Goal: Task Accomplishment & Management: Manage account settings

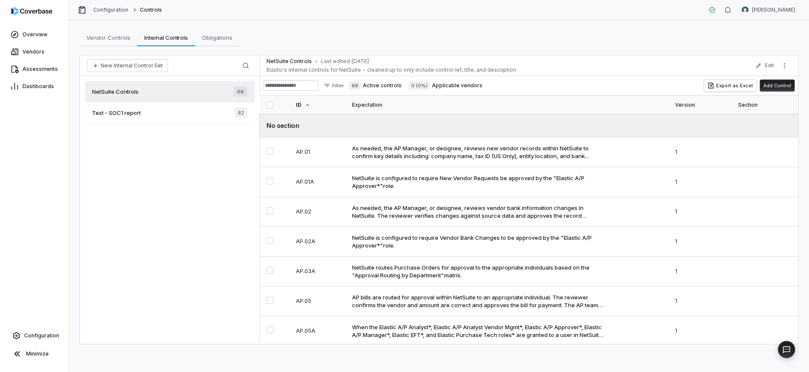
scroll to position [1753, 0]
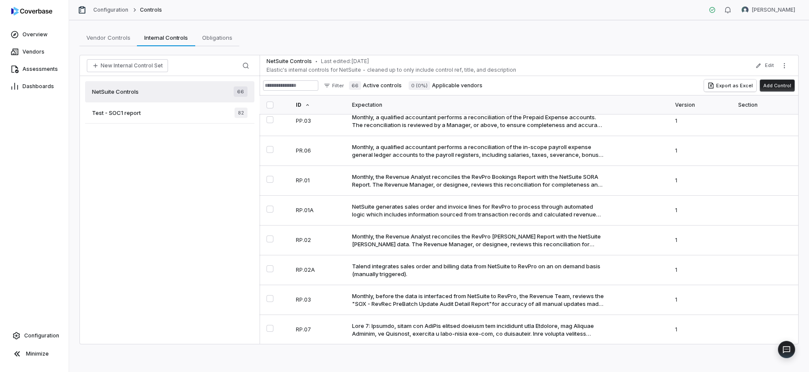
click at [134, 68] on button "New Internal Control Set" at bounding box center [127, 65] width 81 height 13
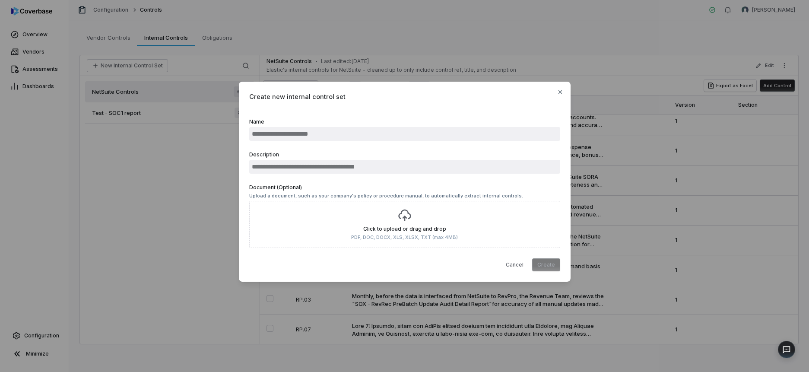
click at [326, 135] on input "Name" at bounding box center [404, 134] width 311 height 14
type input "**********"
click at [331, 170] on input "Description" at bounding box center [404, 167] width 311 height 14
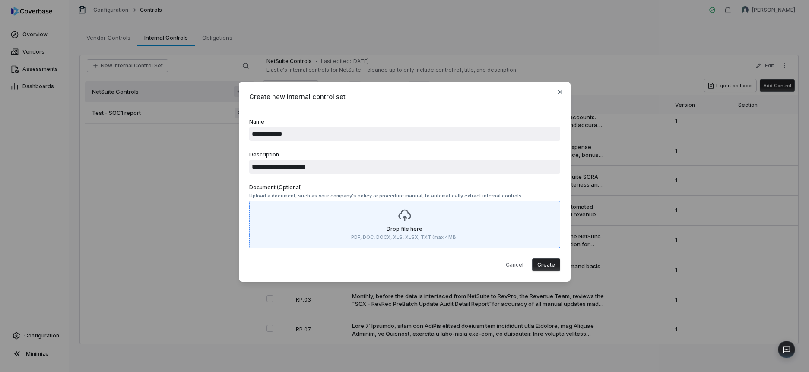
click at [354, 165] on input "**********" at bounding box center [404, 167] width 311 height 14
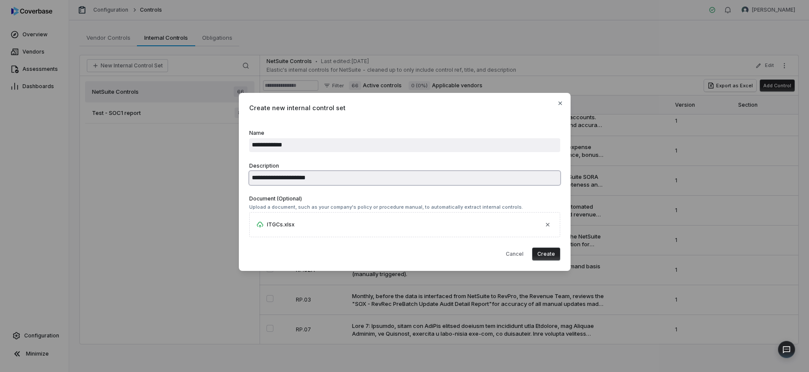
click at [352, 175] on input "**********" at bounding box center [404, 178] width 311 height 14
type input "**********"
click at [540, 252] on button "Create" at bounding box center [546, 253] width 28 height 13
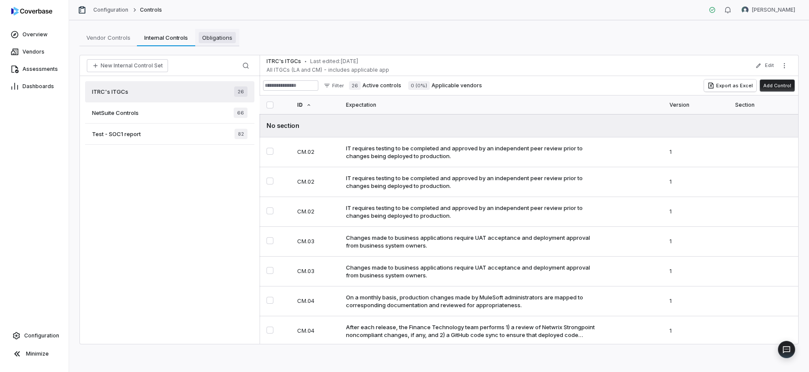
click at [213, 39] on span "Obligations" at bounding box center [217, 37] width 37 height 11
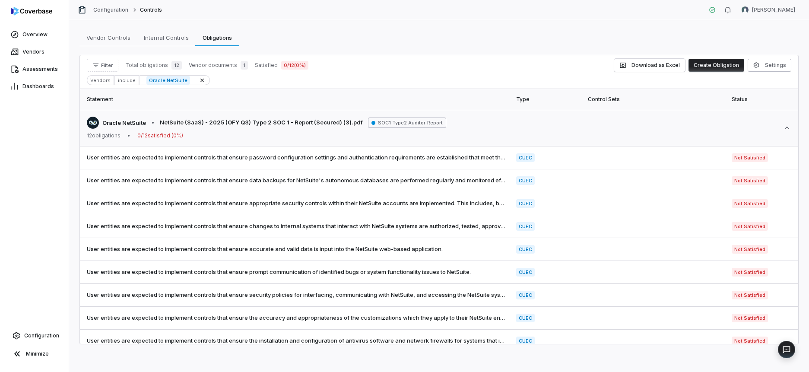
click at [604, 99] on th "Control Sets" at bounding box center [655, 99] width 144 height 21
click at [216, 155] on span "User entities are expected to implement controls that ensure password configura…" at bounding box center [296, 157] width 419 height 9
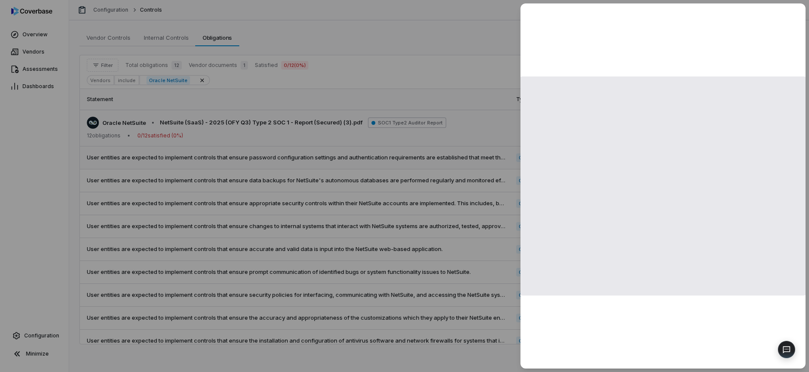
click at [216, 155] on div at bounding box center [404, 186] width 809 height 372
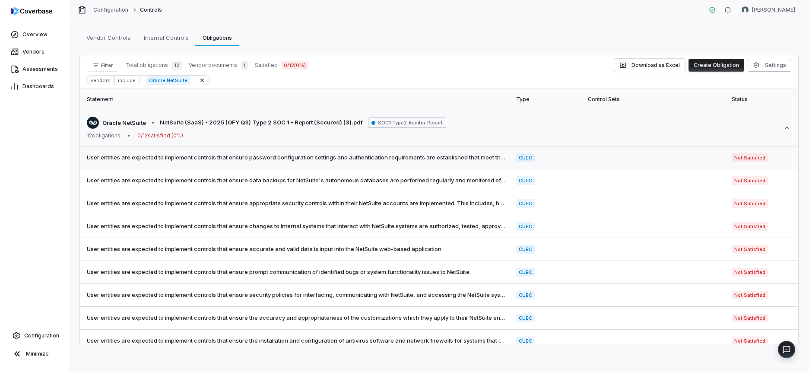
click at [237, 155] on span "User entities are expected to implement controls that ensure password configura…" at bounding box center [296, 157] width 419 height 9
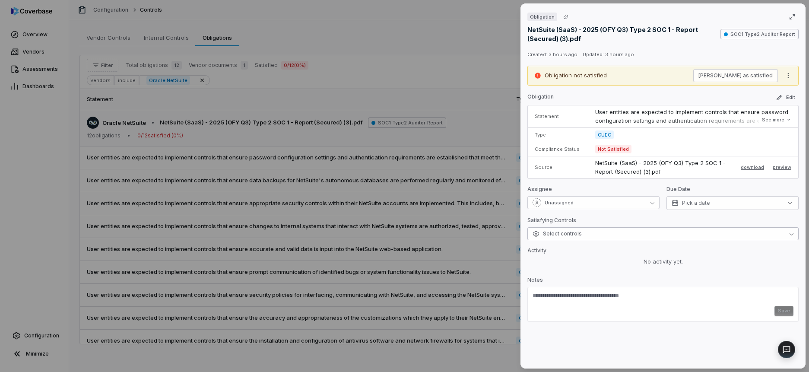
click at [581, 234] on button "Select controls" at bounding box center [662, 233] width 271 height 13
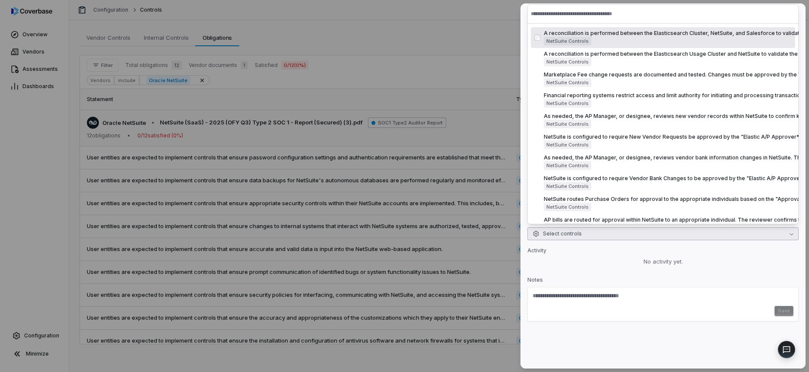
click at [570, 10] on input "text" at bounding box center [663, 13] width 264 height 19
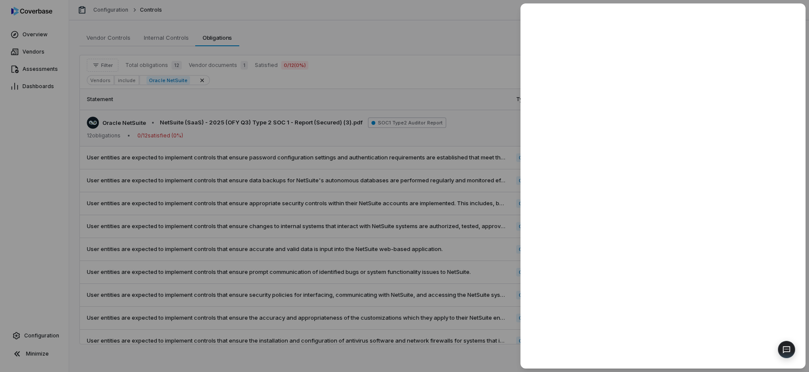
click at [307, 116] on div at bounding box center [404, 186] width 809 height 372
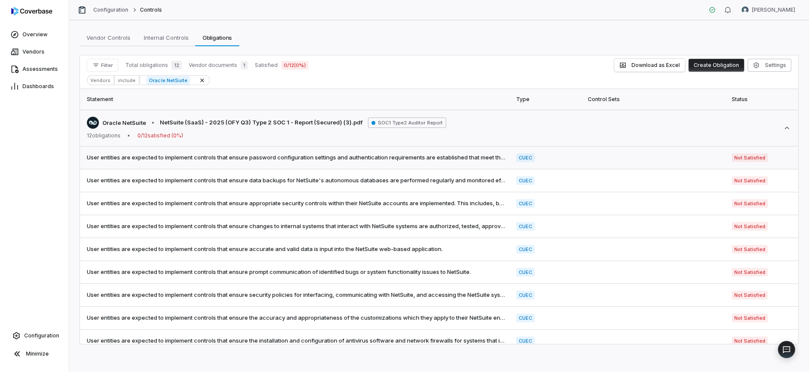
click at [610, 162] on td at bounding box center [655, 157] width 144 height 23
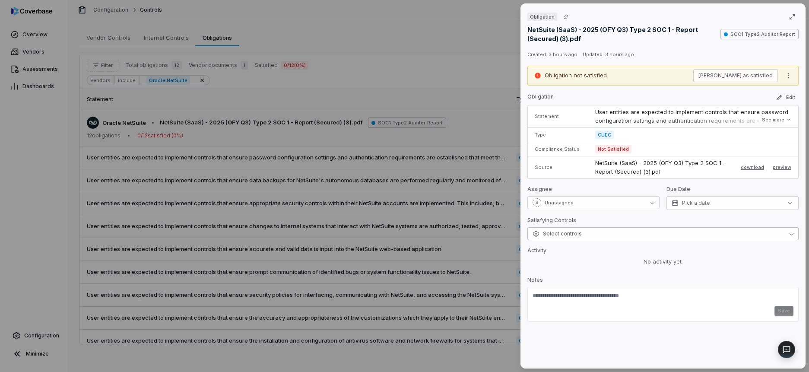
click at [576, 235] on span "Select controls" at bounding box center [556, 233] width 49 height 7
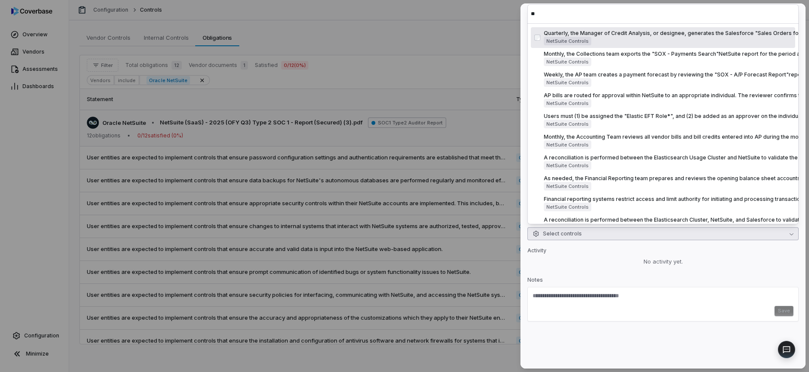
type input "*"
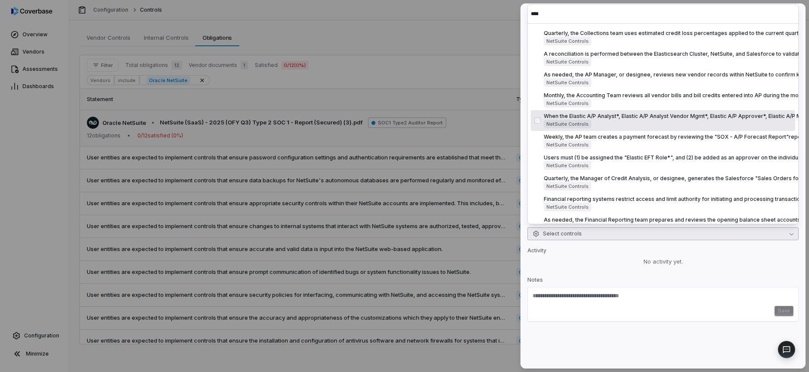
scroll to position [4, 0]
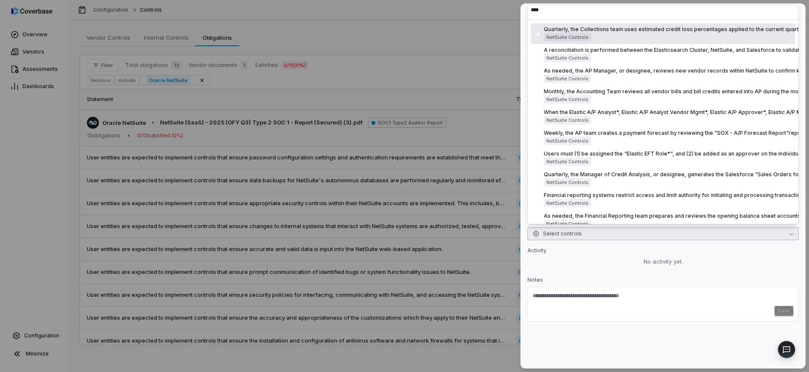
click at [507, 6] on body "Overview Vendors Assessments Dashboards Configuration Minimize Configuration Co…" at bounding box center [404, 186] width 809 height 372
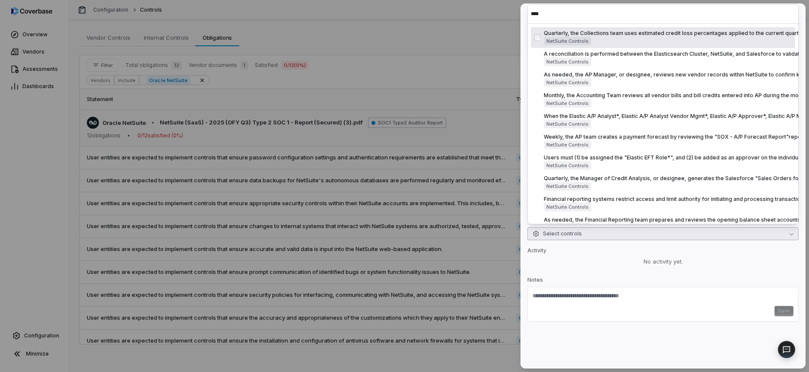
drag, startPoint x: 512, startPoint y: 10, endPoint x: 504, endPoint y: 3, distance: 11.0
click at [504, 3] on body "Overview Vendors Assessments Dashboards Configuration Minimize Configuration Co…" at bounding box center [404, 186] width 809 height 372
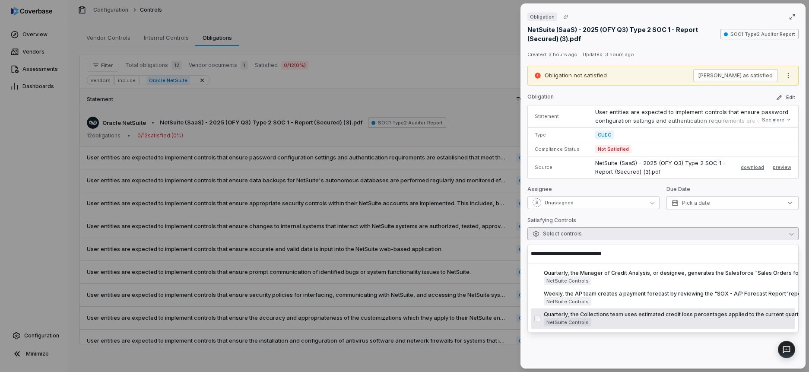
type input "**********"
click at [665, 343] on div "Obligation NetSuite (SaaS) - 2025 (OFY Q3) Type 2 SOC 1 - Report (Secured) (3).…" at bounding box center [662, 185] width 285 height 365
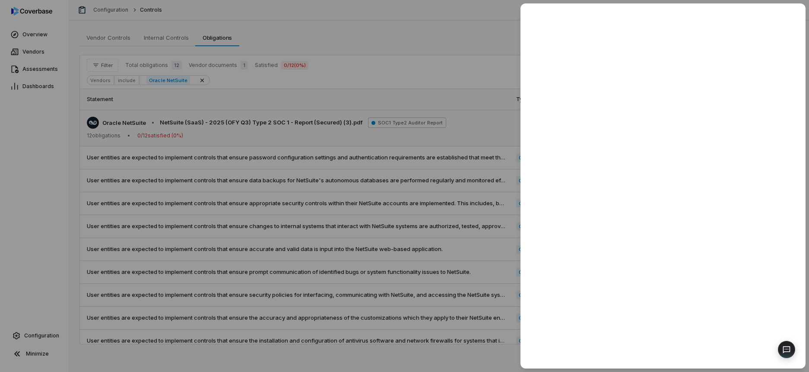
click at [494, 36] on div at bounding box center [404, 186] width 809 height 372
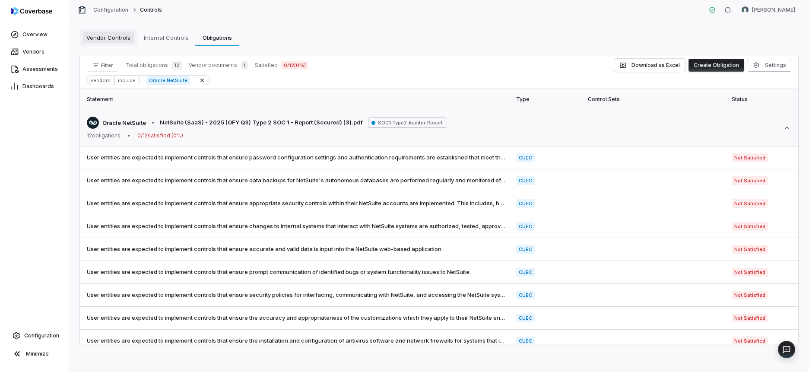
click at [123, 33] on span "Vendor Controls" at bounding box center [108, 37] width 51 height 11
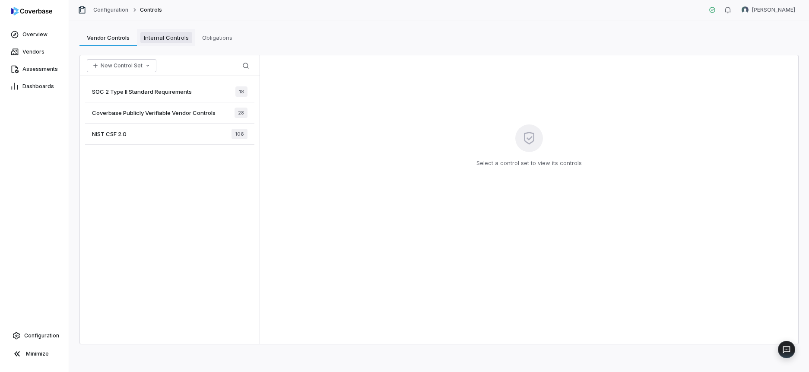
click at [165, 36] on span "Internal Controls" at bounding box center [166, 37] width 52 height 11
click at [166, 92] on div "ITRC's ITGCs 26" at bounding box center [169, 91] width 169 height 21
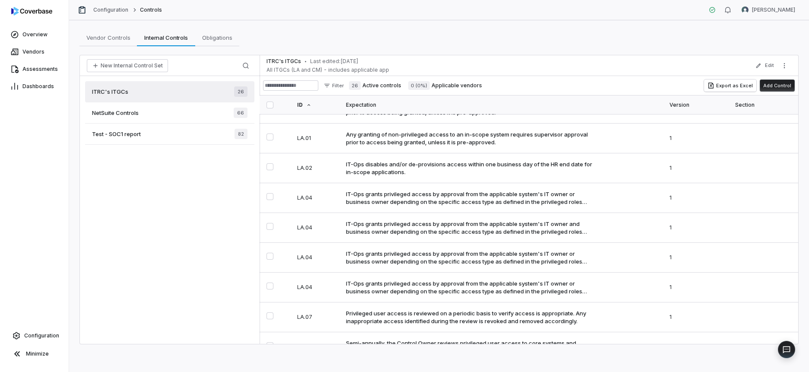
scroll to position [561, 0]
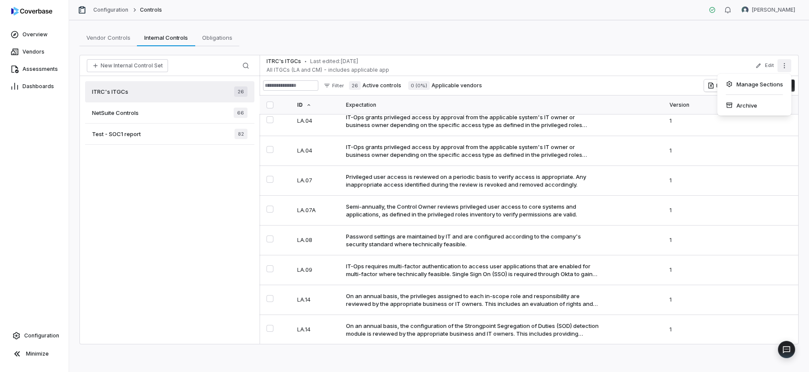
click at [786, 67] on icon "More actions" at bounding box center [784, 65] width 7 height 7
click at [765, 66] on button "Edit" at bounding box center [765, 66] width 24 height 16
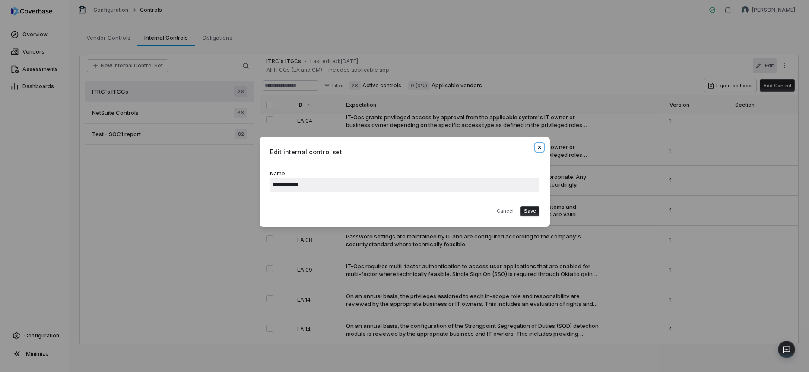
click at [539, 147] on icon "button" at bounding box center [538, 146] width 3 height 3
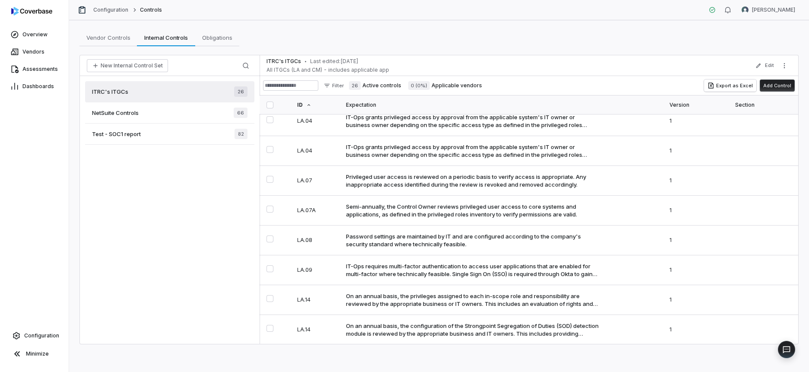
click at [451, 84] on label "0 (0%) Applicable vendors" at bounding box center [445, 85] width 74 height 9
click at [187, 118] on div "NetSuite Controls 66" at bounding box center [169, 112] width 169 height 21
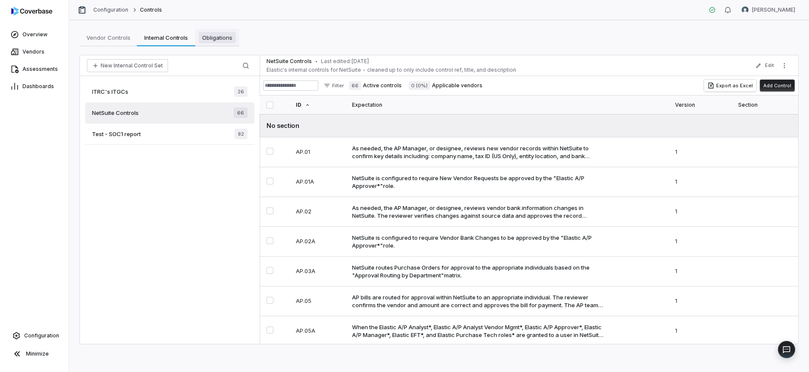
click at [212, 38] on span "Obligations" at bounding box center [217, 37] width 37 height 11
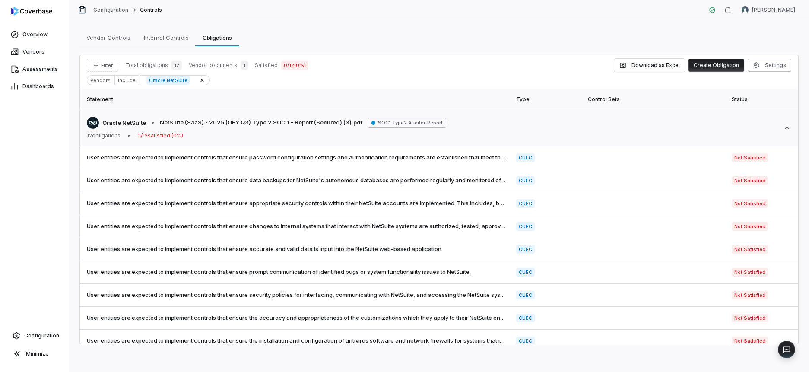
click at [212, 65] on span "Vendor documents" at bounding box center [213, 65] width 48 height 7
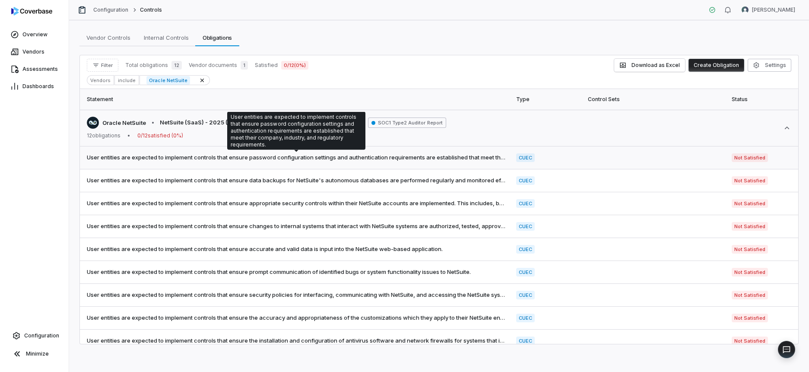
click at [488, 155] on span "User entities are expected to implement controls that ensure password configura…" at bounding box center [296, 157] width 419 height 9
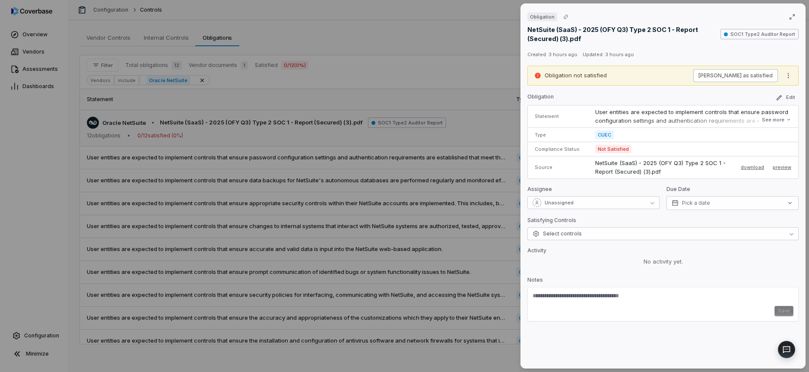
click at [772, 77] on button "[PERSON_NAME] as satisfied" at bounding box center [735, 75] width 85 height 13
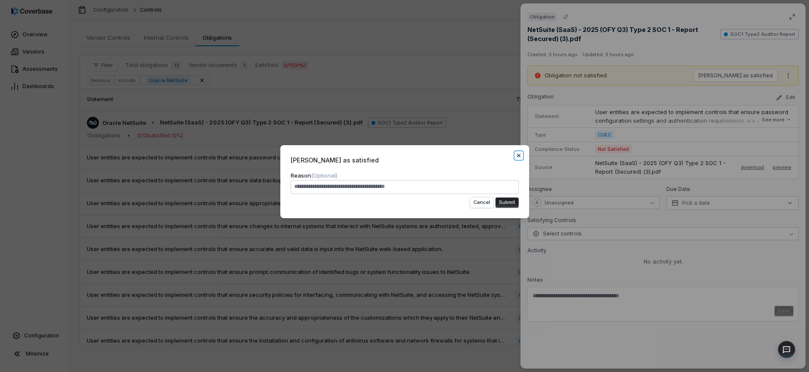
click at [517, 154] on icon "button" at bounding box center [518, 155] width 3 height 3
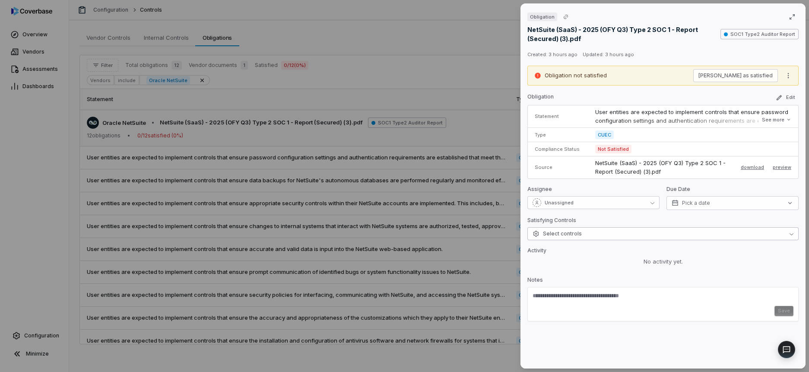
click at [565, 231] on span "Select controls" at bounding box center [556, 233] width 49 height 7
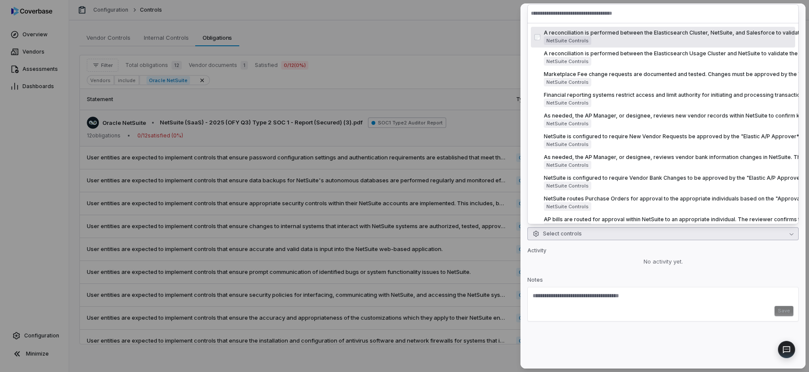
scroll to position [3, 0]
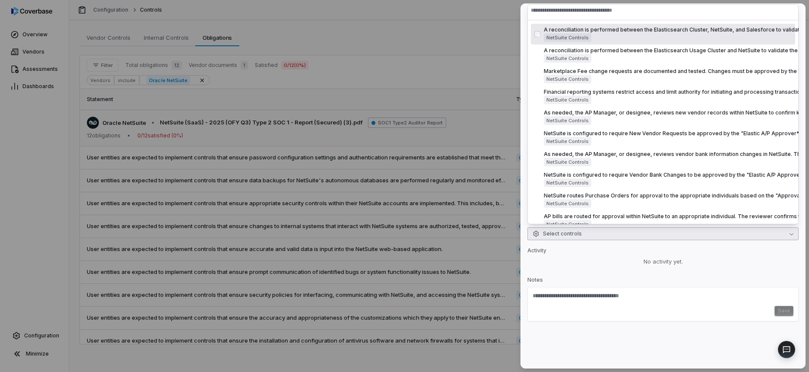
click at [550, 15] on input "text" at bounding box center [663, 10] width 264 height 19
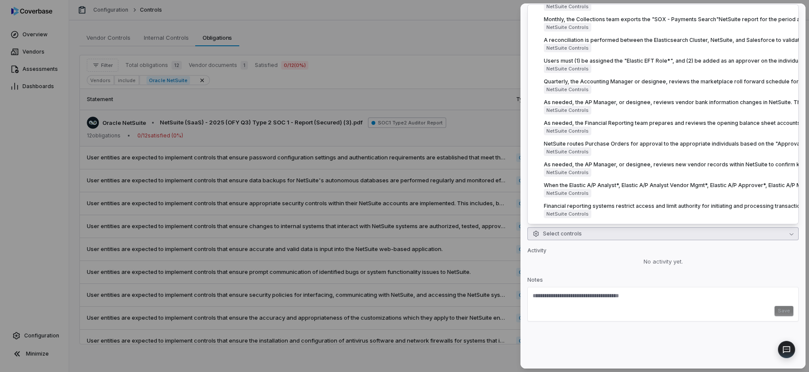
scroll to position [0, 0]
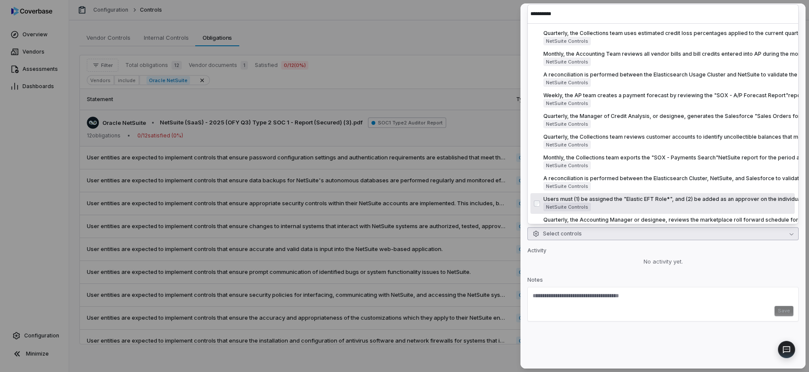
type input "**********"
click at [632, 257] on p "Activity" at bounding box center [662, 252] width 271 height 10
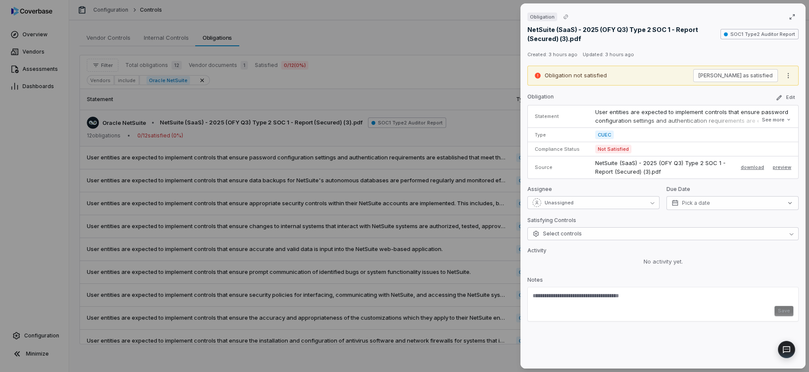
click at [617, 255] on p "Activity" at bounding box center [662, 252] width 271 height 10
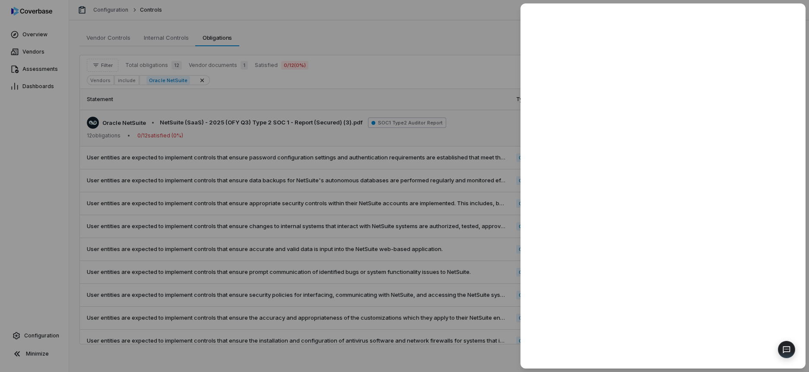
click at [460, 110] on div at bounding box center [404, 186] width 809 height 372
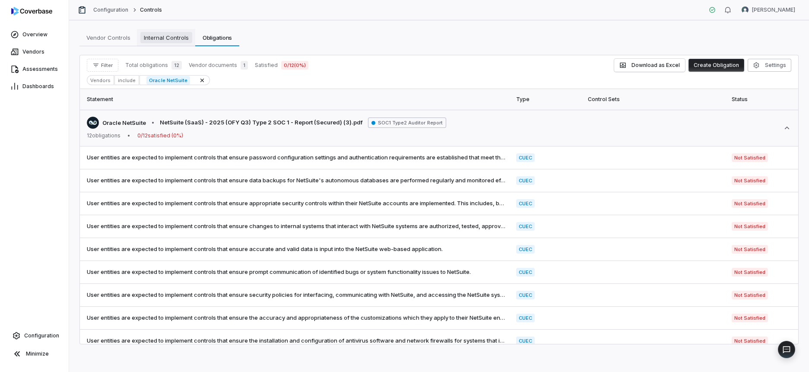
click at [157, 36] on span "Internal Controls" at bounding box center [166, 37] width 52 height 11
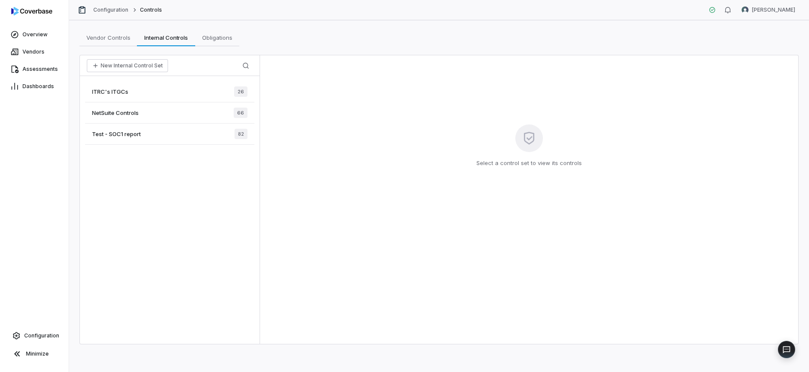
click at [128, 111] on span "NetSuite Controls" at bounding box center [115, 113] width 47 height 8
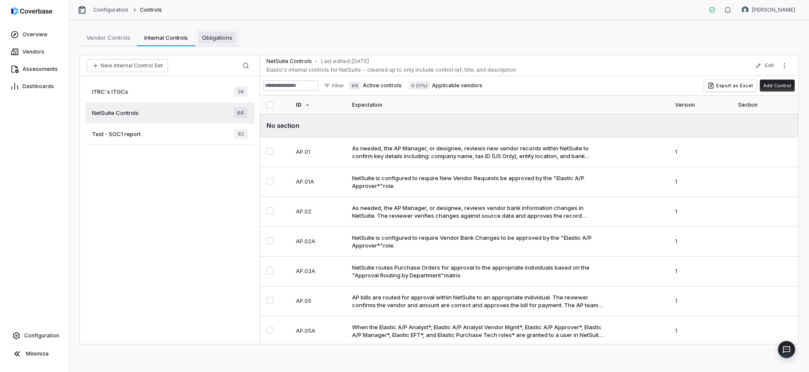
click at [217, 39] on span "Obligations" at bounding box center [217, 37] width 37 height 11
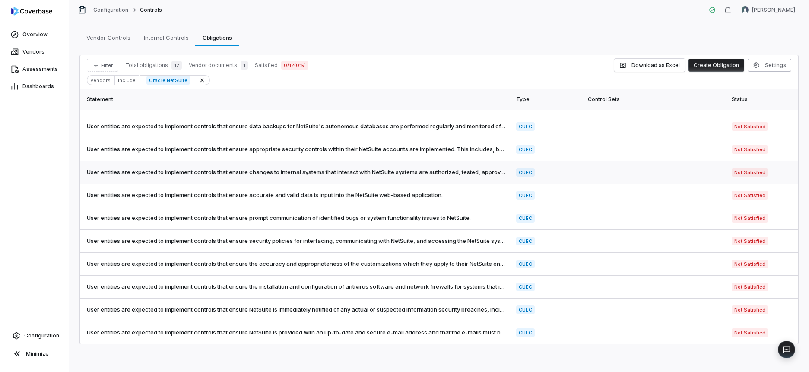
scroll to position [44, 0]
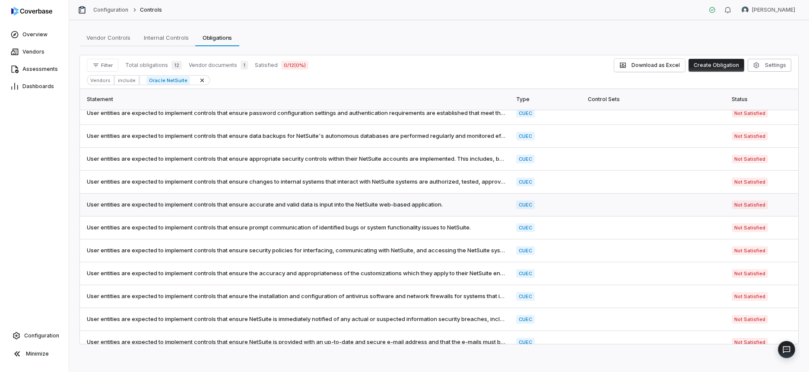
click at [345, 200] on td "User entities are expected to implement controls that ensure accurate and valid…" at bounding box center [295, 204] width 431 height 23
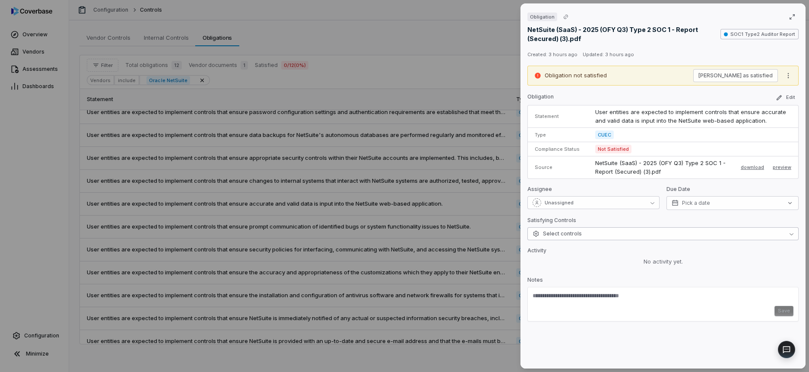
click at [578, 236] on span "Select controls" at bounding box center [556, 233] width 49 height 7
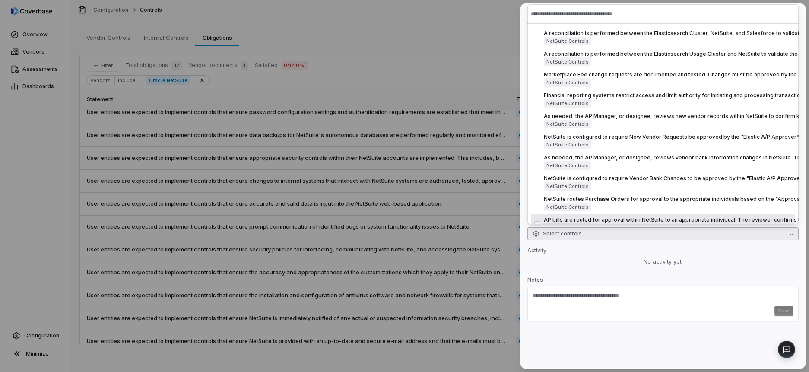
type input "*"
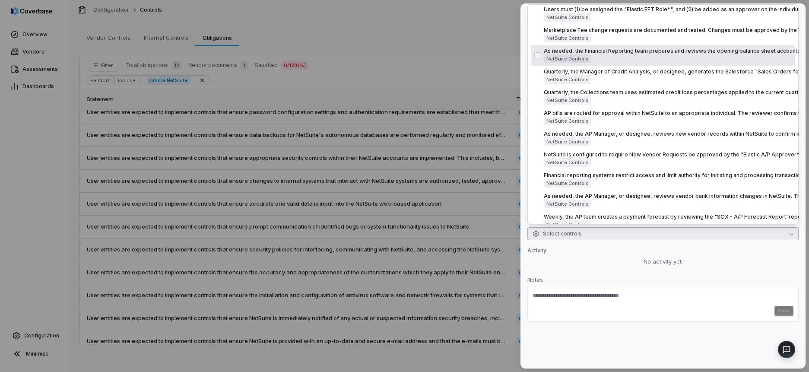
scroll to position [0, 0]
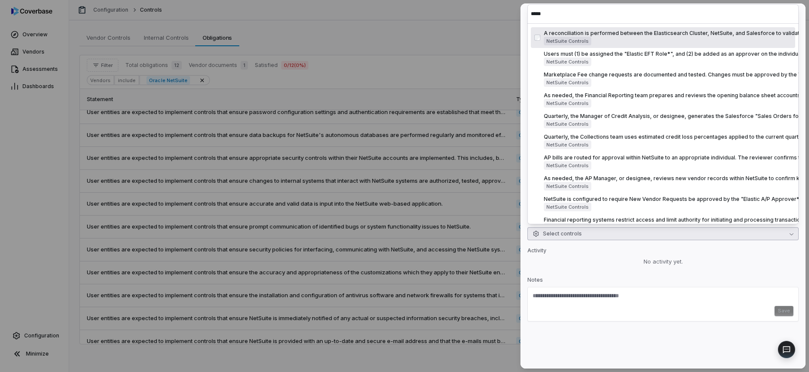
drag, startPoint x: 552, startPoint y: 17, endPoint x: 529, endPoint y: 13, distance: 23.6
click at [529, 13] on div "*****" at bounding box center [662, 13] width 271 height 19
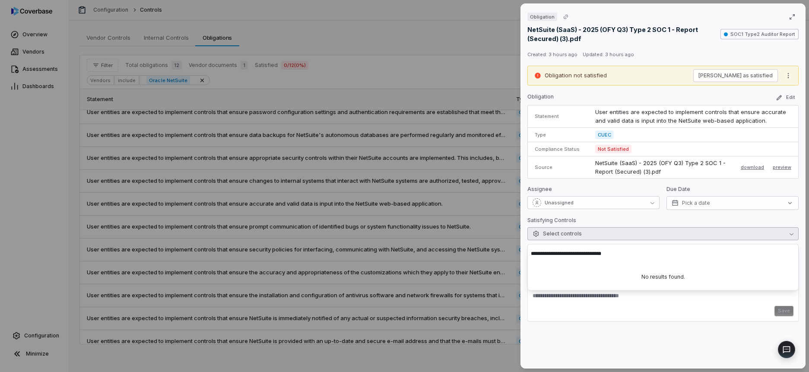
type input "**********"
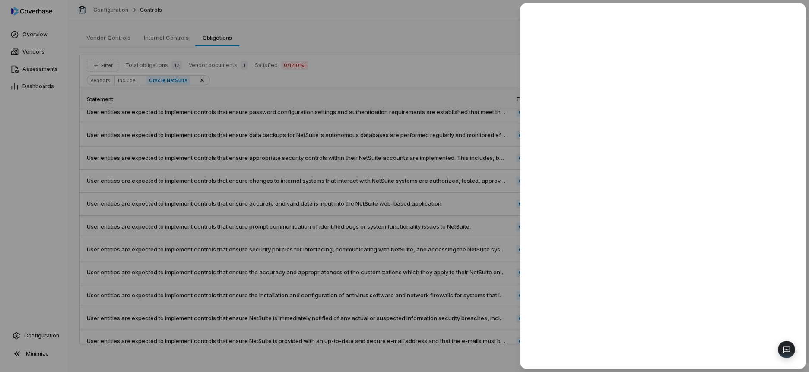
click at [455, 141] on div at bounding box center [404, 186] width 809 height 372
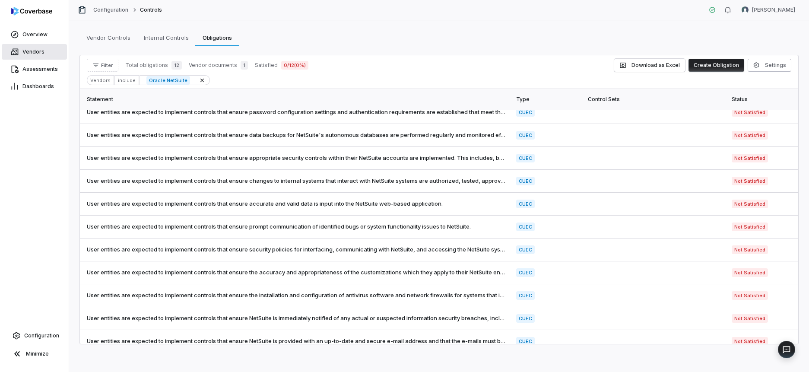
click at [26, 51] on span "Vendors" at bounding box center [33, 51] width 22 height 7
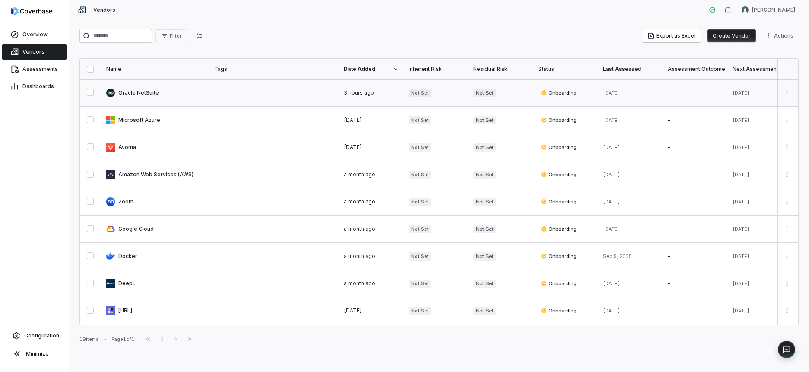
click at [143, 94] on link at bounding box center [155, 92] width 108 height 27
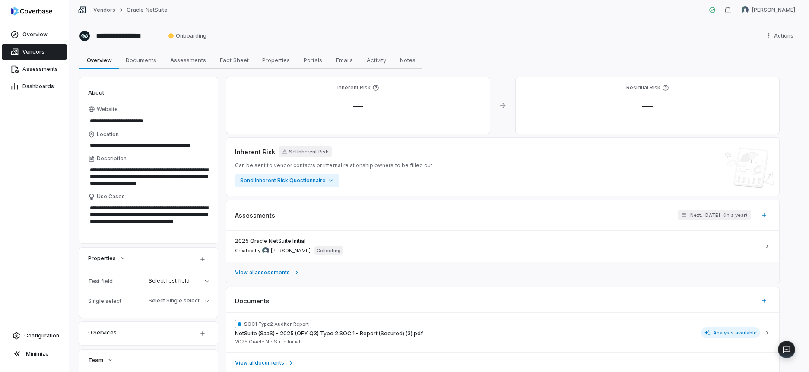
click at [273, 269] on link "View all assessments" at bounding box center [502, 272] width 553 height 21
type textarea "*"
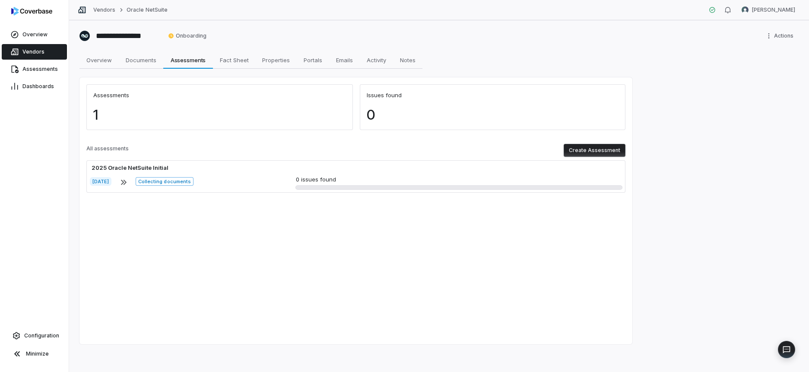
click at [571, 150] on button "Create Assessment" at bounding box center [595, 150] width 62 height 13
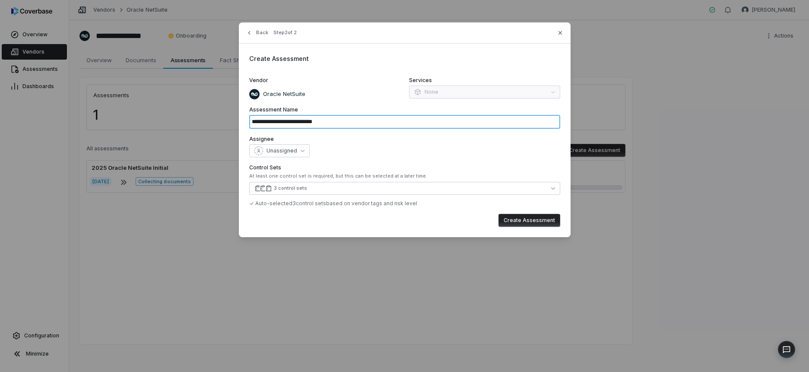
click at [317, 120] on input "**********" at bounding box center [404, 122] width 311 height 14
click at [294, 187] on div "3 control sets" at bounding box center [290, 188] width 33 height 6
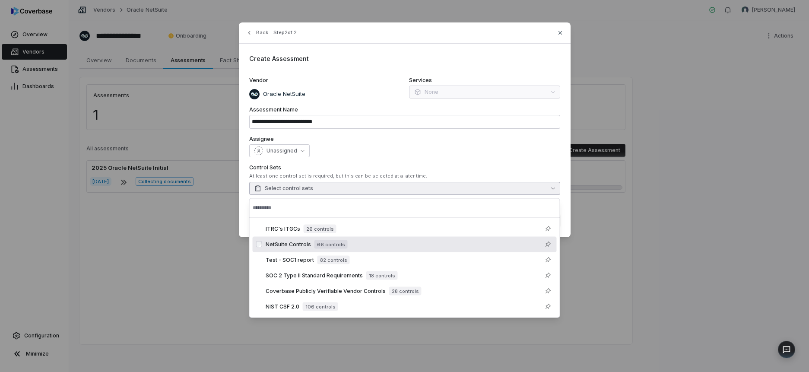
click at [285, 245] on span "NetSuite Controls" at bounding box center [288, 244] width 45 height 7
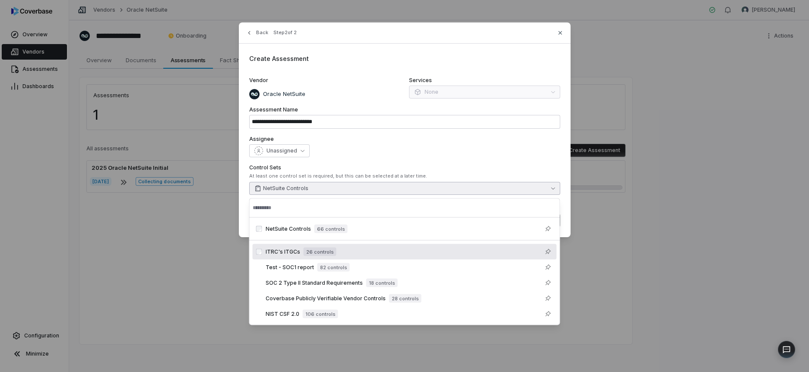
click at [282, 252] on span "ITRC's ITGCs" at bounding box center [283, 251] width 35 height 7
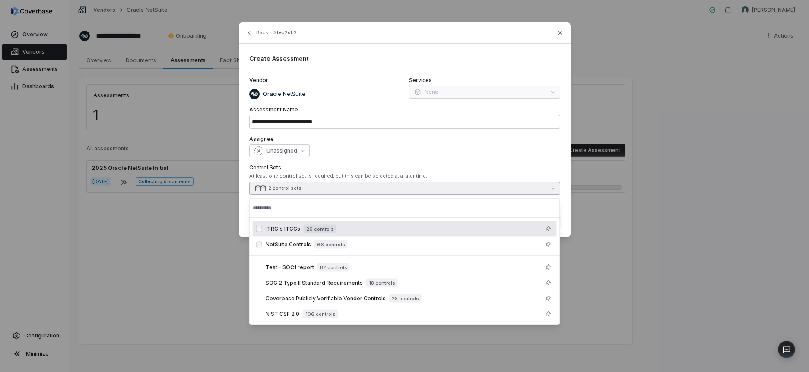
click at [376, 156] on div "Unassigned" at bounding box center [404, 150] width 311 height 13
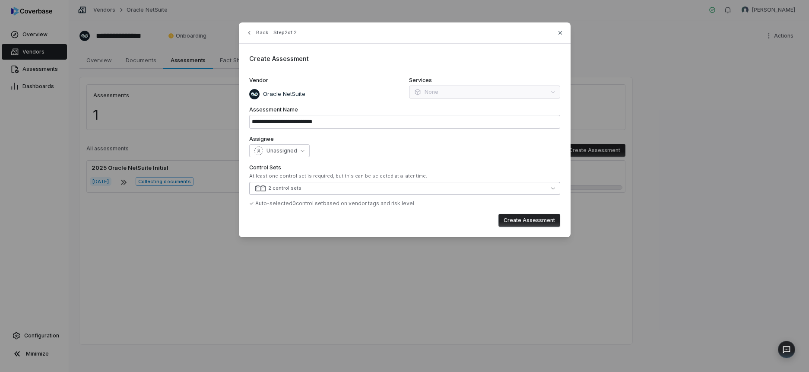
click at [358, 184] on button "2 control sets" at bounding box center [404, 188] width 311 height 13
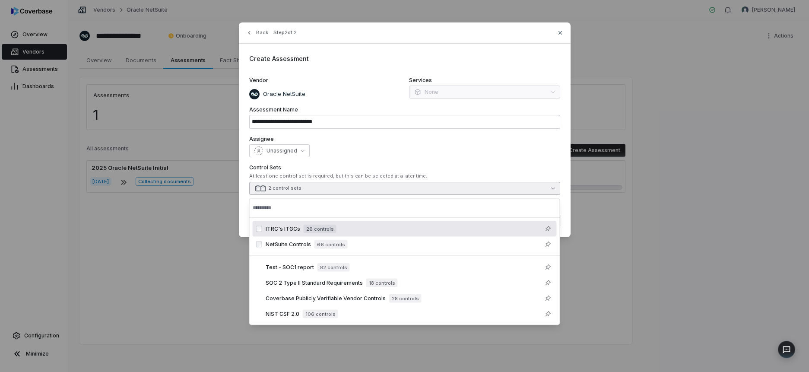
click at [359, 160] on div "**********" at bounding box center [405, 129] width 332 height 215
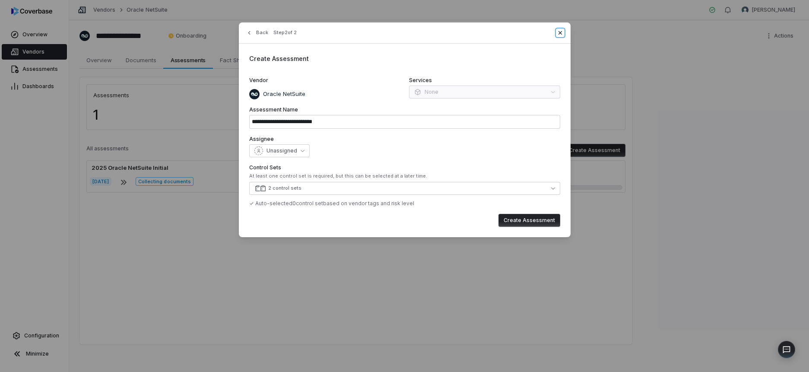
click at [560, 34] on icon "button" at bounding box center [560, 32] width 7 height 7
type input "**********"
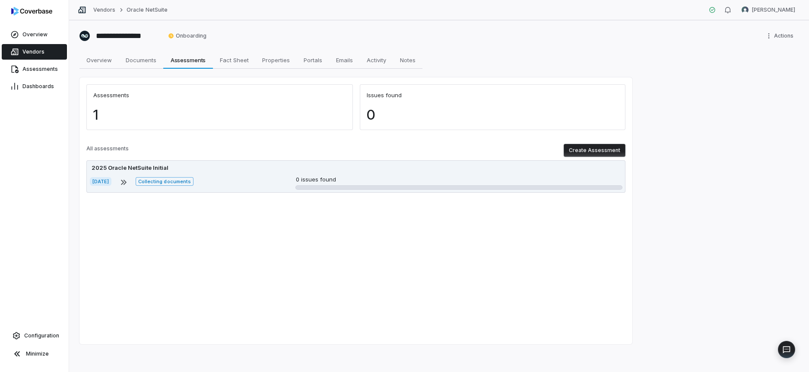
click at [247, 170] on div "2025 Oracle NetSuite Initial" at bounding box center [356, 168] width 532 height 9
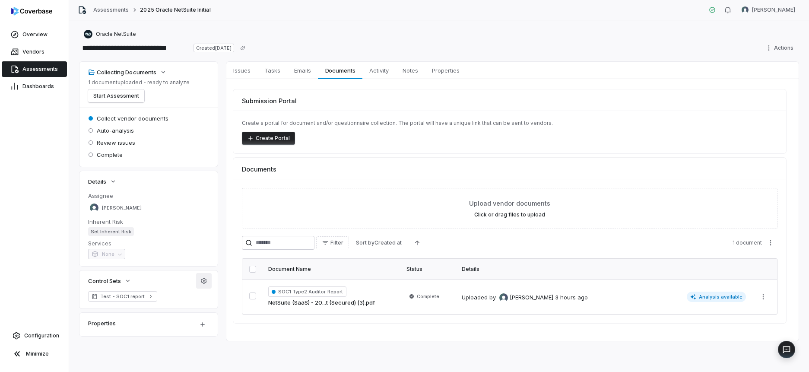
click at [201, 282] on icon "button" at bounding box center [204, 281] width 6 height 6
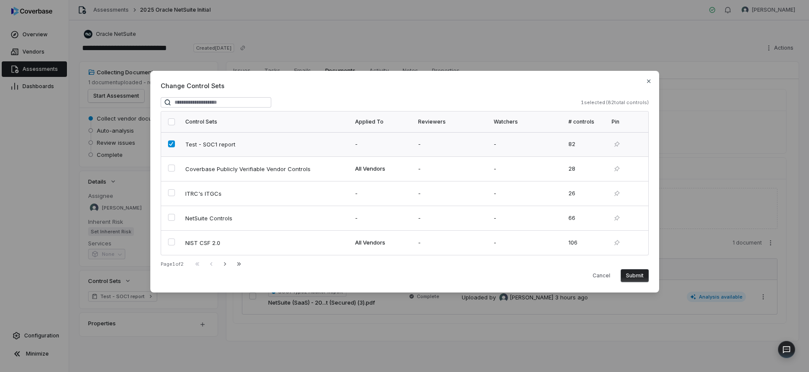
click at [173, 144] on button "button" at bounding box center [171, 143] width 7 height 7
click at [173, 170] on button "button" at bounding box center [171, 168] width 7 height 7
click at [169, 195] on button "button" at bounding box center [171, 192] width 7 height 7
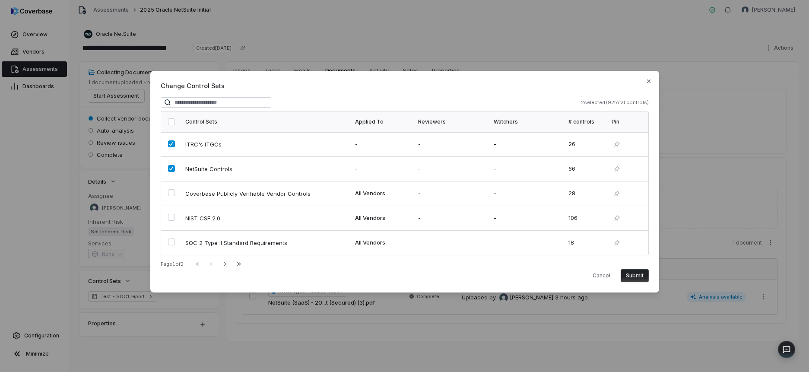
click at [631, 276] on button "Submit" at bounding box center [635, 275] width 28 height 13
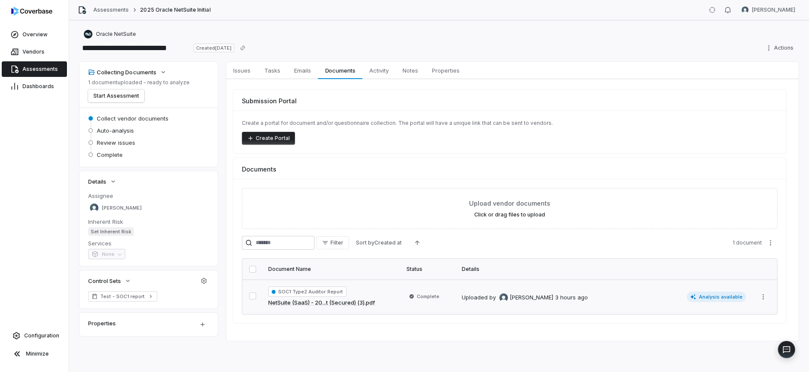
click at [454, 298] on td "Complete" at bounding box center [428, 296] width 55 height 35
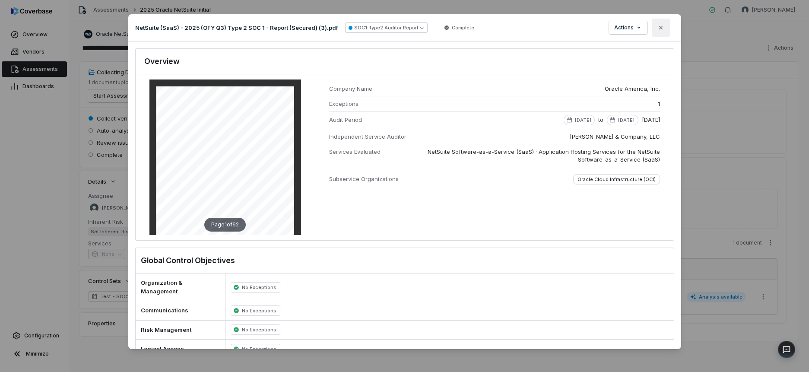
click at [661, 31] on icon "button" at bounding box center [660, 27] width 7 height 7
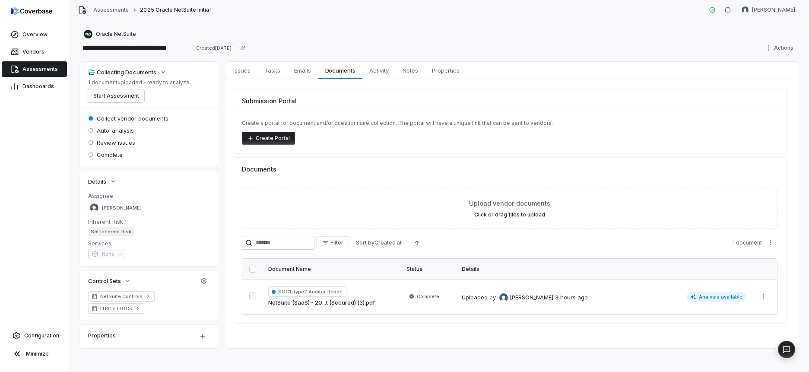
click at [47, 74] on link "Assessments" at bounding box center [34, 69] width 65 height 16
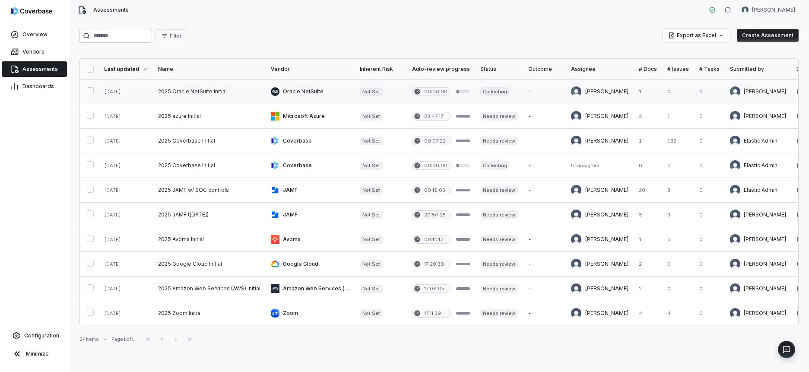
click at [193, 97] on link at bounding box center [209, 91] width 113 height 24
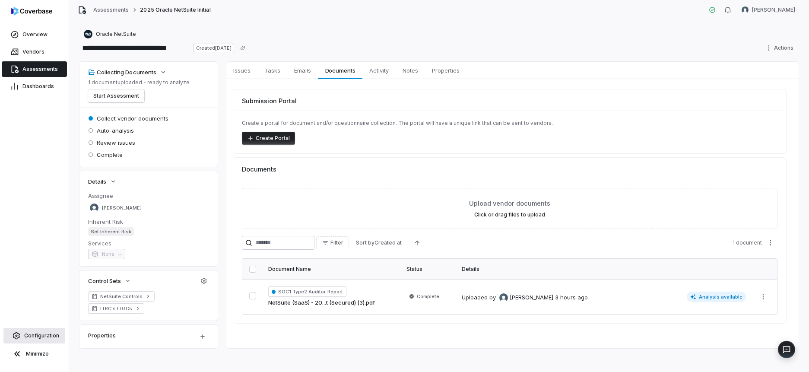
click at [44, 331] on link "Configuration" at bounding box center [34, 336] width 62 height 16
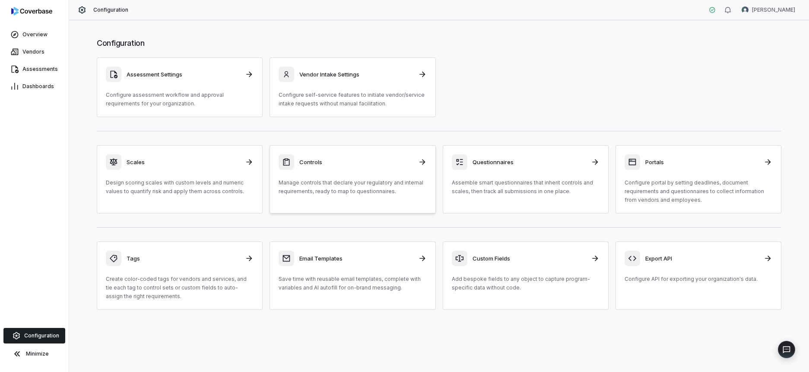
click at [331, 165] on h3 "Controls" at bounding box center [355, 162] width 113 height 8
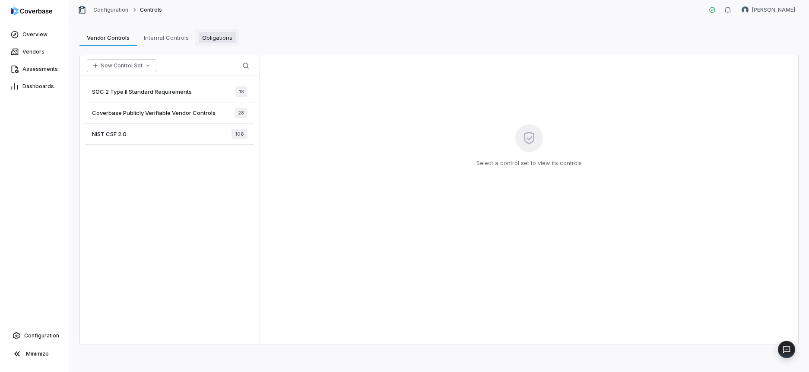
click at [202, 34] on span "Obligations" at bounding box center [217, 37] width 37 height 11
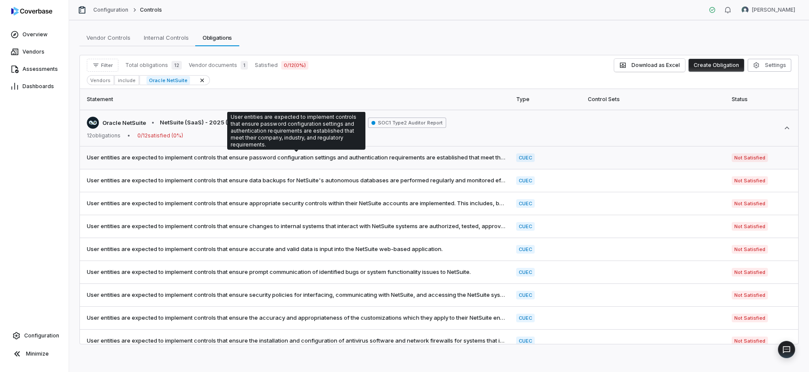
click at [304, 157] on span "User entities are expected to implement controls that ensure password configura…" at bounding box center [296, 157] width 419 height 9
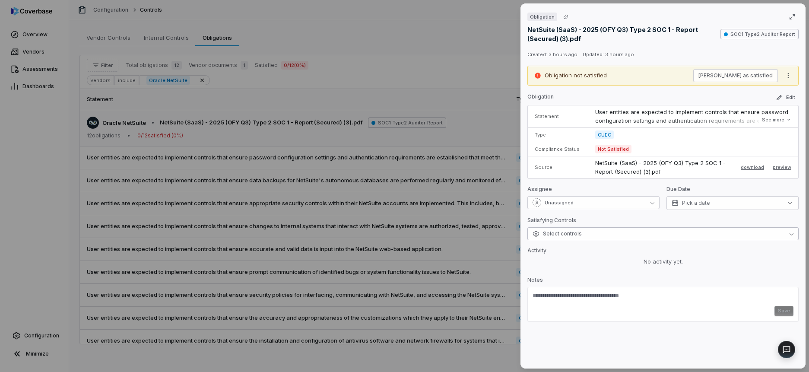
click at [583, 237] on button "Select controls" at bounding box center [662, 233] width 271 height 13
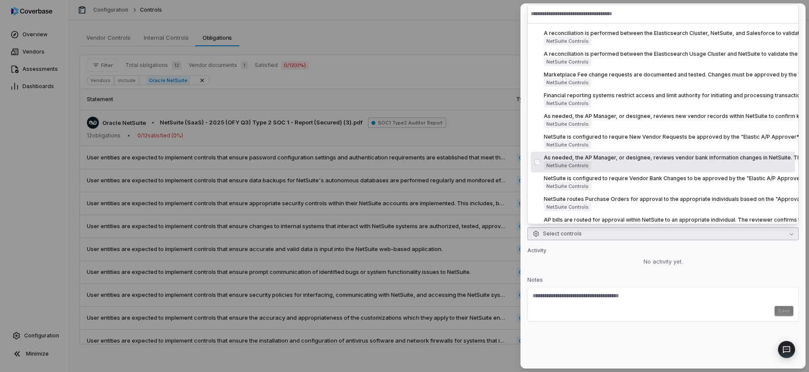
click at [636, 266] on div "No activity yet." at bounding box center [662, 261] width 271 height 9
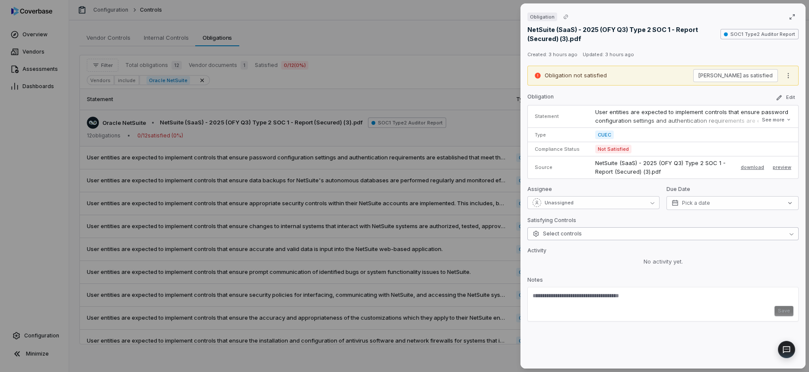
click at [605, 235] on button "Select controls" at bounding box center [662, 233] width 271 height 13
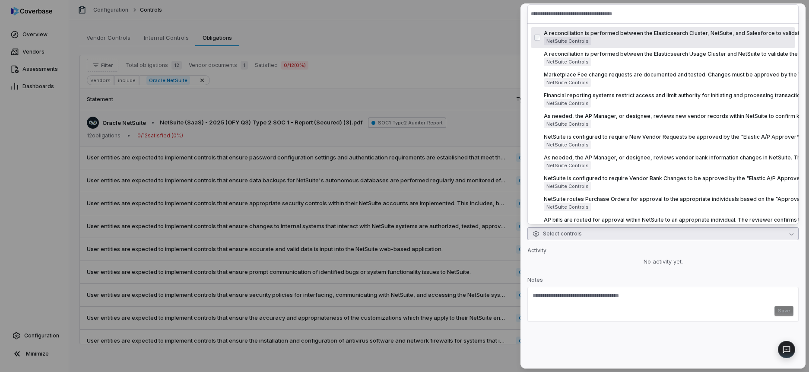
click at [570, 17] on input "text" at bounding box center [663, 13] width 264 height 19
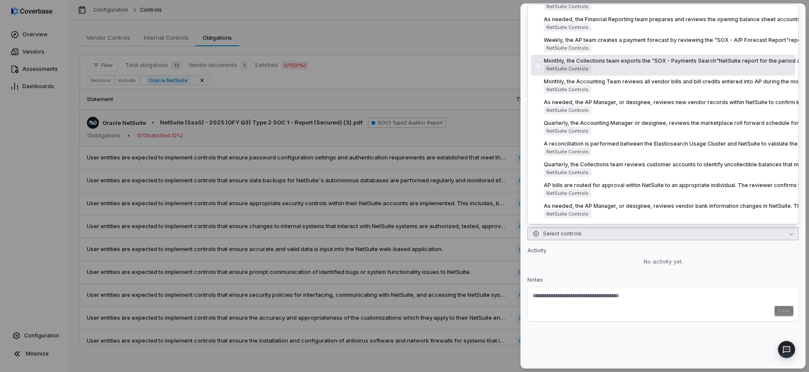
scroll to position [0, 1]
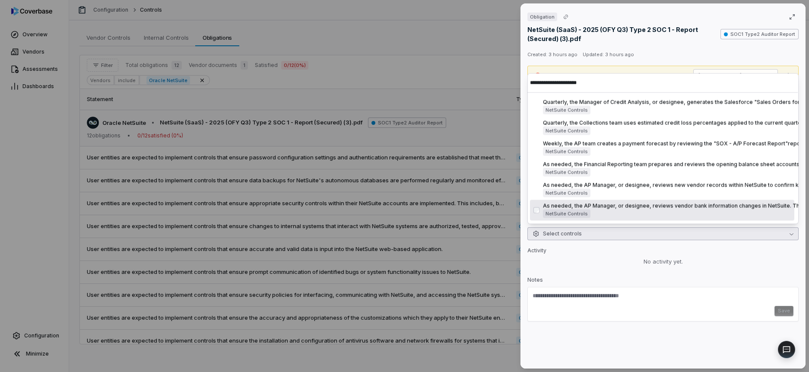
type input "**********"
click at [645, 260] on div "No activity yet." at bounding box center [662, 261] width 271 height 9
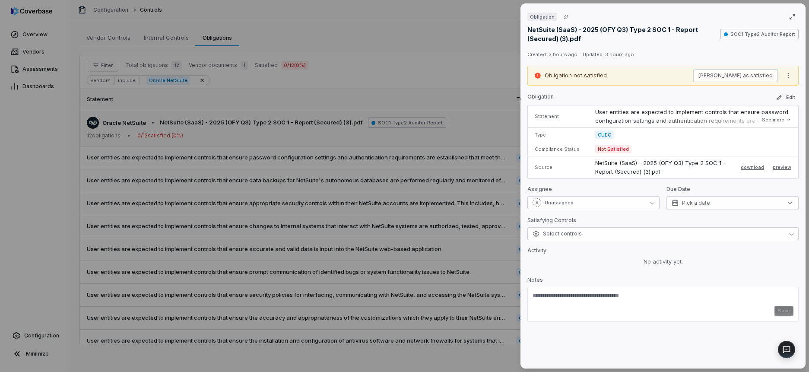
click at [570, 255] on p "Activity" at bounding box center [662, 252] width 271 height 10
click at [427, 25] on div "Obligation NetSuite (SaaS) - 2025 (OFY Q3) Type 2 SOC 1 - Report (Secured) (3).…" at bounding box center [404, 186] width 809 height 372
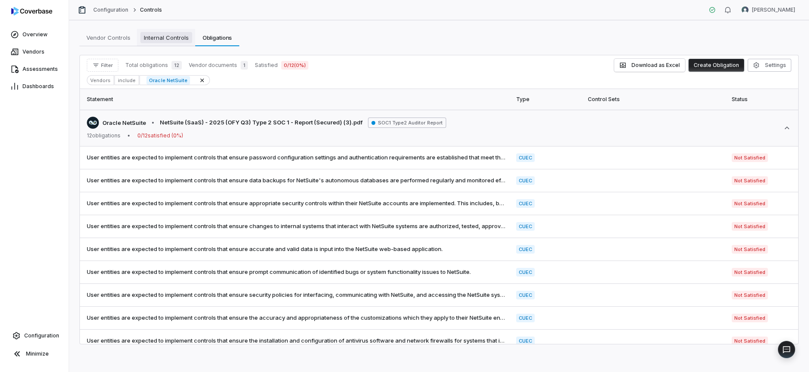
click at [165, 38] on span "Internal Controls" at bounding box center [166, 37] width 52 height 11
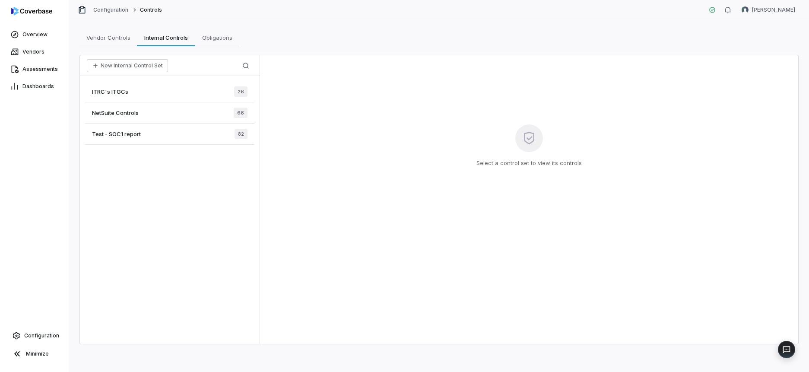
click at [135, 85] on div "ITRC's ITGCs 26" at bounding box center [169, 91] width 169 height 21
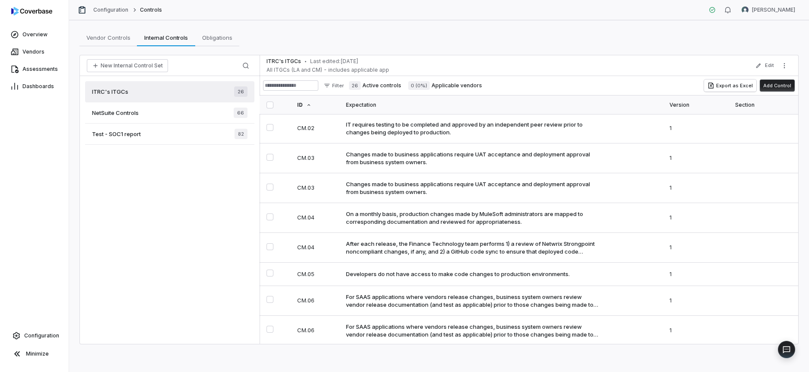
scroll to position [84, 0]
click at [438, 86] on label "0 (0%) Applicable vendors" at bounding box center [445, 85] width 74 height 9
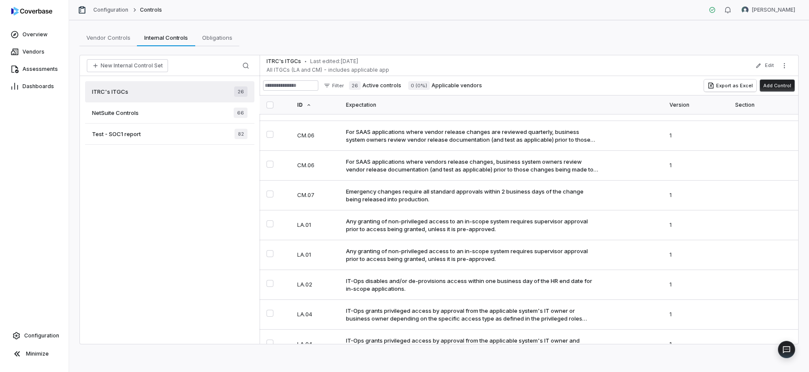
scroll to position [0, 0]
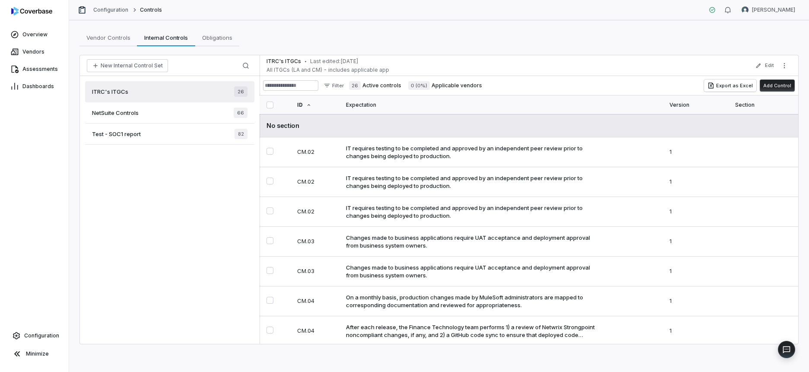
click at [295, 129] on div "No section" at bounding box center [528, 125] width 525 height 9
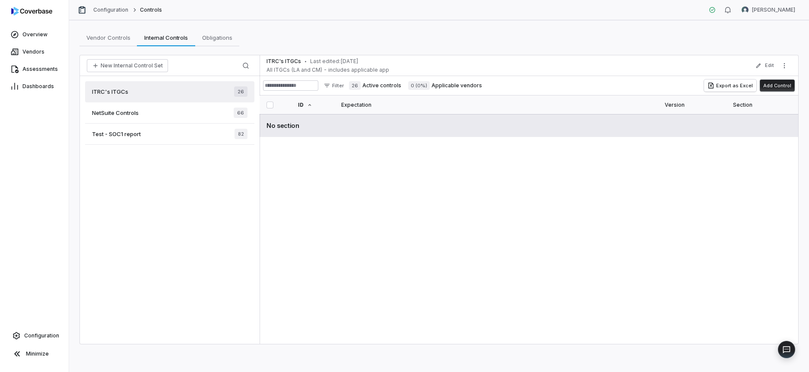
click at [295, 129] on div "No section" at bounding box center [528, 125] width 525 height 9
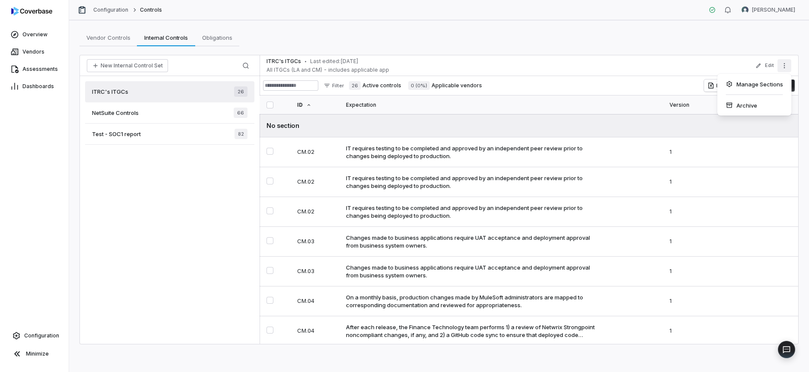
click at [783, 68] on icon "More actions" at bounding box center [784, 65] width 7 height 7
click at [760, 86] on div "Manage Sections" at bounding box center [754, 84] width 67 height 14
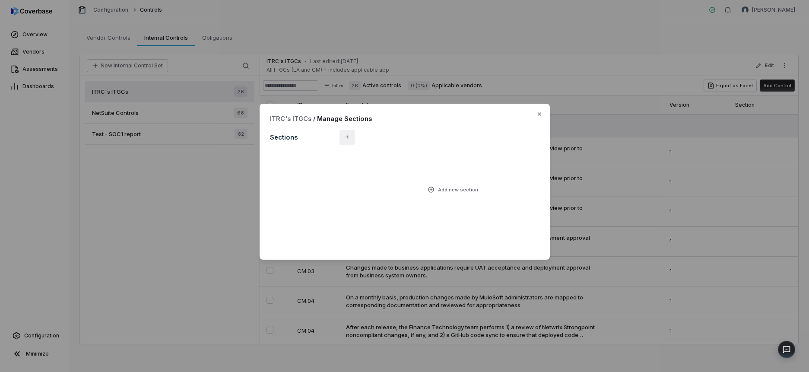
click at [346, 136] on icon "button" at bounding box center [347, 137] width 3 height 3
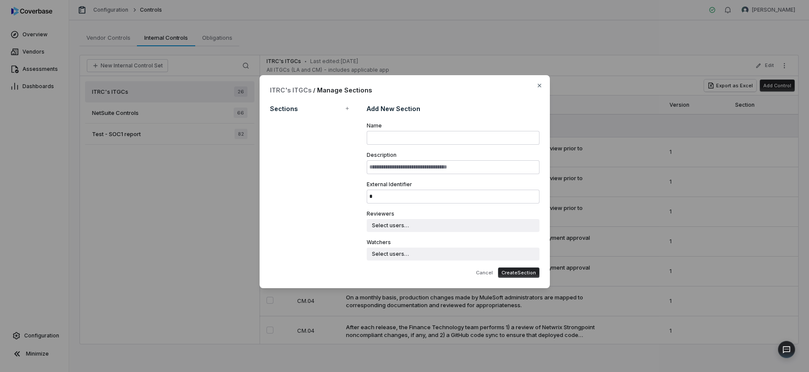
click at [388, 134] on input "Name" at bounding box center [453, 138] width 172 height 14
click at [402, 166] on input "Description" at bounding box center [453, 167] width 172 height 14
click at [386, 194] on input "*" at bounding box center [453, 197] width 172 height 14
click at [536, 90] on div "ITRC's ITGCs / Manage Sections" at bounding box center [404, 90] width 269 height 9
click at [538, 86] on icon "button" at bounding box center [539, 85] width 7 height 7
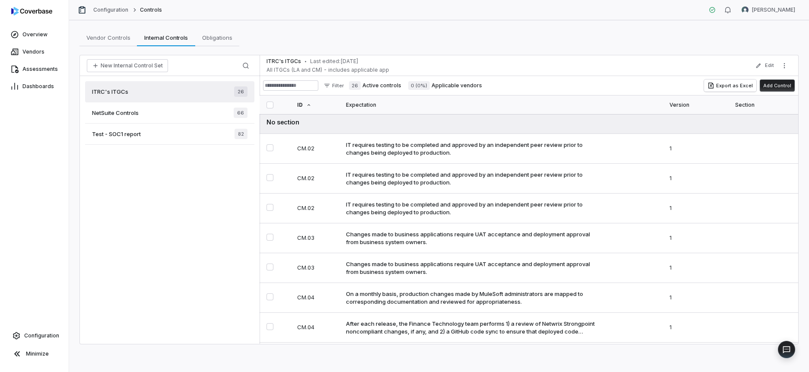
scroll to position [6, 0]
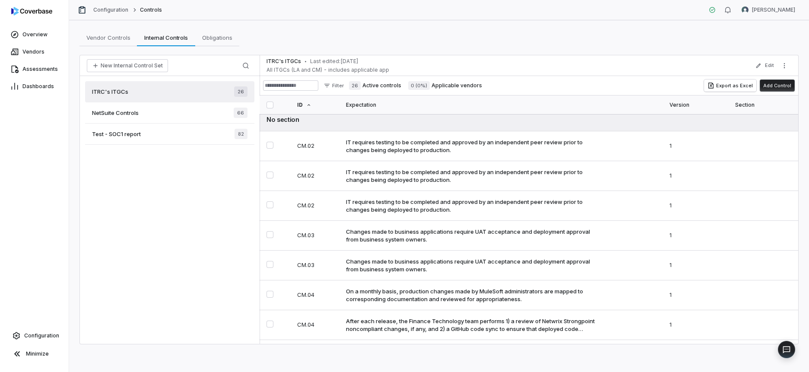
click at [225, 114] on div "NetSuite Controls 66" at bounding box center [169, 112] width 169 height 21
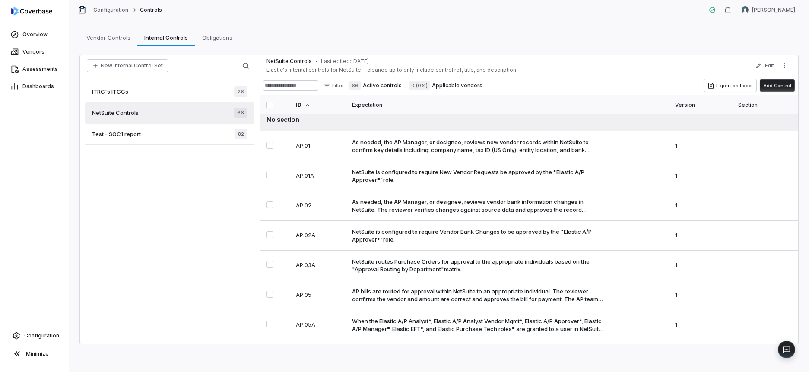
click at [153, 132] on div "Test - SOC1 report 82" at bounding box center [169, 134] width 169 height 21
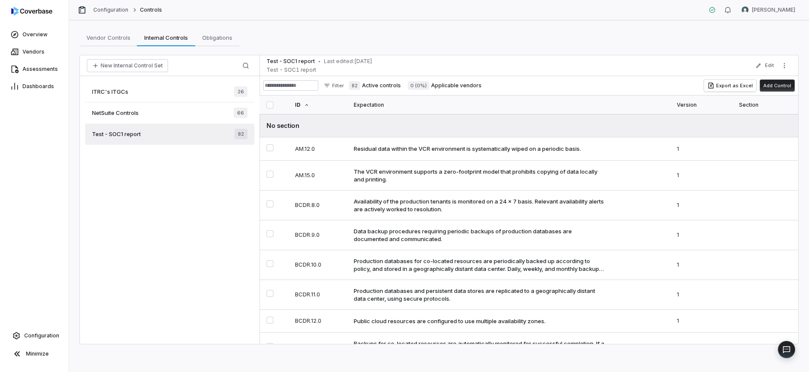
click at [168, 91] on div "ITRC's ITGCs 26" at bounding box center [169, 91] width 169 height 21
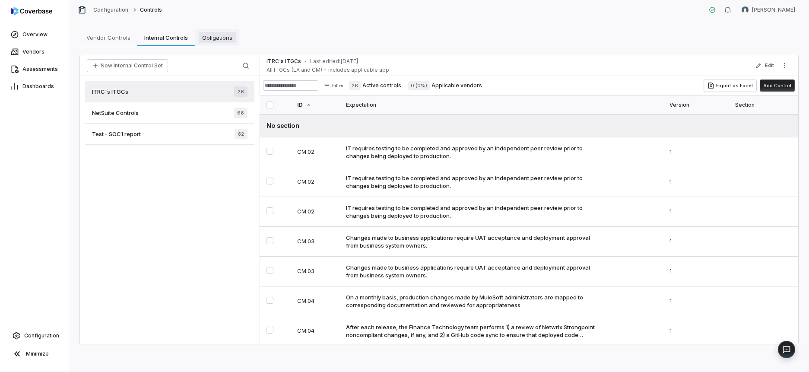
click at [208, 40] on span "Obligations" at bounding box center [217, 37] width 37 height 11
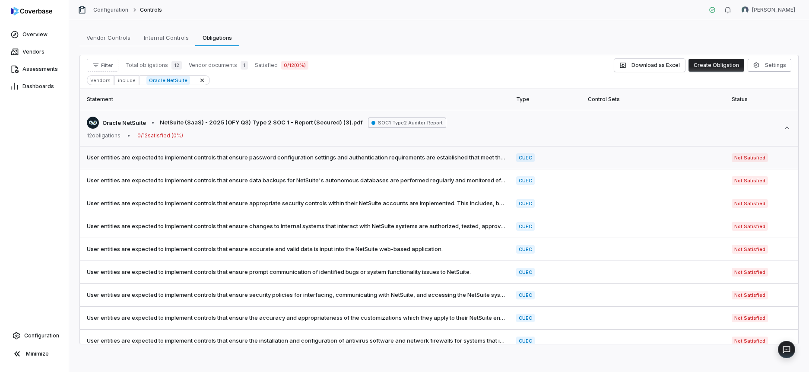
click at [294, 147] on td "User entities are expected to implement controls that ensure password configura…" at bounding box center [295, 157] width 431 height 23
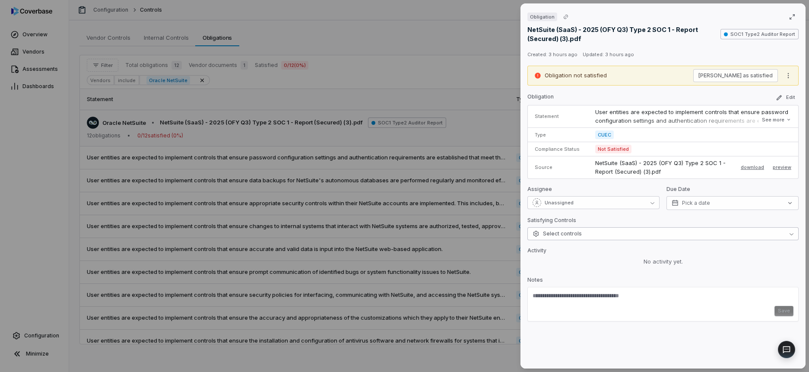
click at [563, 231] on span "Select controls" at bounding box center [556, 233] width 49 height 7
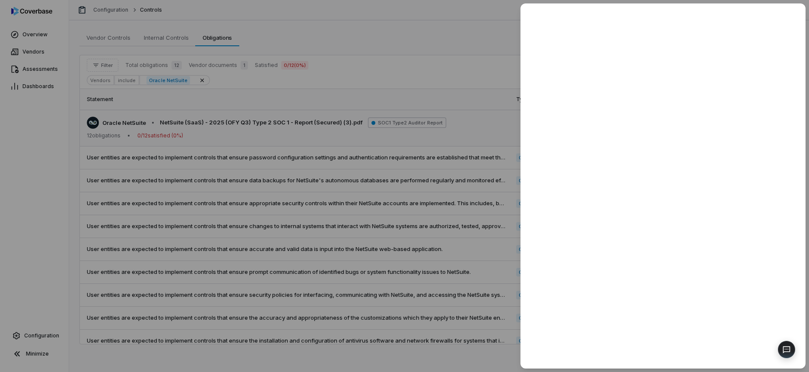
click at [396, 46] on div at bounding box center [404, 186] width 809 height 372
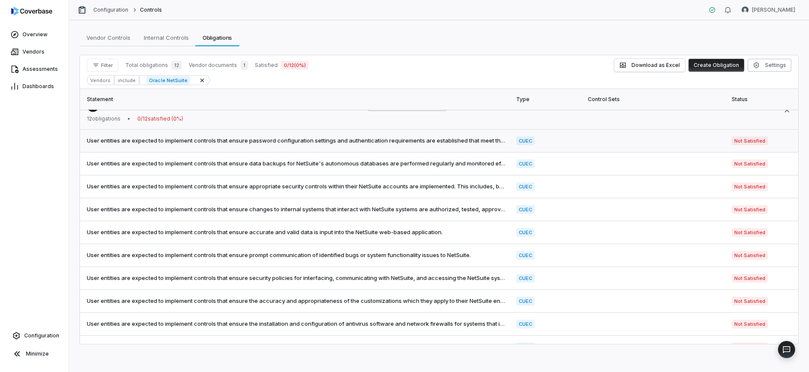
scroll to position [14, 0]
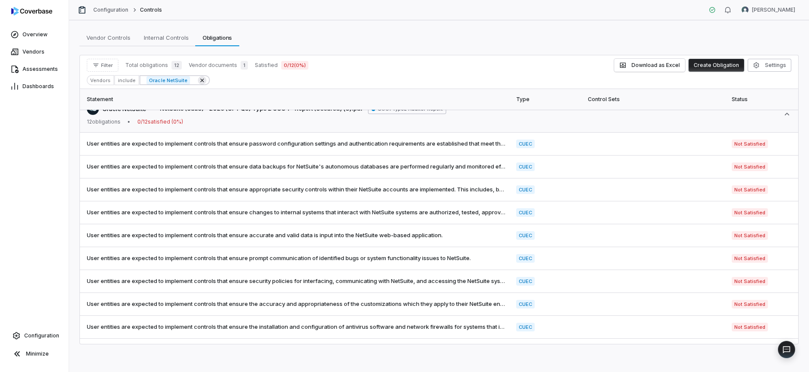
click at [199, 81] on icon at bounding box center [202, 80] width 7 height 7
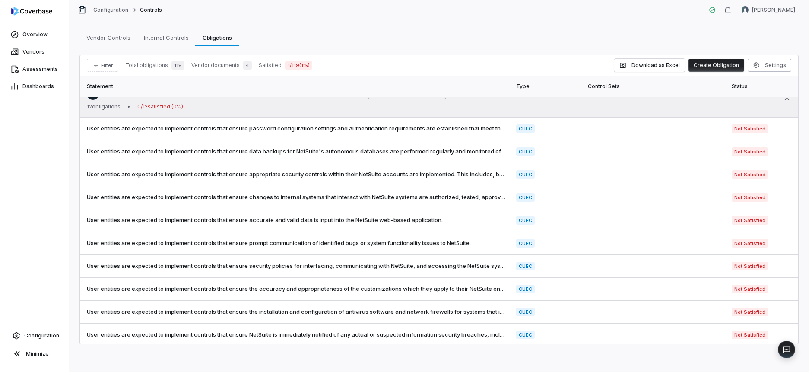
scroll to position [0, 0]
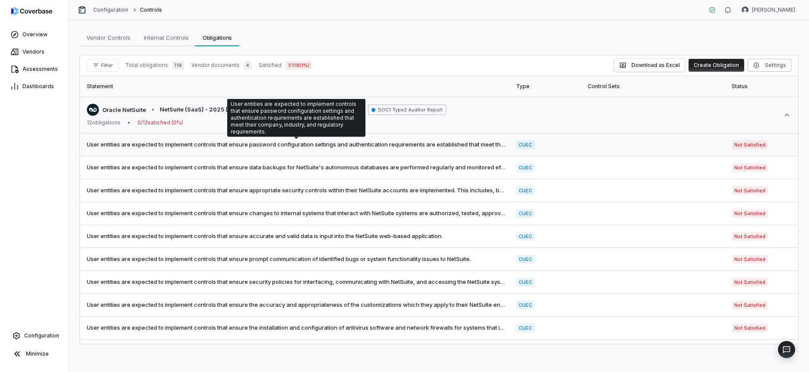
click at [253, 143] on span "User entities are expected to implement controls that ensure password configura…" at bounding box center [296, 144] width 419 height 9
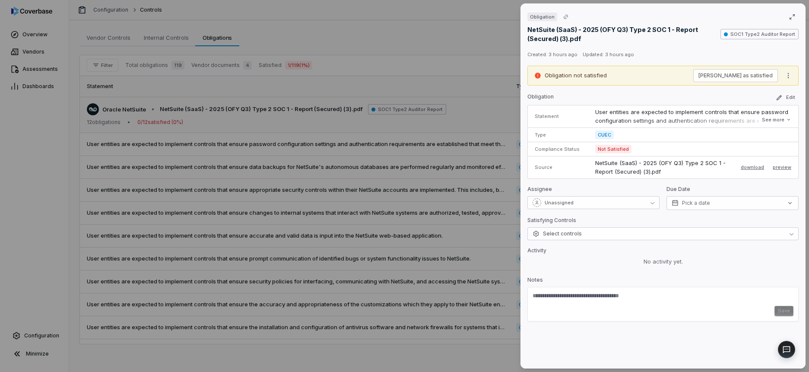
click at [251, 87] on div "Obligation NetSuite (SaaS) - 2025 (OFY Q3) Type 2 SOC 1 - Report (Secured) (3).…" at bounding box center [404, 186] width 809 height 372
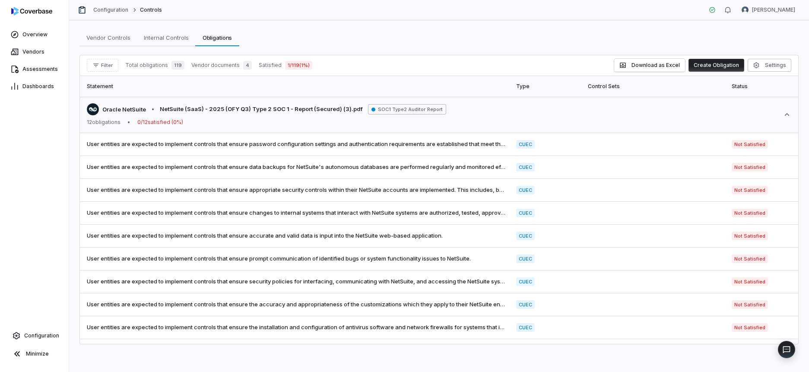
drag, startPoint x: 222, startPoint y: 63, endPoint x: 228, endPoint y: 64, distance: 5.7
click at [222, 63] on span "Vendor documents" at bounding box center [215, 65] width 48 height 7
click at [244, 65] on span "4" at bounding box center [247, 65] width 9 height 9
click at [160, 148] on span "User entities are expected to implement controls that ensure password configura…" at bounding box center [296, 144] width 419 height 9
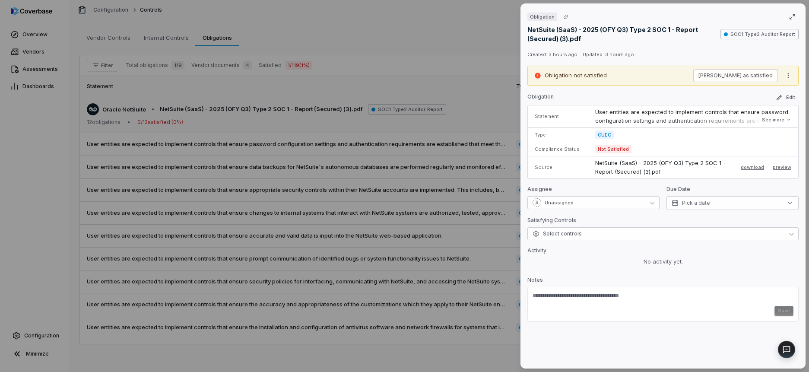
click at [614, 248] on p "Activity" at bounding box center [662, 252] width 271 height 10
click at [609, 240] on button "Select controls" at bounding box center [662, 233] width 271 height 13
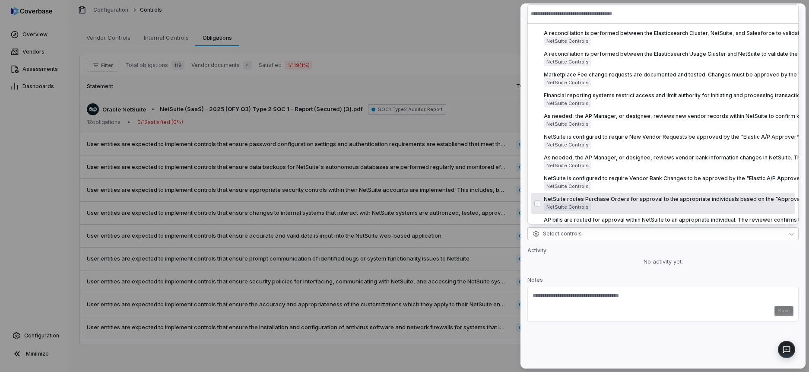
click at [618, 265] on div "No activity yet." at bounding box center [662, 261] width 271 height 9
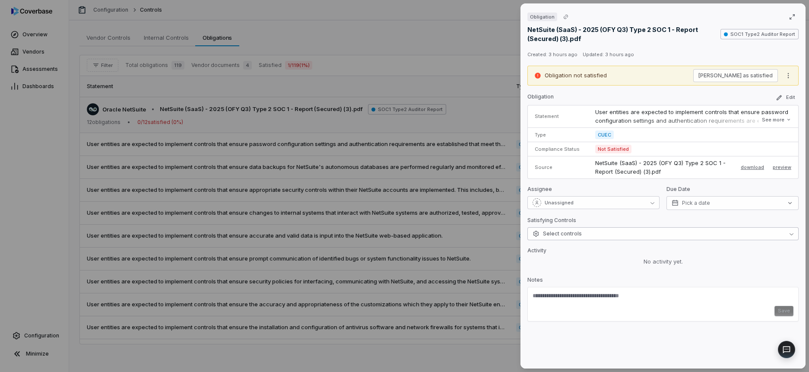
click at [589, 238] on button "Select controls" at bounding box center [662, 233] width 271 height 13
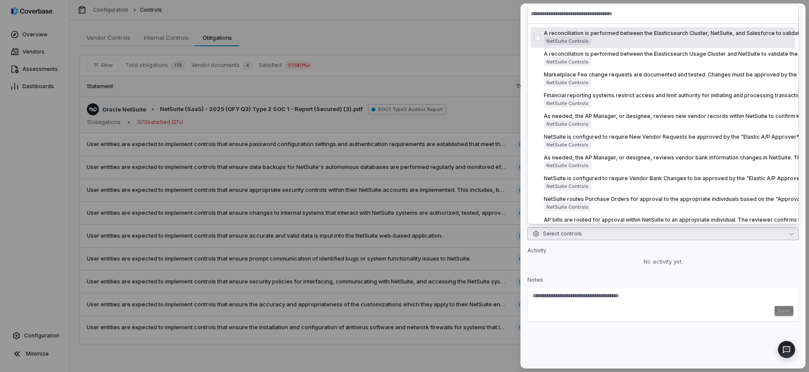
click at [600, 15] on input "text" at bounding box center [663, 13] width 264 height 19
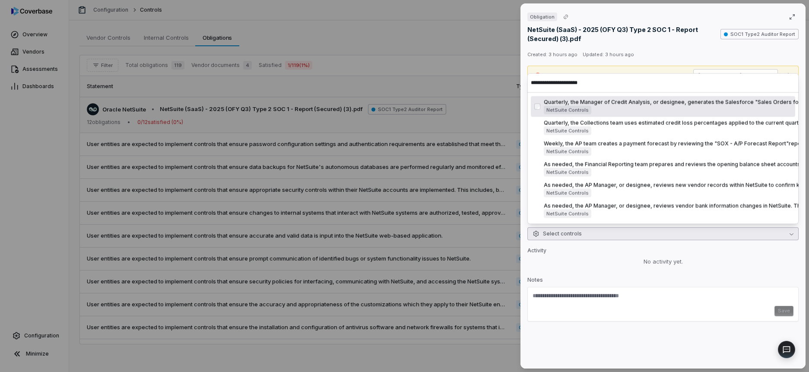
type input "**********"
click at [344, 38] on div "Obligation NetSuite (SaaS) - 2025 (OFY Q3) Type 2 SOC 1 - Report (Secured) (3).…" at bounding box center [404, 186] width 809 height 372
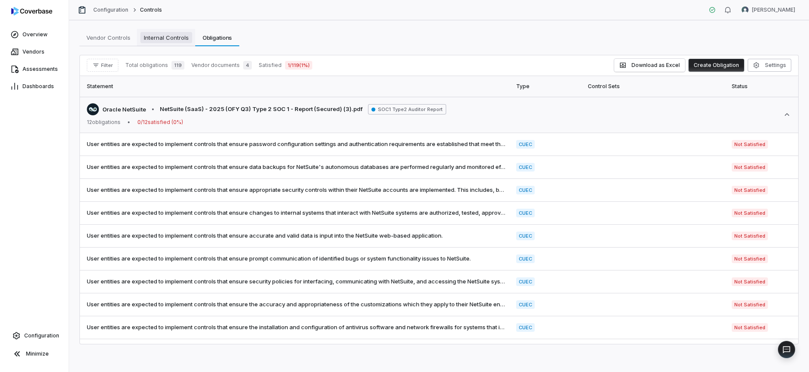
click at [180, 39] on span "Internal Controls" at bounding box center [166, 37] width 52 height 11
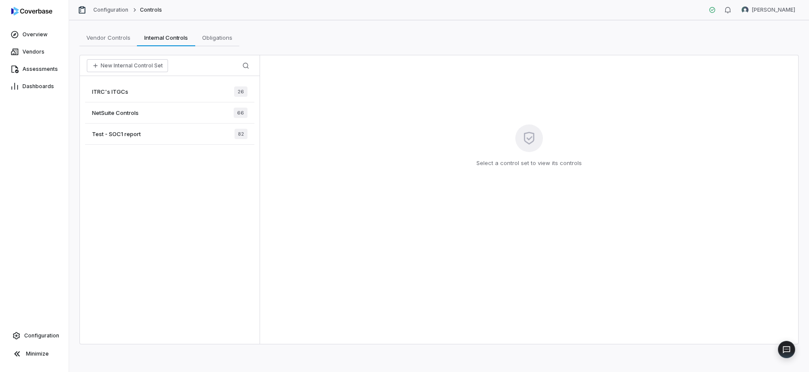
click at [142, 92] on div "ITRC's ITGCs 26" at bounding box center [169, 91] width 169 height 21
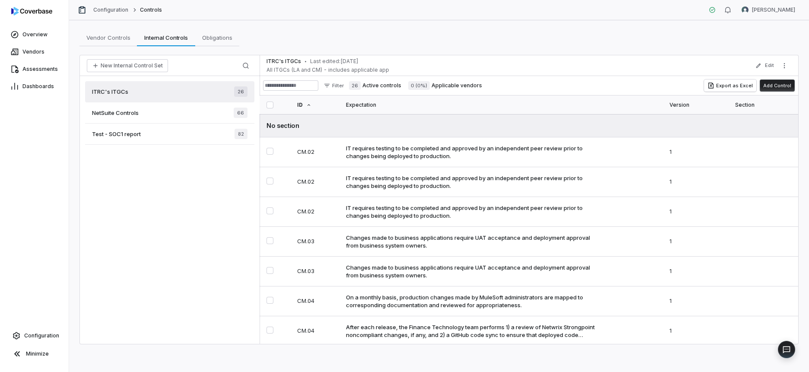
click at [214, 95] on div "ITRC's ITGCs 26" at bounding box center [169, 91] width 169 height 21
click at [362, 148] on div "IT requires testing to be completed and approved by an independent peer review …" at bounding box center [472, 152] width 253 height 16
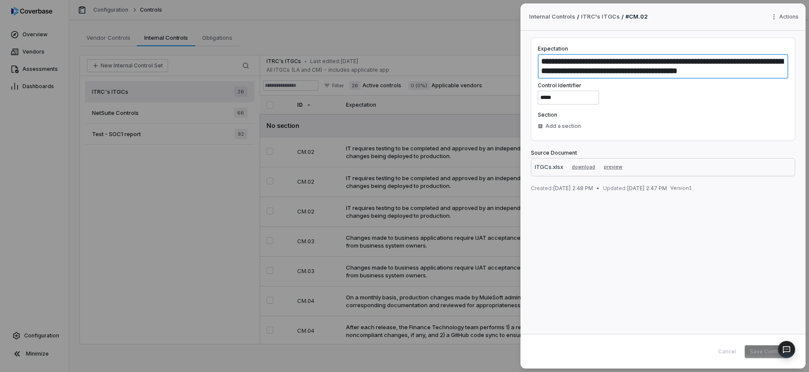
drag, startPoint x: 751, startPoint y: 71, endPoint x: 536, endPoint y: 59, distance: 215.8
click at [536, 59] on div "**********" at bounding box center [663, 89] width 264 height 103
click at [475, 20] on div "**********" at bounding box center [404, 186] width 809 height 372
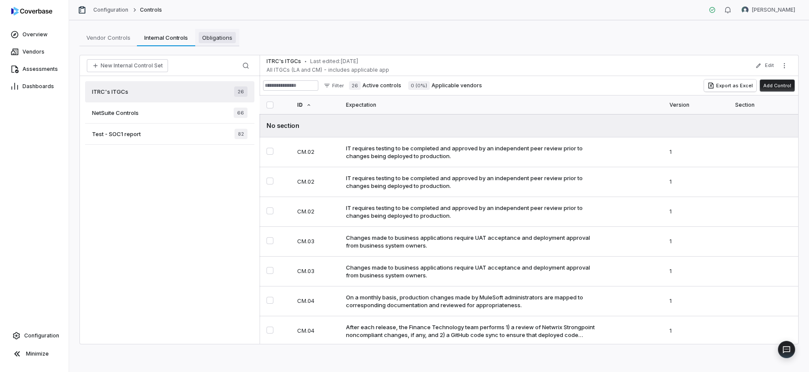
click at [211, 39] on span "Obligations" at bounding box center [217, 37] width 37 height 11
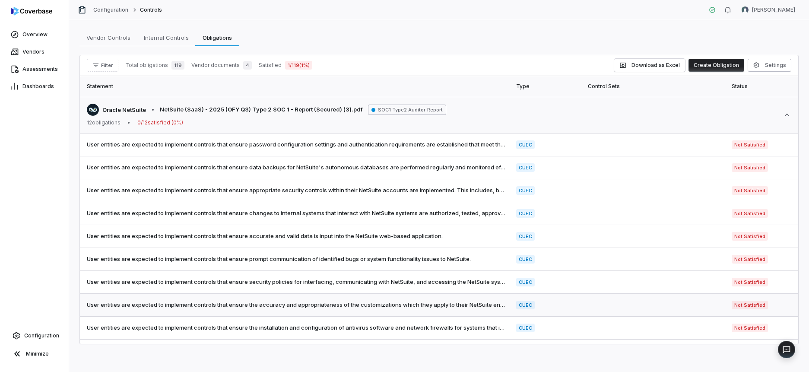
click at [357, 312] on td "User entities are expected to implement controls that ensure the accuracy and a…" at bounding box center [295, 305] width 431 height 23
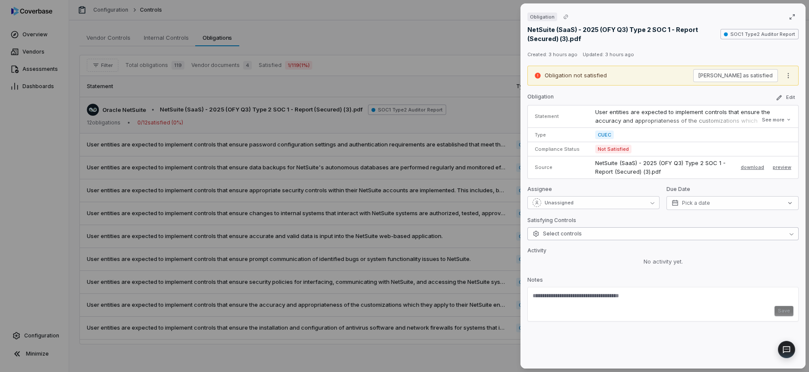
click at [579, 237] on button "Select controls" at bounding box center [662, 233] width 271 height 13
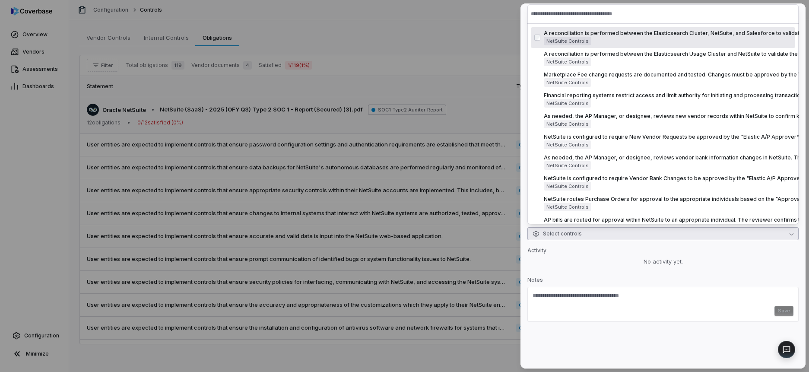
type input "**********"
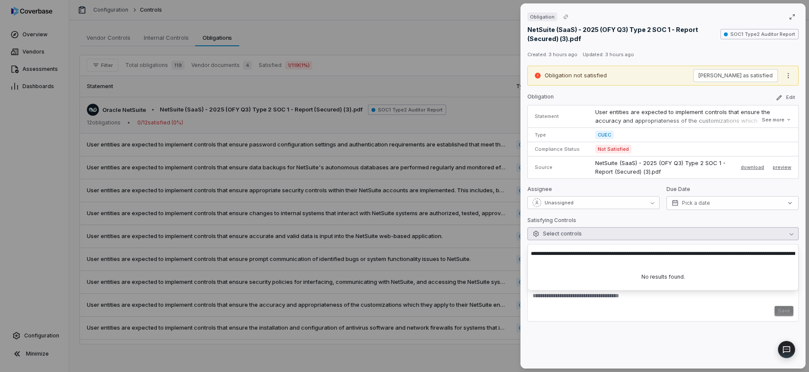
scroll to position [0, 53]
click at [596, 253] on input "**********" at bounding box center [663, 253] width 264 height 19
click at [393, 164] on div "Obligation NetSuite (SaaS) - 2025 (OFY Q3) Type 2 SOC 1 - Report (Secured) (3).…" at bounding box center [404, 186] width 809 height 372
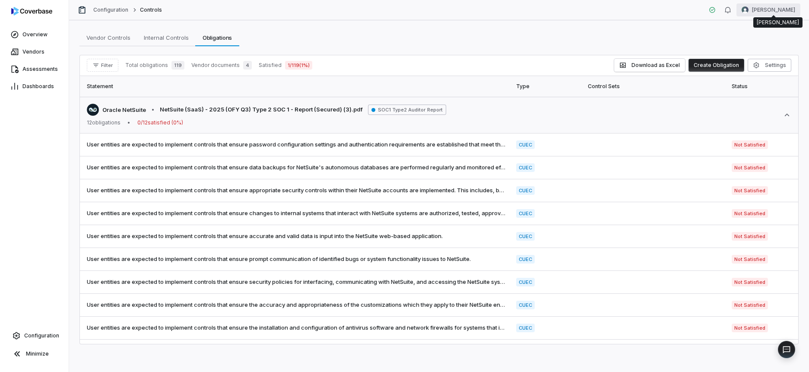
click at [765, 10] on html "Overview Vendors Assessments Dashboards Configuration Minimize Configuration Co…" at bounding box center [404, 186] width 809 height 372
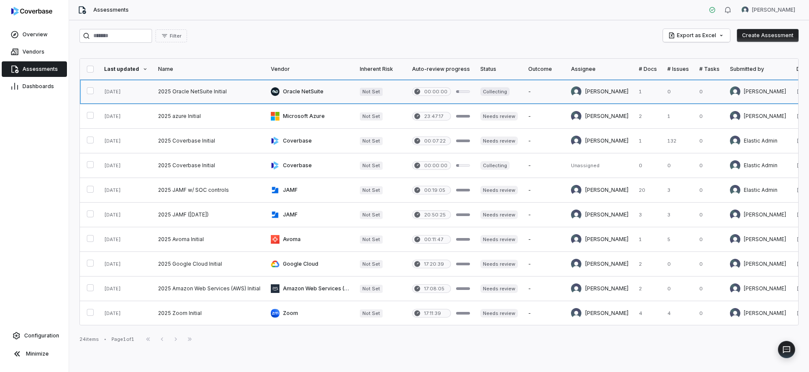
click at [177, 97] on link at bounding box center [209, 91] width 113 height 24
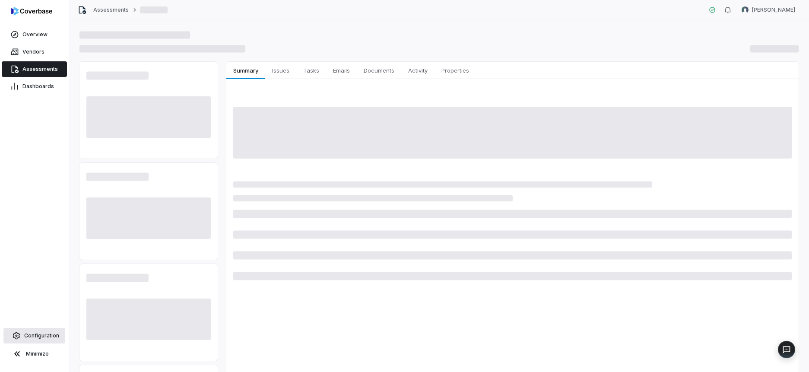
click at [35, 333] on span "Configuration" at bounding box center [41, 335] width 35 height 7
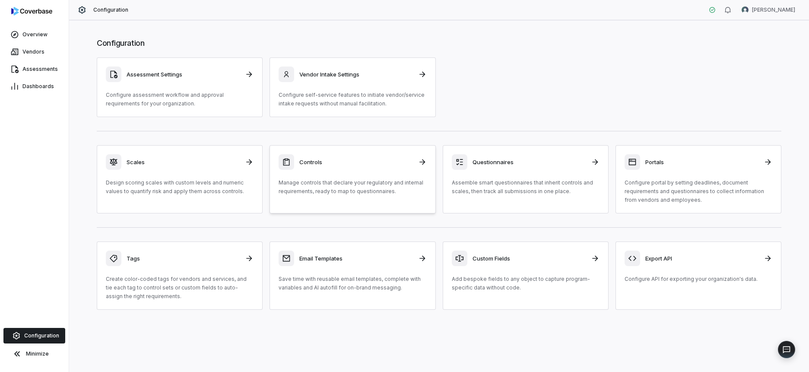
click at [367, 176] on div "Controls Manage controls that declare your regulatory and internal requirements…" at bounding box center [353, 174] width 148 height 41
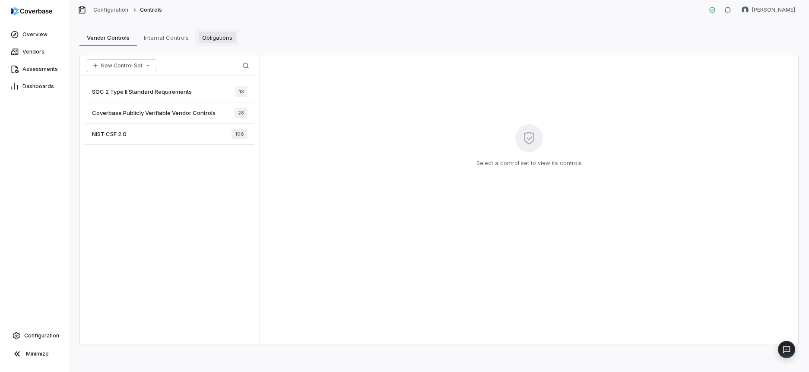
click at [214, 37] on span "Obligations" at bounding box center [217, 37] width 37 height 11
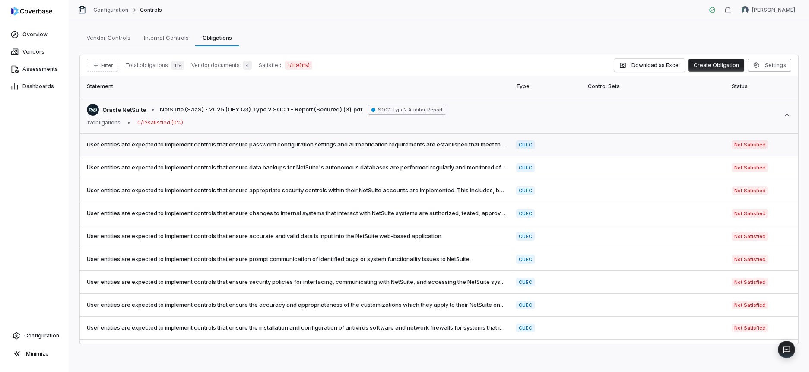
click at [242, 137] on td "User entities are expected to implement controls that ensure password configura…" at bounding box center [295, 144] width 431 height 23
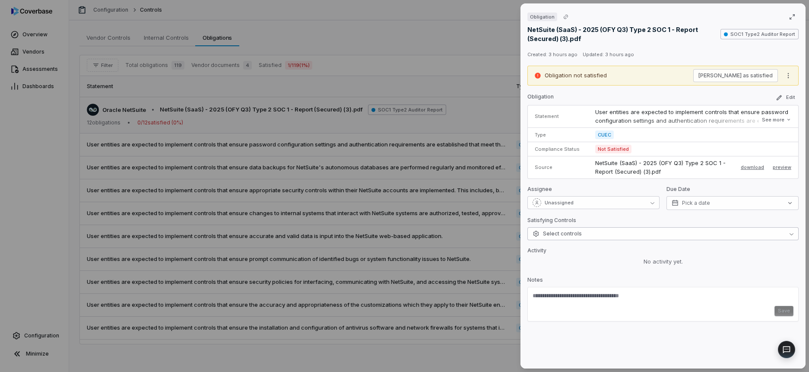
click at [586, 236] on button "Select controls" at bounding box center [662, 233] width 271 height 13
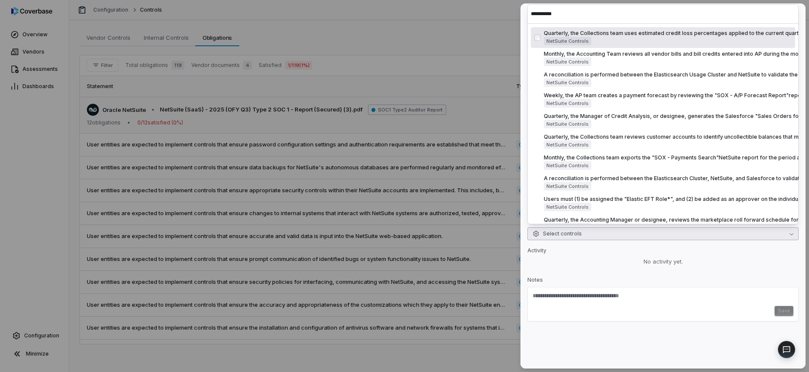
drag, startPoint x: 569, startPoint y: 12, endPoint x: 487, endPoint y: 19, distance: 82.8
click at [487, 19] on body "Overview Vendors Assessments Dashboards Configuration Minimize Configuration Co…" at bounding box center [404, 186] width 809 height 372
type input "*"
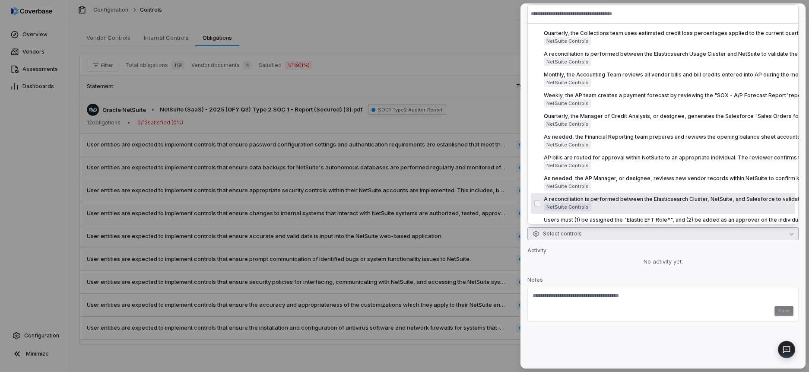
click at [633, 244] on div "Obligation NetSuite (SaaS) - 2025 (OFY Q3) Type 2 SOC 1 - Report (Secured) (3).…" at bounding box center [662, 185] width 285 height 365
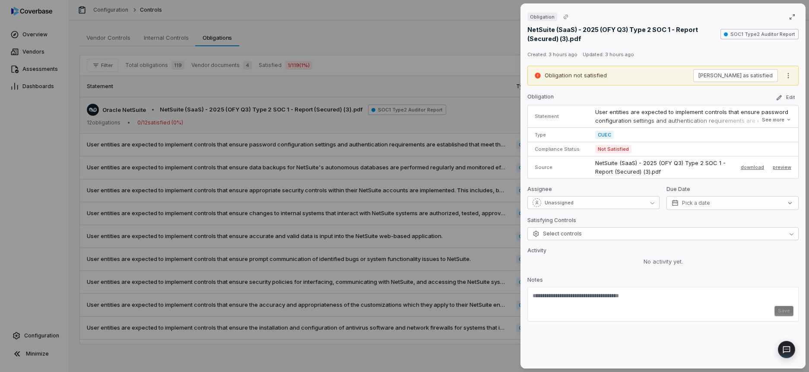
click at [354, 213] on div "Obligation NetSuite (SaaS) - 2025 (OFY Q3) Type 2 SOC 1 - Report (Secured) (3).…" at bounding box center [404, 186] width 809 height 372
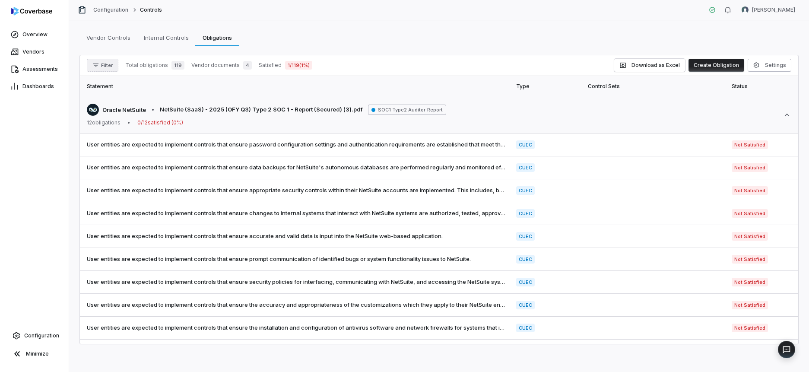
click at [105, 67] on span "Filter" at bounding box center [107, 65] width 12 height 6
click at [110, 106] on div "Vendors" at bounding box center [131, 105] width 83 height 14
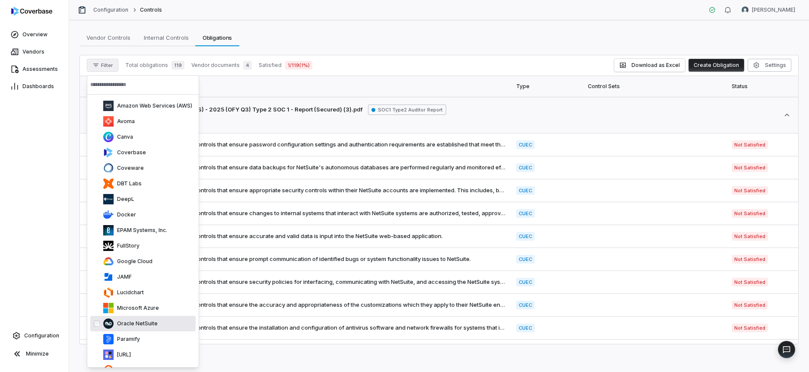
click at [133, 323] on p "Oracle NetSuite" at bounding box center [136, 323] width 44 height 7
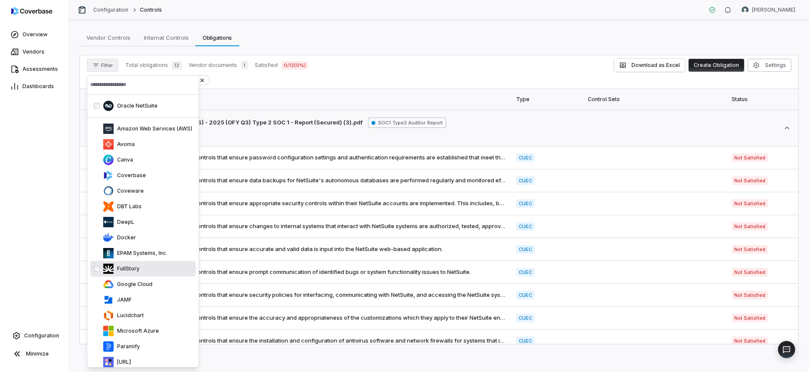
click at [377, 85] on div "Vendors include Oracle NetSuite" at bounding box center [439, 80] width 704 height 10
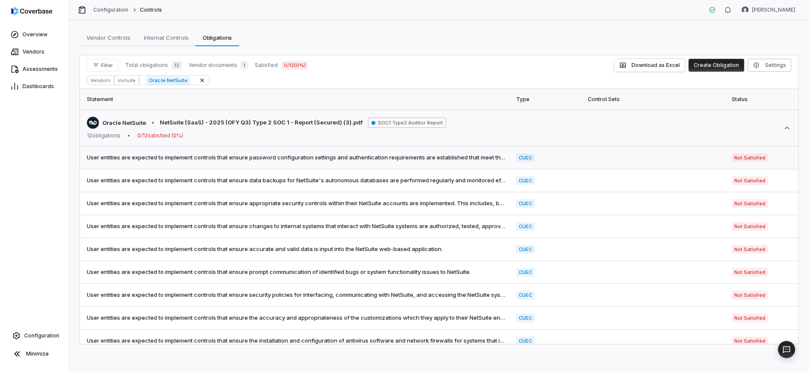
click at [703, 156] on td at bounding box center [655, 157] width 144 height 23
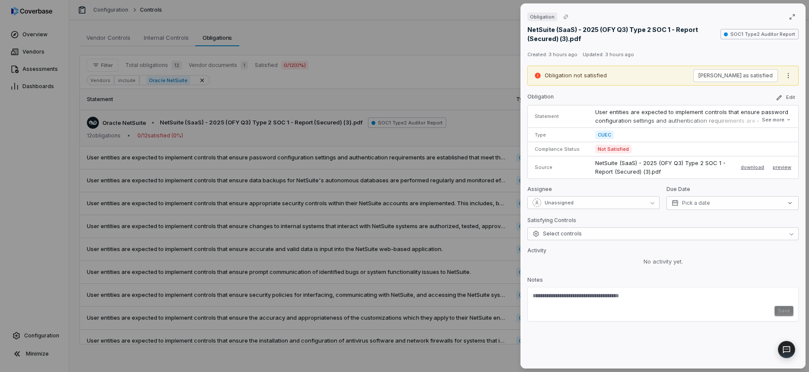
click at [664, 115] on p "User entities are expected to implement controls that ensure password configura…" at bounding box center [693, 120] width 196 height 25
click at [783, 117] on button "See more" at bounding box center [776, 120] width 35 height 16
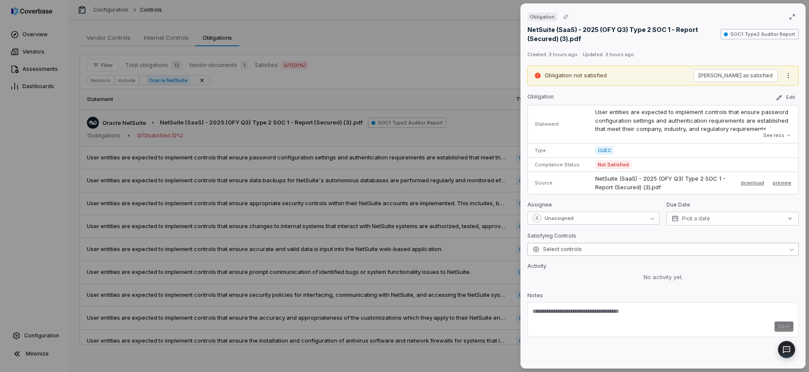
click at [608, 246] on button "Select controls" at bounding box center [662, 249] width 271 height 13
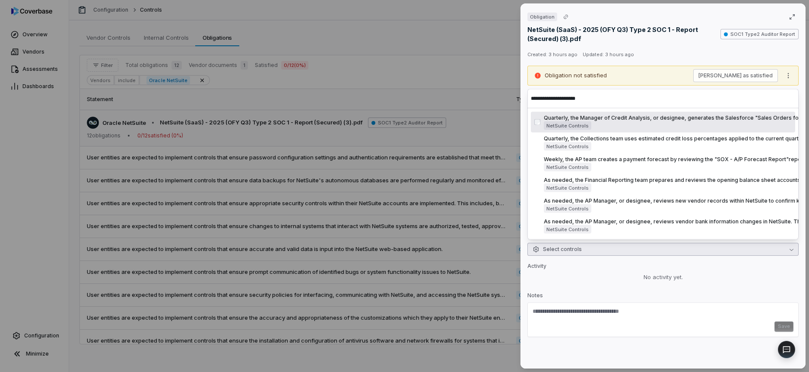
type input "**********"
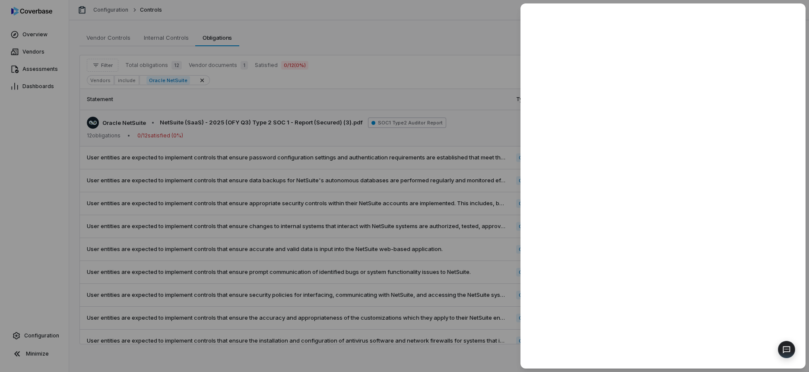
click at [483, 42] on div at bounding box center [404, 186] width 809 height 372
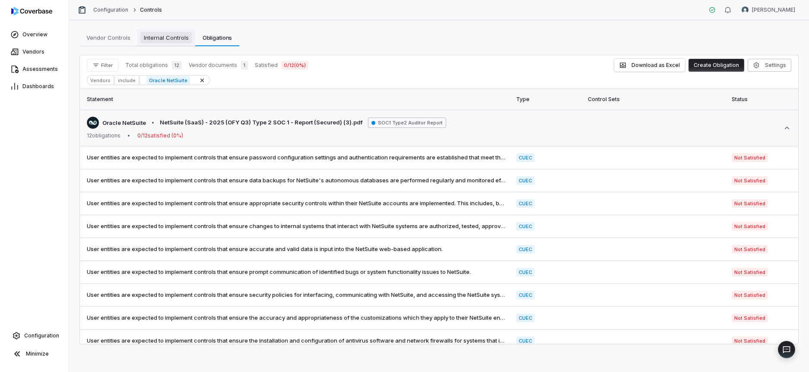
click at [164, 38] on span "Internal Controls" at bounding box center [166, 37] width 52 height 11
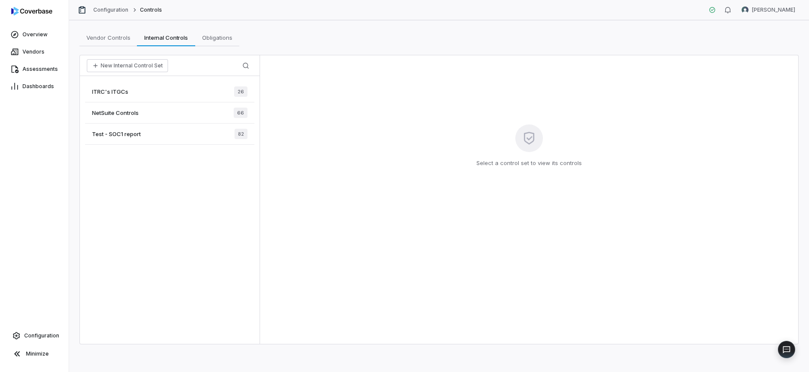
click at [157, 97] on div "ITRC's ITGCs 26" at bounding box center [169, 91] width 169 height 21
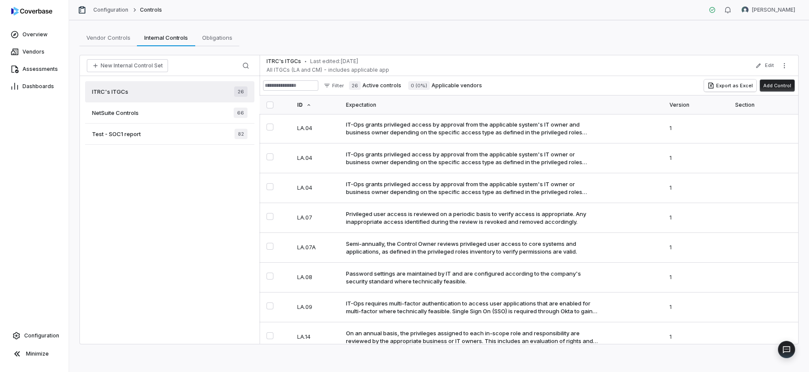
scroll to position [561, 0]
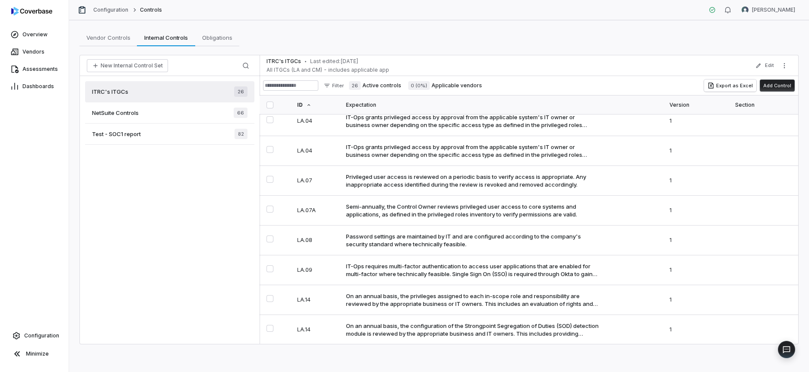
click at [134, 112] on span "NetSuite Controls" at bounding box center [115, 113] width 47 height 8
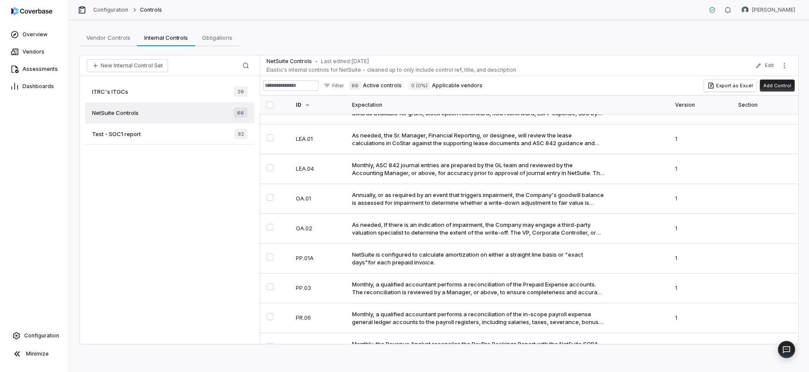
scroll to position [1593, 0]
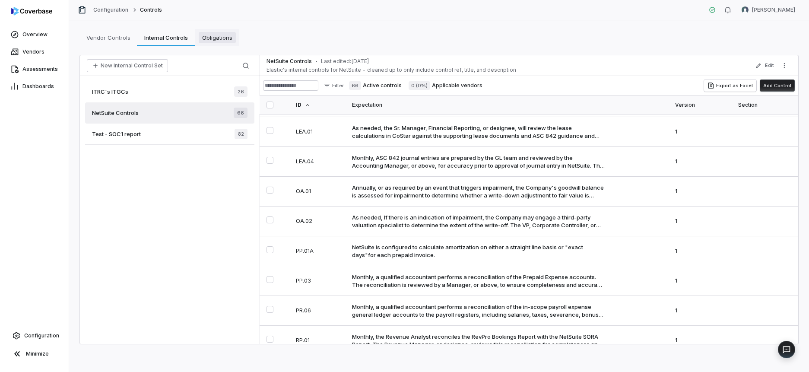
click at [214, 37] on span "Obligations" at bounding box center [217, 37] width 37 height 11
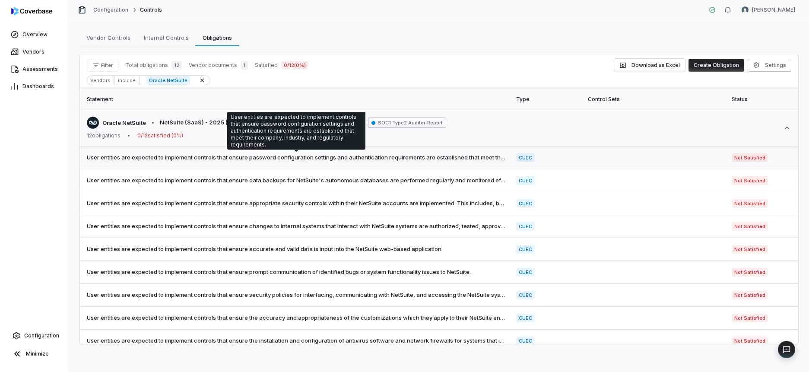
click at [258, 158] on span "User entities are expected to implement controls that ensure password configura…" at bounding box center [296, 157] width 419 height 9
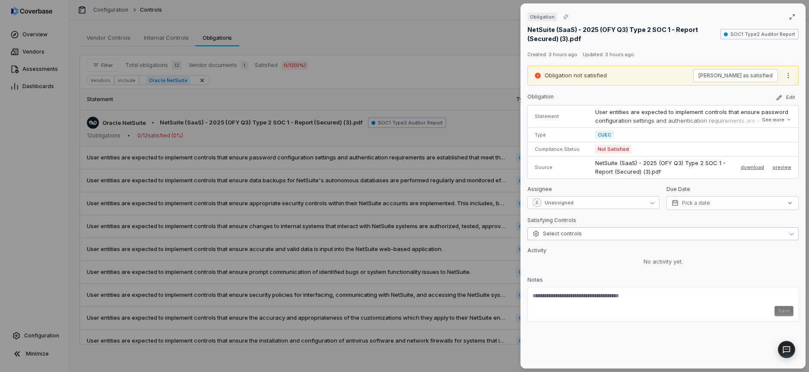
click at [575, 234] on span "Select controls" at bounding box center [556, 233] width 49 height 7
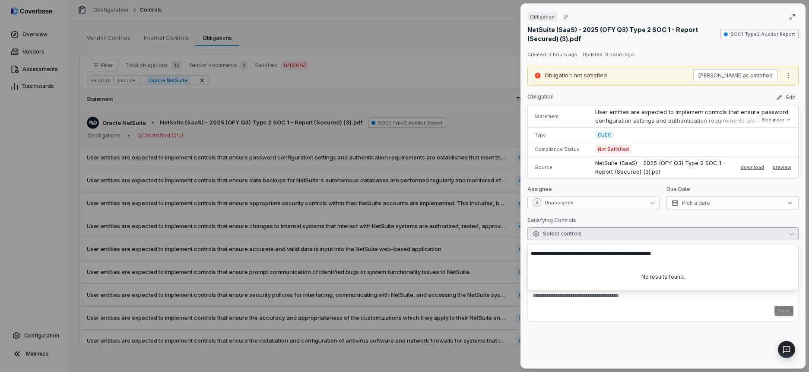
type input "**********"
drag, startPoint x: 691, startPoint y: 254, endPoint x: 531, endPoint y: 254, distance: 159.8
click at [531, 254] on input "**********" at bounding box center [663, 253] width 264 height 19
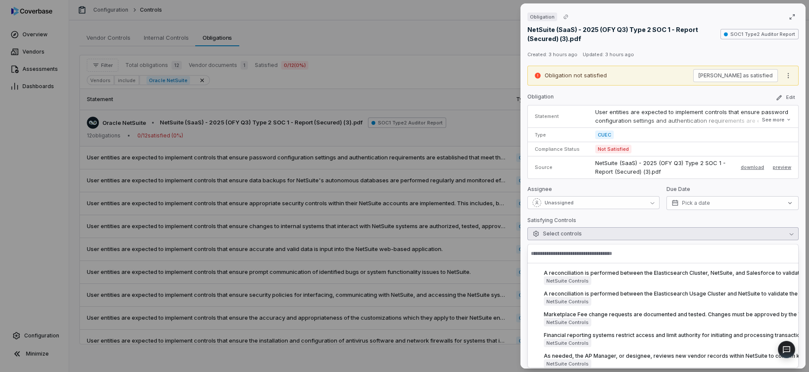
scroll to position [317, 0]
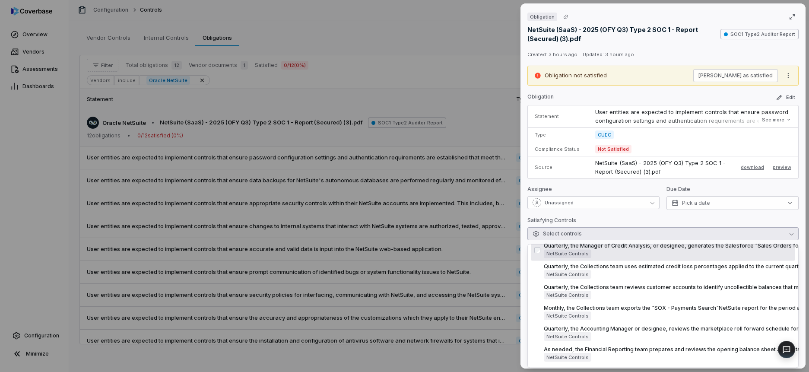
click at [599, 219] on div "Satisfying Controls" at bounding box center [662, 222] width 271 height 10
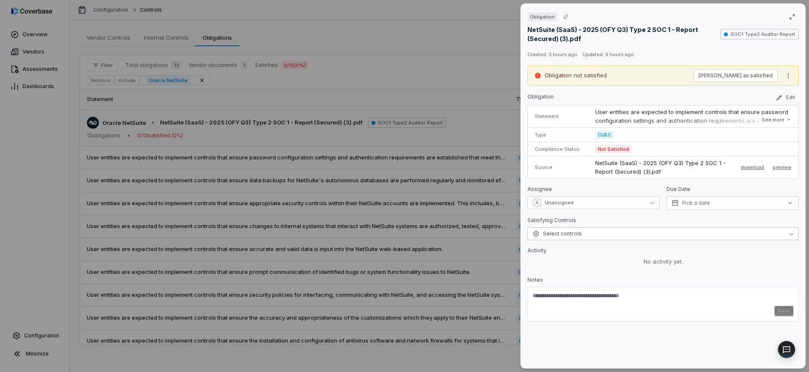
click at [608, 233] on button "Select controls" at bounding box center [662, 233] width 271 height 13
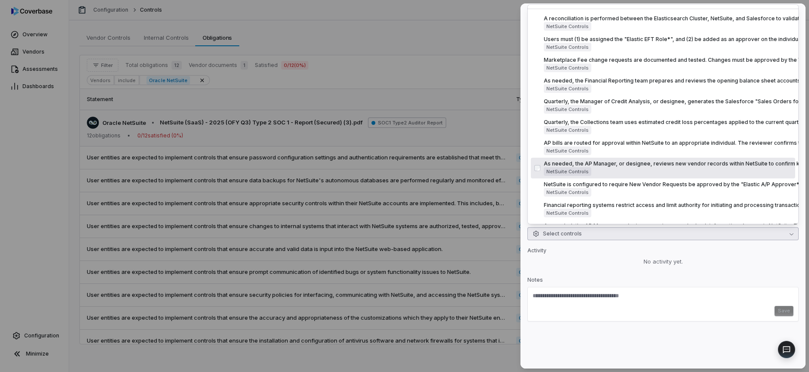
scroll to position [0, 0]
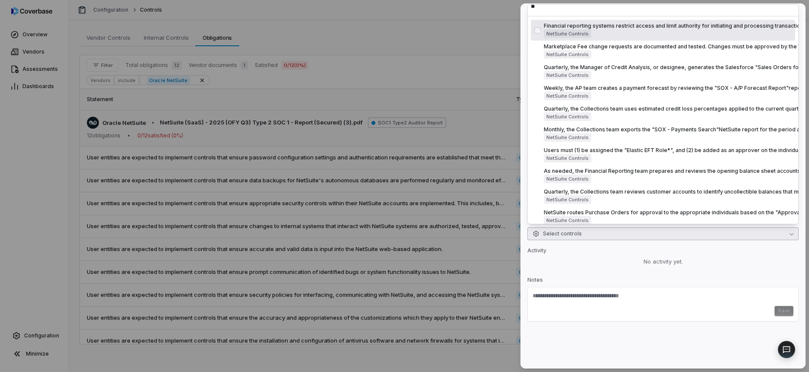
type input "*"
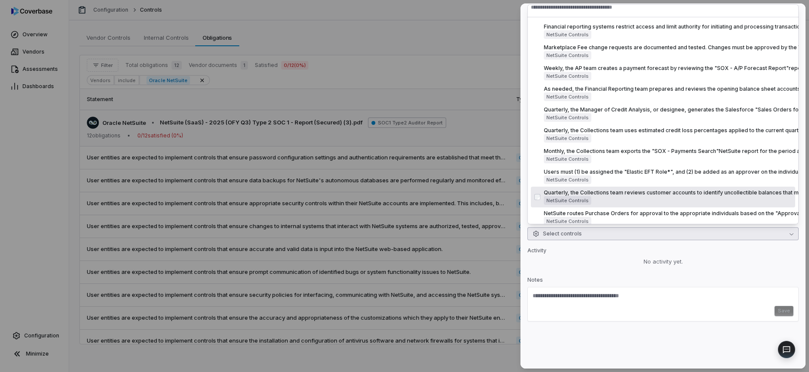
click at [611, 258] on div "No activity yet." at bounding box center [662, 261] width 271 height 9
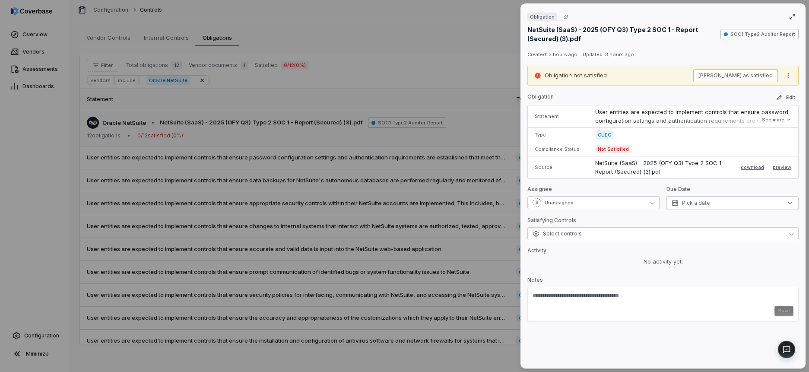
click at [750, 73] on button "Mark as satisfied" at bounding box center [735, 75] width 85 height 13
click at [466, 51] on div "Obligation NetSuite (SaaS) - 2025 (OFY Q3) Type 2 SOC 1 - Report (Secured) (3).…" at bounding box center [404, 186] width 809 height 372
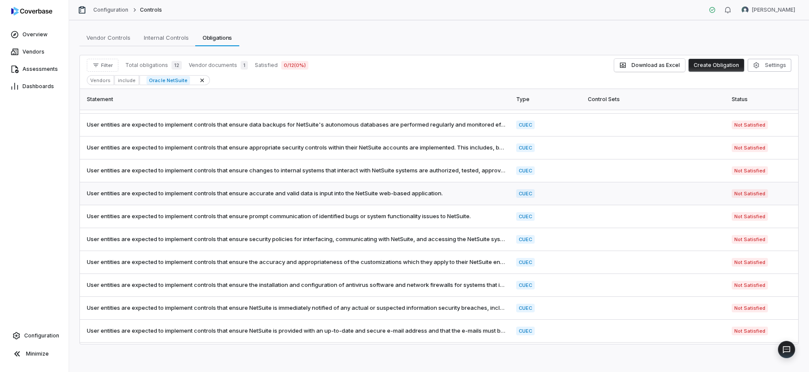
scroll to position [79, 0]
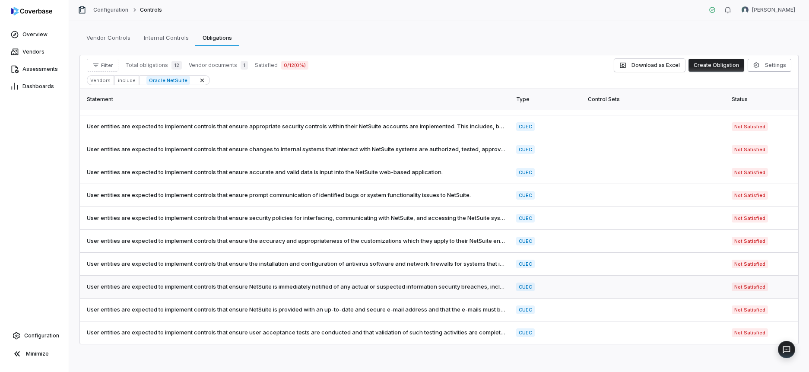
click at [304, 285] on span "User entities are expected to implement controls that ensure NetSuite is immedi…" at bounding box center [296, 286] width 419 height 9
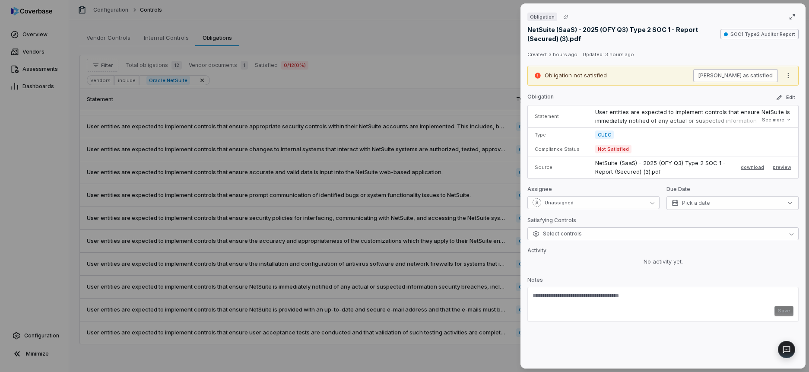
click at [748, 76] on button "Mark as satisfied" at bounding box center [735, 75] width 85 height 13
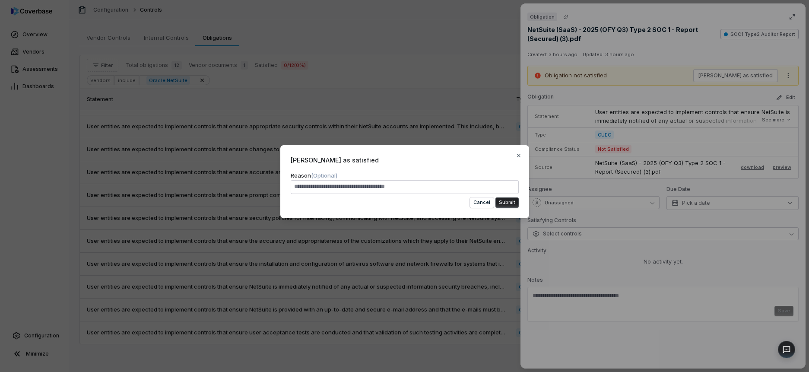
click at [448, 188] on textarea "Reason (Optional)" at bounding box center [405, 187] width 228 height 14
type textarea "*"
type textarea "**"
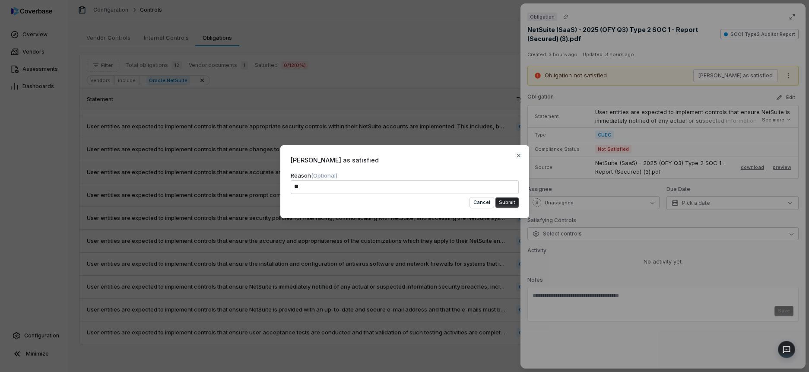
type textarea "*"
type textarea "****"
type textarea "*"
type textarea "****"
type textarea "*"
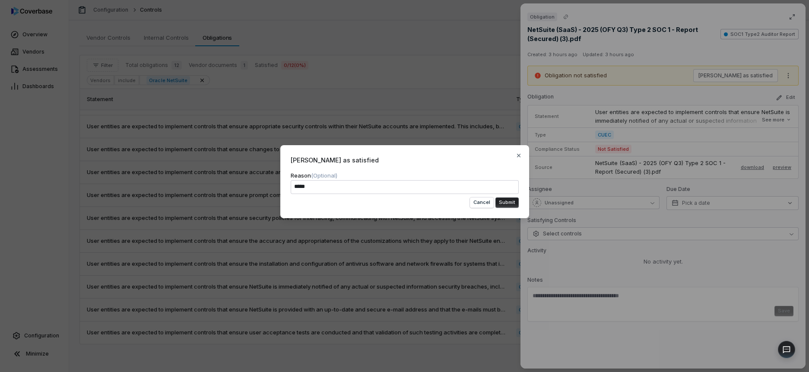
type textarea "******"
type textarea "*"
type textarea "*******"
type textarea "*"
type textarea "********"
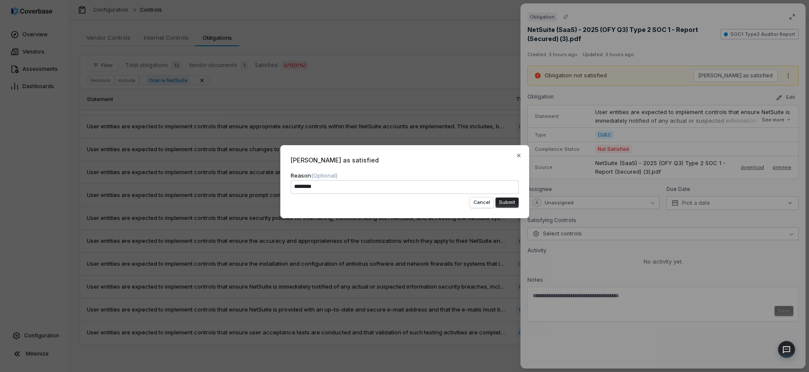
type textarea "*"
type textarea "*********"
type textarea "*"
type textarea "**********"
type textarea "*"
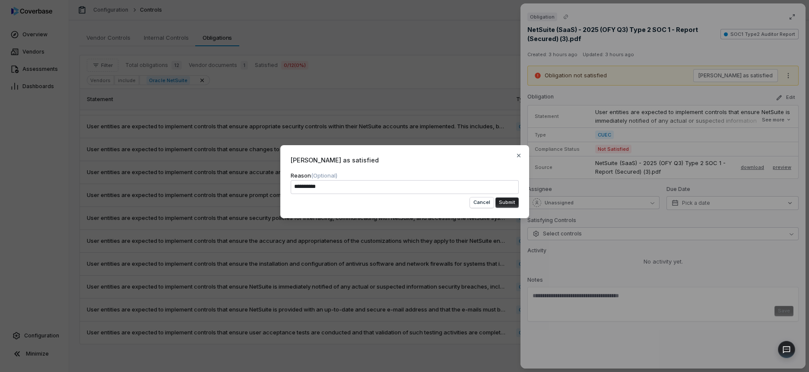
type textarea "**********"
type textarea "*"
type textarea "**********"
type textarea "*"
type textarea "**********"
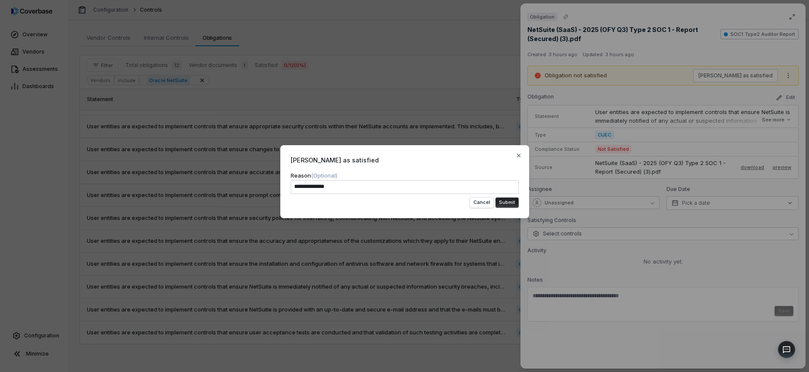
type textarea "*"
type textarea "**********"
type textarea "*"
type textarea "**********"
type textarea "*"
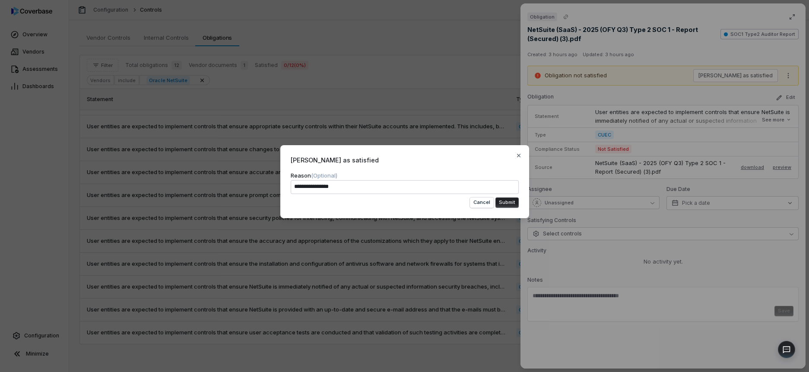
type textarea "**********"
type textarea "*"
type textarea "**********"
type textarea "*"
paste textarea "**********"
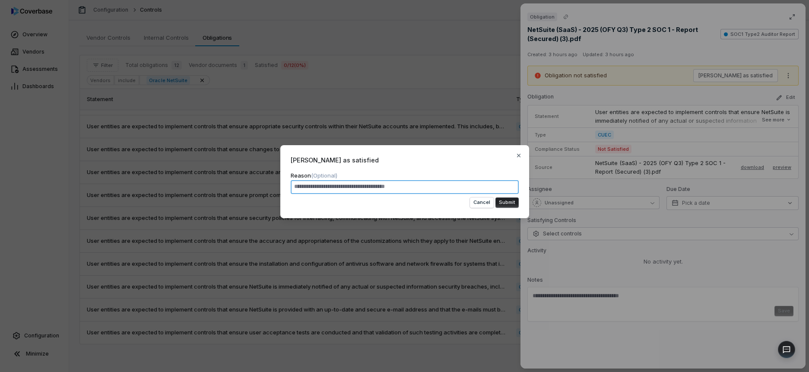
type textarea "*"
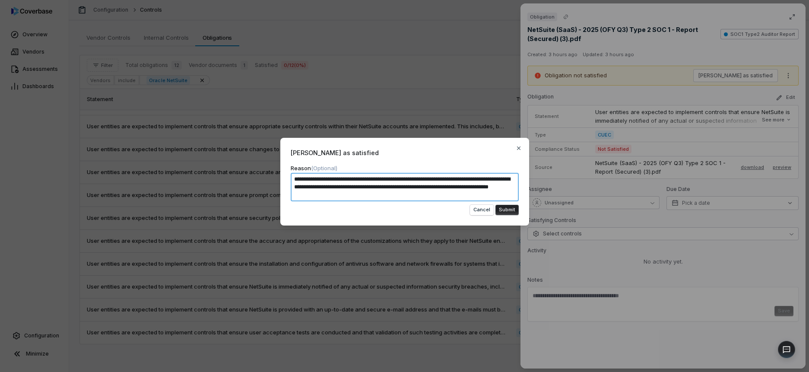
type textarea "**********"
click at [510, 210] on button "Submit" at bounding box center [506, 210] width 23 height 10
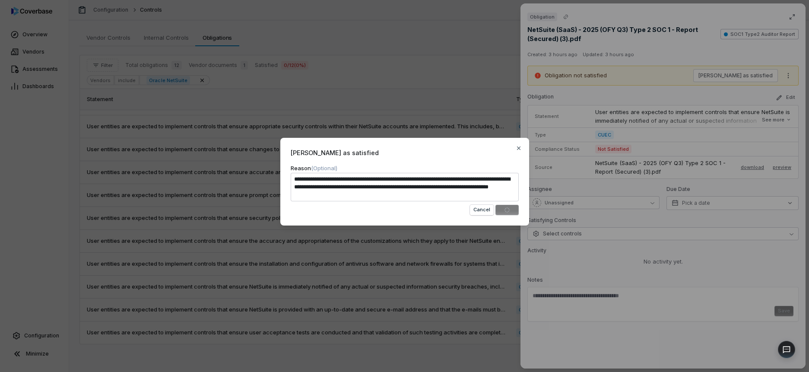
type textarea "*"
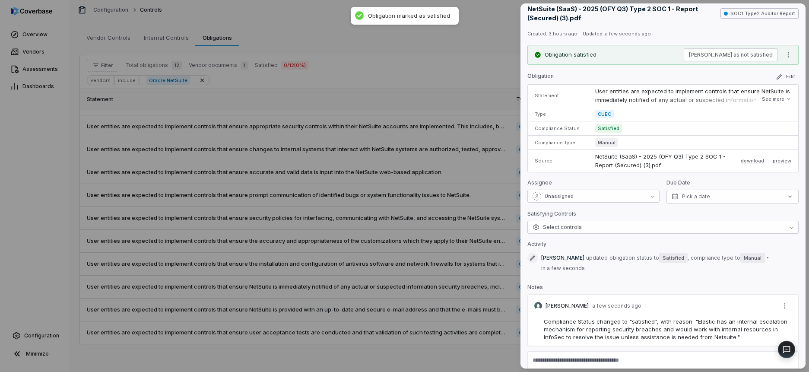
scroll to position [40, 0]
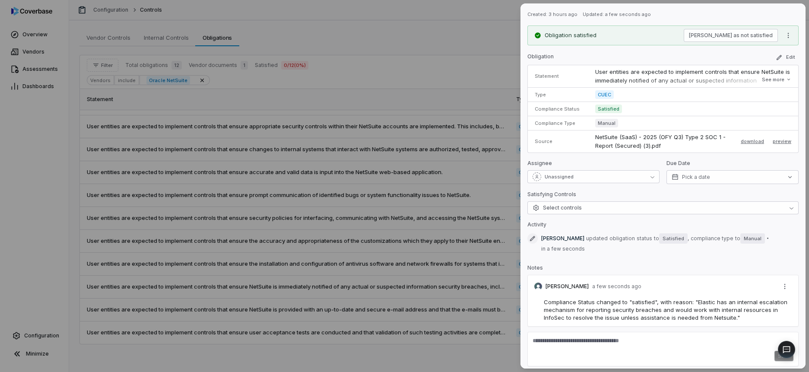
click at [433, 228] on div "Obligation NetSuite (SaaS) - 2025 (OFY Q3) Type 2 SOC 1 - Report (Secured) (3).…" at bounding box center [404, 186] width 809 height 372
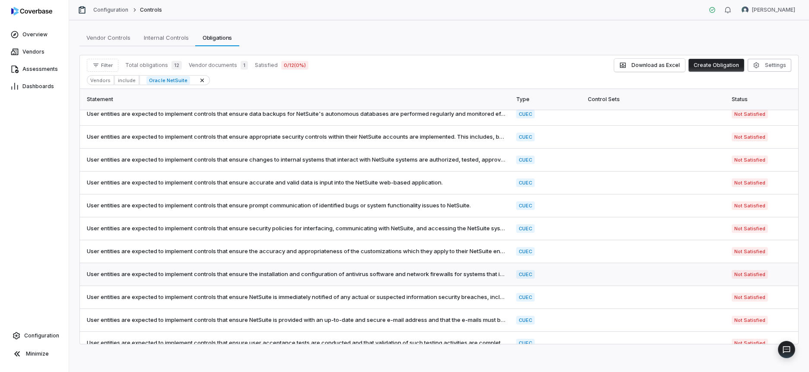
scroll to position [67, 0]
click at [273, 290] on td "User entities are expected to implement controls that ensure NetSuite is immedi…" at bounding box center [295, 296] width 431 height 23
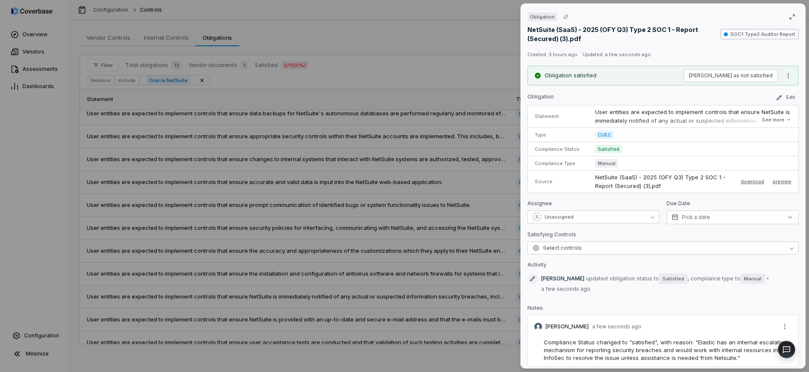
click at [343, 256] on div "Obligation NetSuite (SaaS) - 2025 (OFY Q3) Type 2 SOC 1 - Report (Secured) (3).…" at bounding box center [404, 186] width 809 height 372
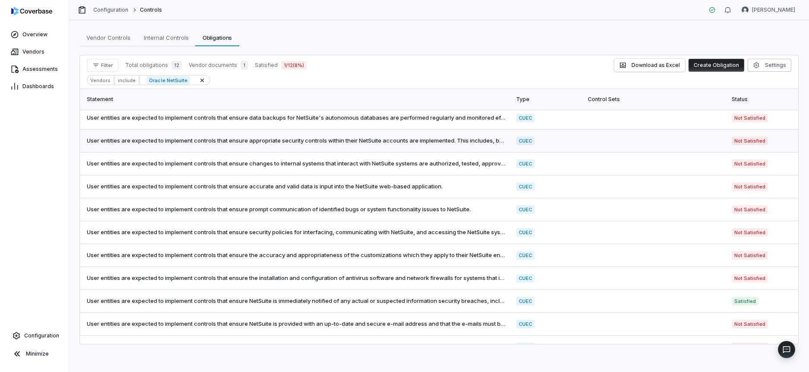
scroll to position [79, 0]
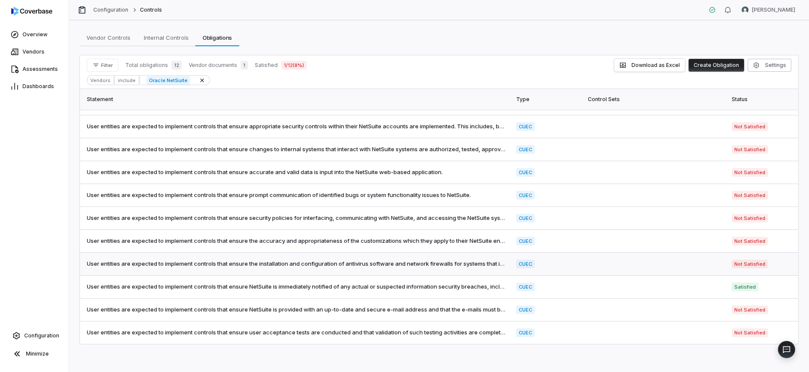
click at [345, 261] on span "User entities are expected to implement controls that ensure the installation a…" at bounding box center [296, 264] width 419 height 9
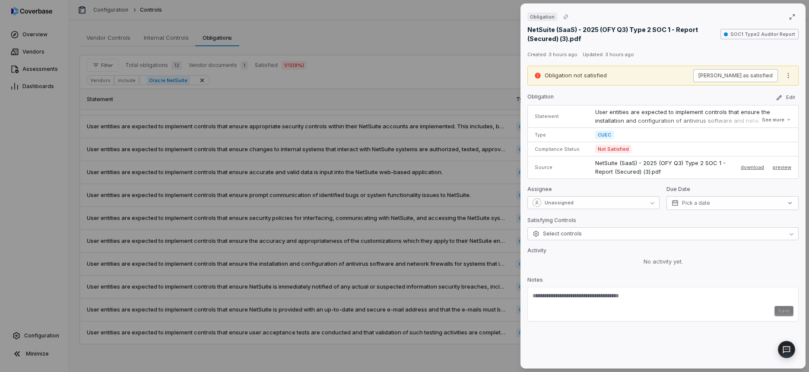
click at [737, 73] on button "[PERSON_NAME] as satisfied" at bounding box center [735, 75] width 85 height 13
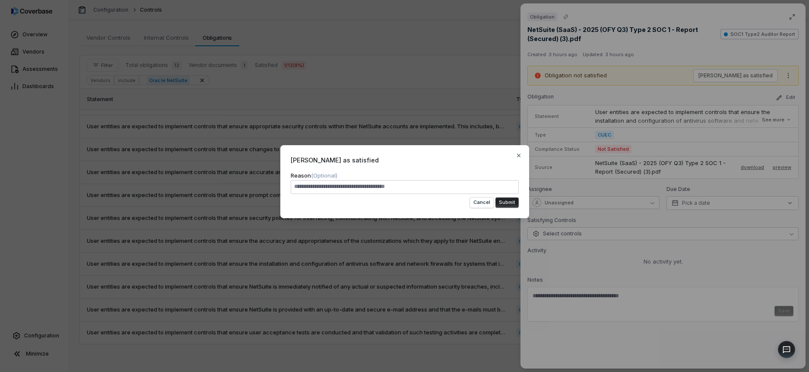
click at [423, 187] on textarea "Reason (Optional)" at bounding box center [405, 187] width 228 height 14
type textarea "**********"
type textarea "*"
type textarea "**********"
click at [503, 201] on button "Submit" at bounding box center [506, 202] width 23 height 10
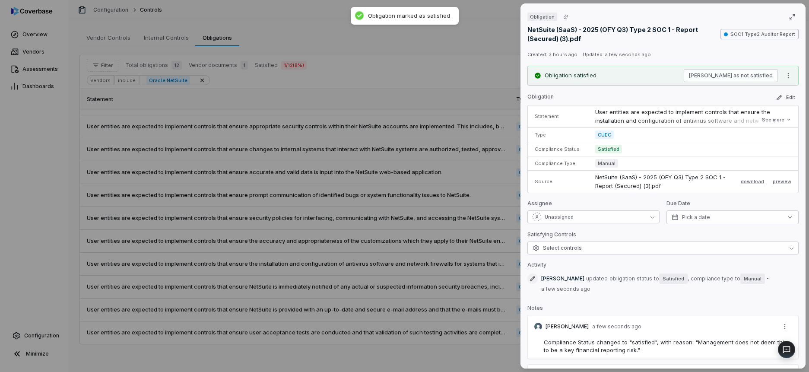
click at [468, 225] on div "Obligation NetSuite (SaaS) - 2025 (OFY Q3) Type 2 SOC 1 - Report (Secured) (3).…" at bounding box center [404, 186] width 809 height 372
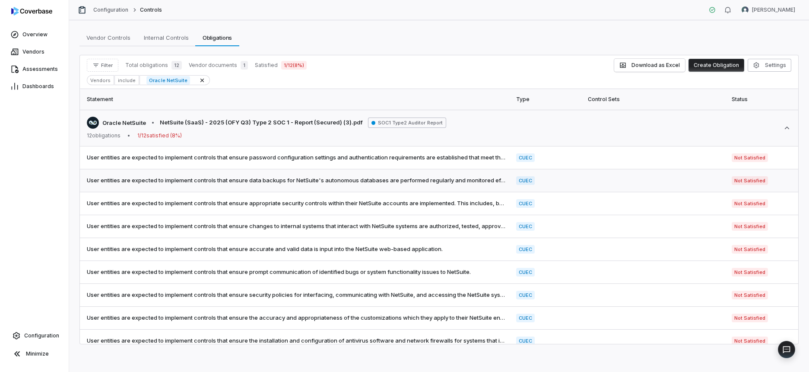
click at [453, 181] on span "User entities are expected to implement controls that ensure data backups for N…" at bounding box center [296, 180] width 419 height 9
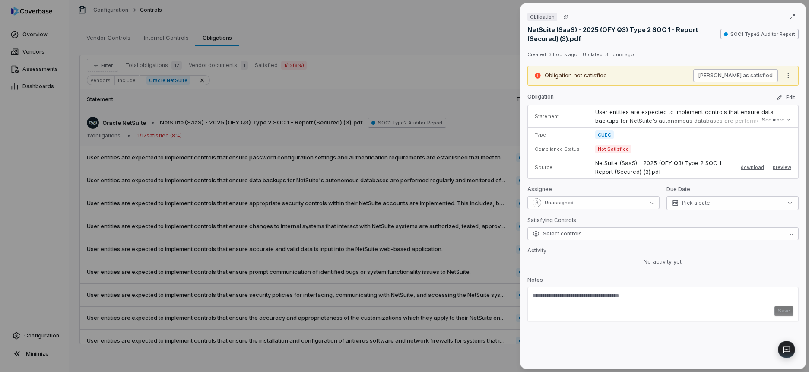
click at [732, 73] on button "[PERSON_NAME] as satisfied" at bounding box center [735, 75] width 85 height 13
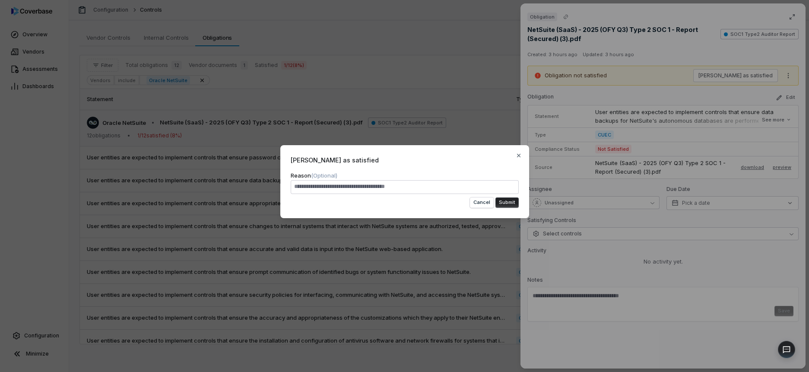
type textarea "*"
type textarea "**********"
click at [503, 203] on button "Submit" at bounding box center [506, 202] width 23 height 10
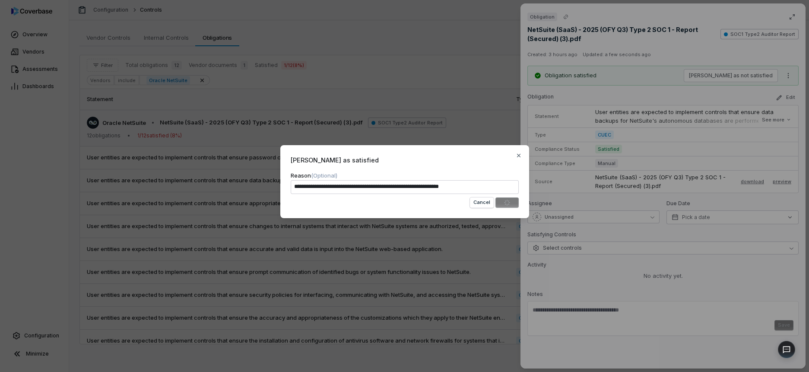
type textarea "*"
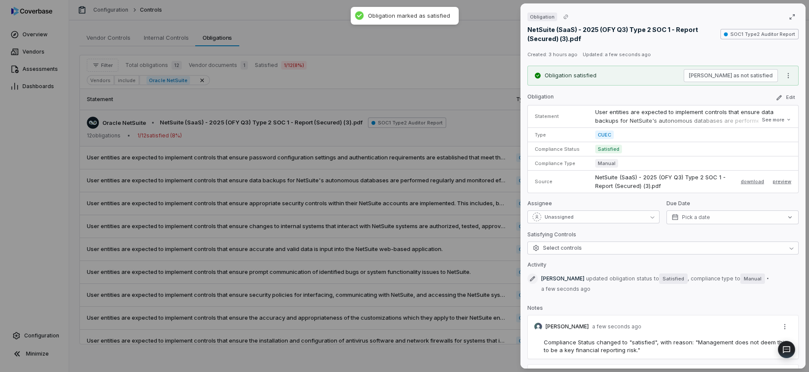
scroll to position [41, 0]
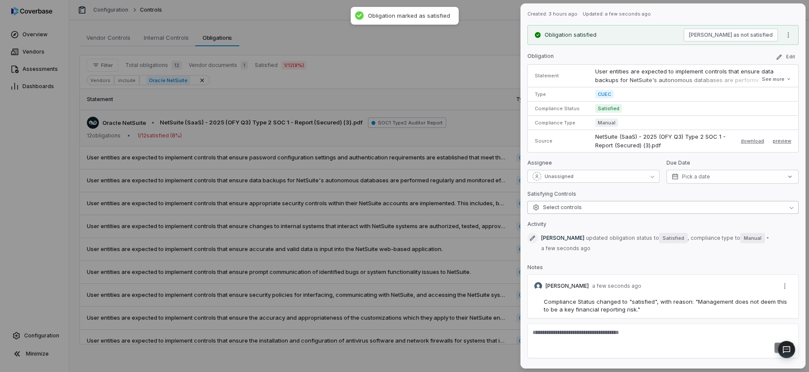
click at [558, 207] on span "Select controls" at bounding box center [556, 207] width 49 height 7
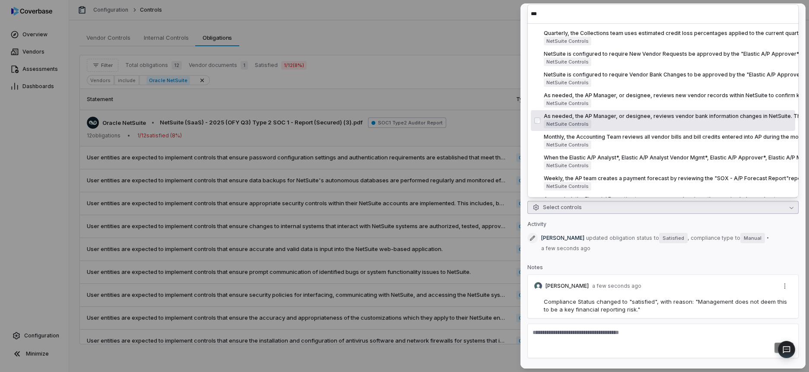
scroll to position [20, 0]
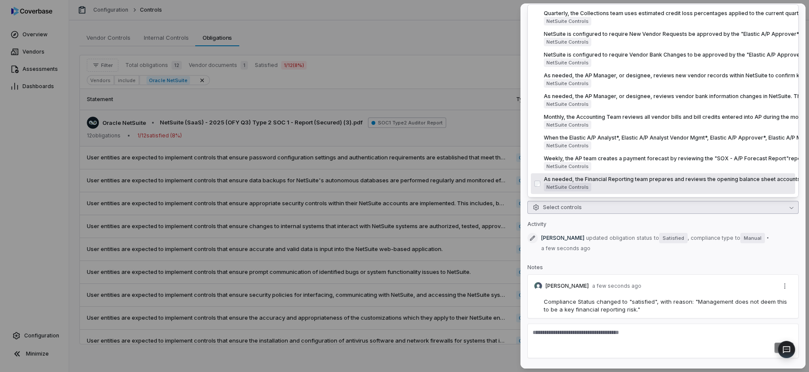
type input "***"
click at [609, 232] on div "Victoria Cuce updated obligation status to Satisfied , compliance type to Manua…" at bounding box center [662, 242] width 271 height 22
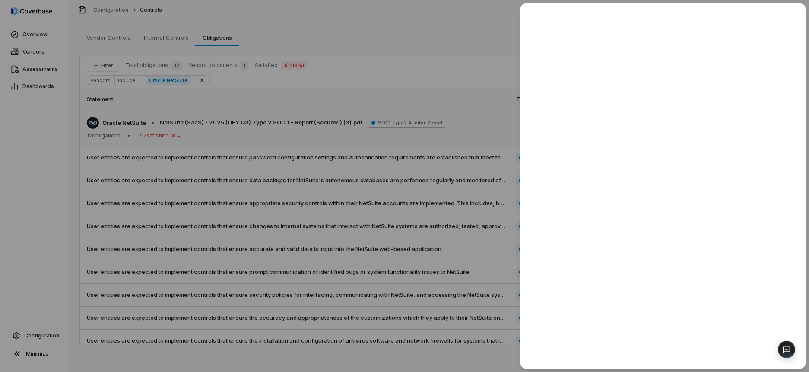
click at [387, 92] on div at bounding box center [404, 186] width 809 height 372
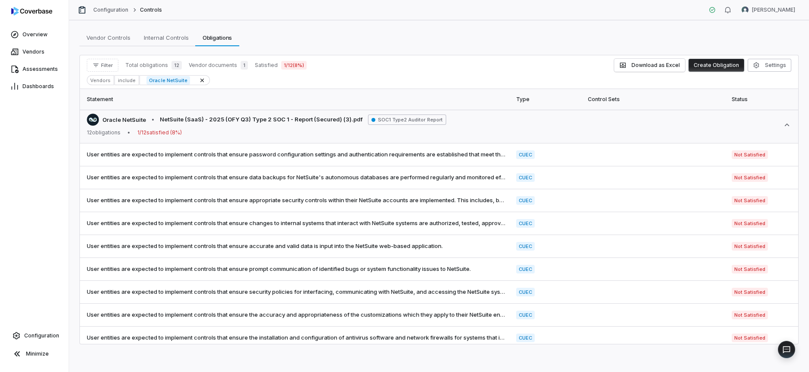
scroll to position [9, 0]
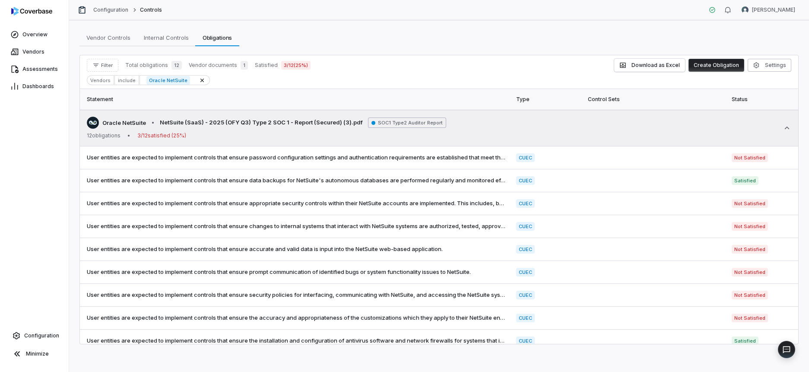
click at [788, 127] on icon at bounding box center [787, 128] width 9 height 9
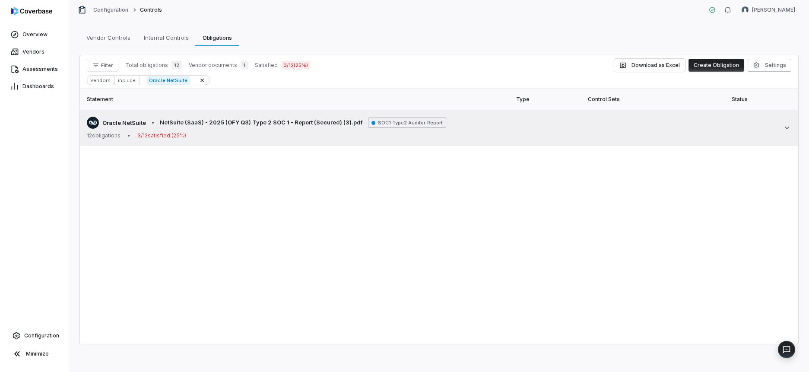
click at [786, 125] on icon at bounding box center [787, 128] width 9 height 9
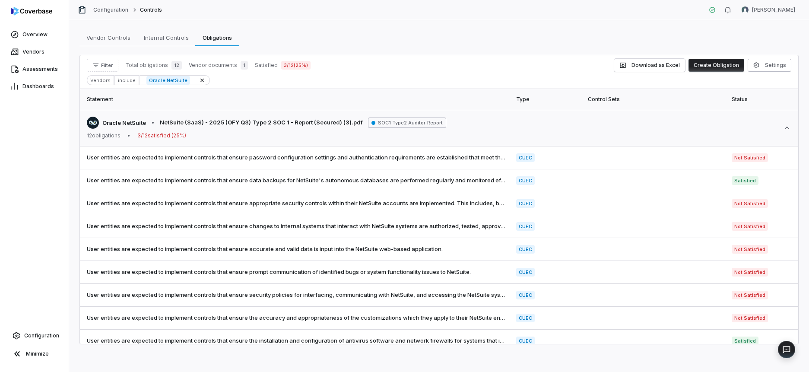
click at [741, 98] on th "Status" at bounding box center [762, 99] width 72 height 21
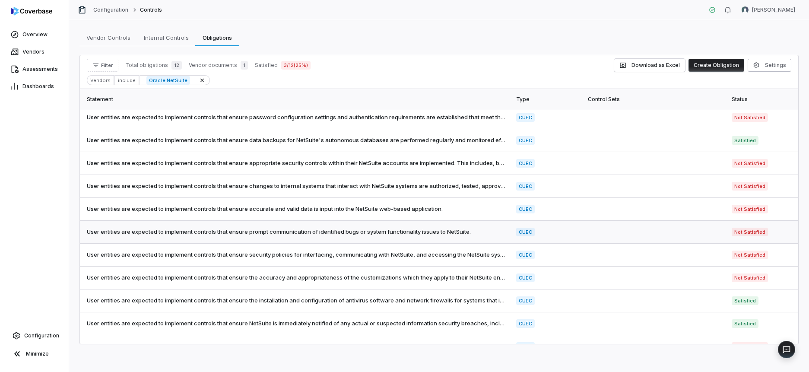
scroll to position [48, 0]
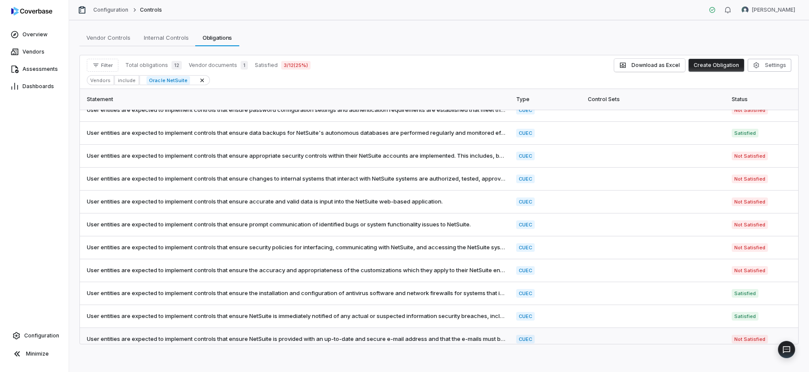
click at [354, 333] on td "User entities are expected to implement controls that ensure NetSuite is provid…" at bounding box center [295, 339] width 431 height 23
click at [354, 333] on body "Overview Vendors Assessments Dashboards Configuration Minimize Configuration Co…" at bounding box center [404, 186] width 809 height 372
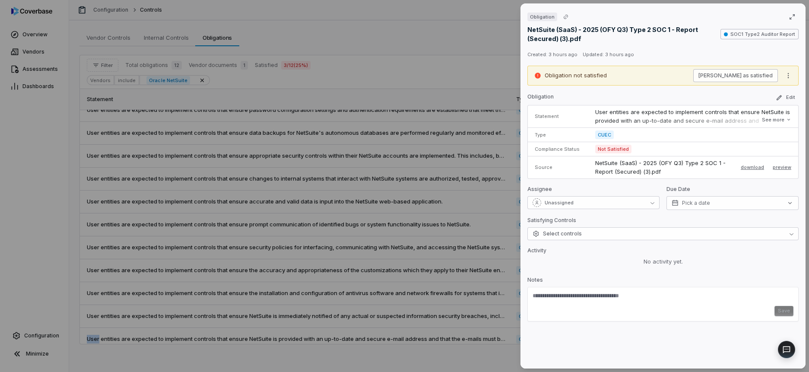
click at [733, 72] on button "[PERSON_NAME] as satisfied" at bounding box center [735, 75] width 85 height 13
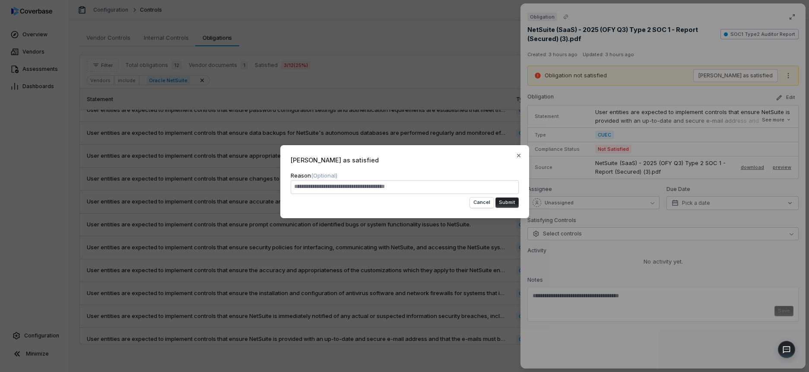
type textarea "**********"
type textarea "*"
type textarea "**********"
click at [513, 197] on button "Submit" at bounding box center [506, 202] width 23 height 10
type textarea "*"
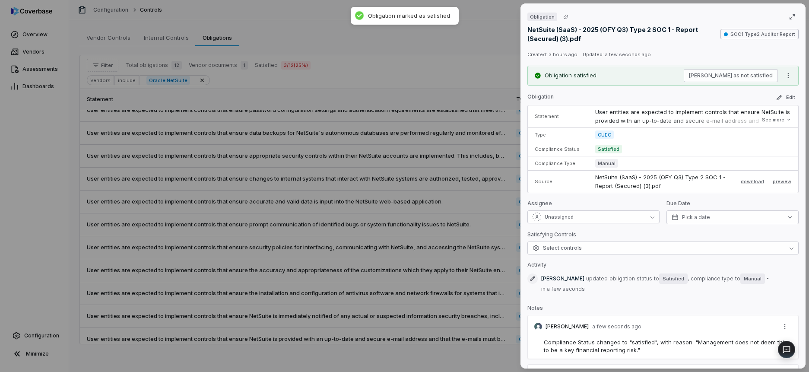
click at [503, 60] on div "Obligation NetSuite (SaaS) - 2025 (OFY Q3) Type 2 SOC 1 - Report (Secured) (3).…" at bounding box center [404, 186] width 809 height 372
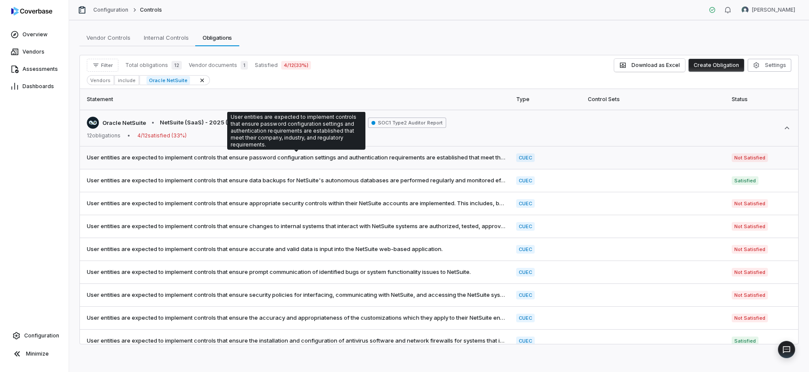
click at [375, 157] on span "User entities are expected to implement controls that ensure password configura…" at bounding box center [296, 157] width 419 height 9
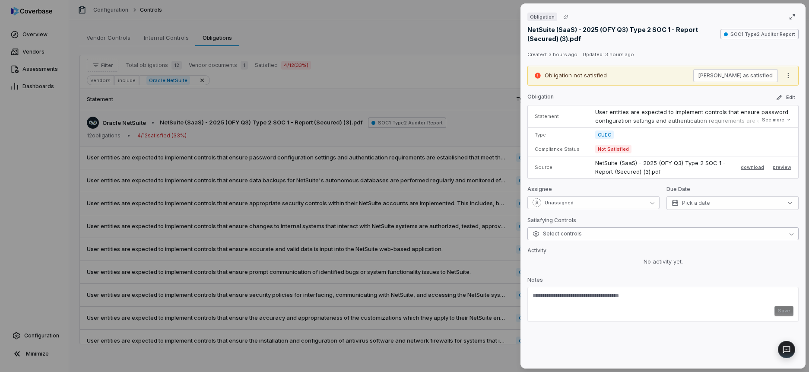
click at [566, 234] on span "Select controls" at bounding box center [556, 233] width 49 height 7
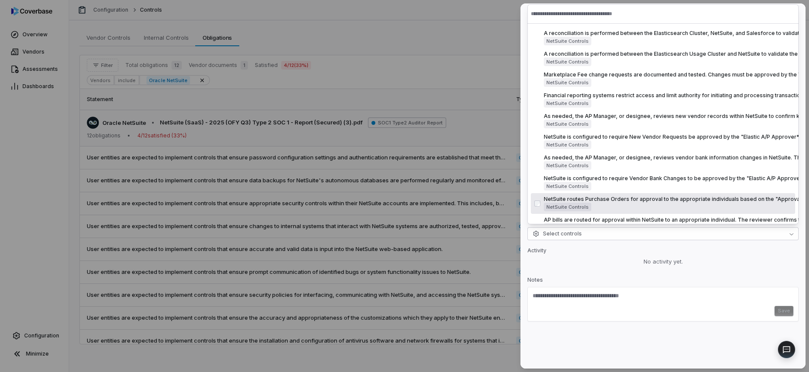
drag, startPoint x: 336, startPoint y: 257, endPoint x: 262, endPoint y: 214, distance: 85.7
click at [336, 256] on div "Obligation NetSuite (SaaS) - 2025 (OFY Q3) Type 2 SOC 1 - Report (Secured) (3).…" at bounding box center [404, 186] width 809 height 372
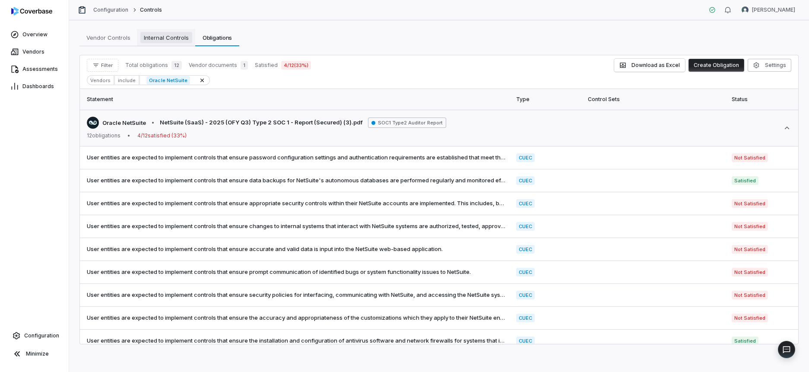
click at [162, 32] on span "Internal Controls" at bounding box center [166, 37] width 52 height 11
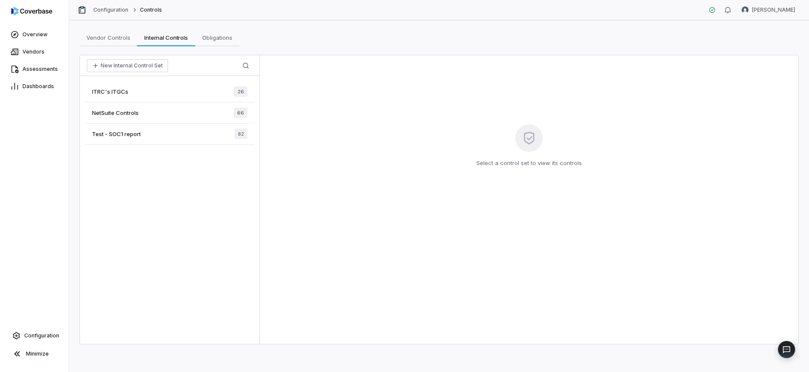
click at [137, 113] on span "NetSuite Controls" at bounding box center [115, 113] width 47 height 8
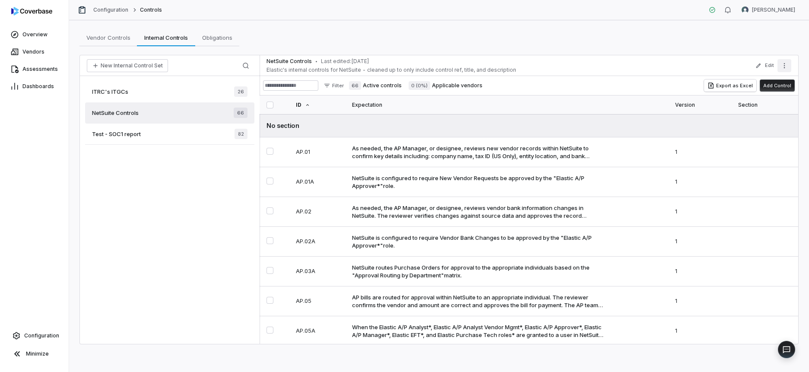
click at [789, 65] on button "More actions" at bounding box center [784, 65] width 14 height 13
click at [748, 100] on div "Archive" at bounding box center [754, 105] width 67 height 14
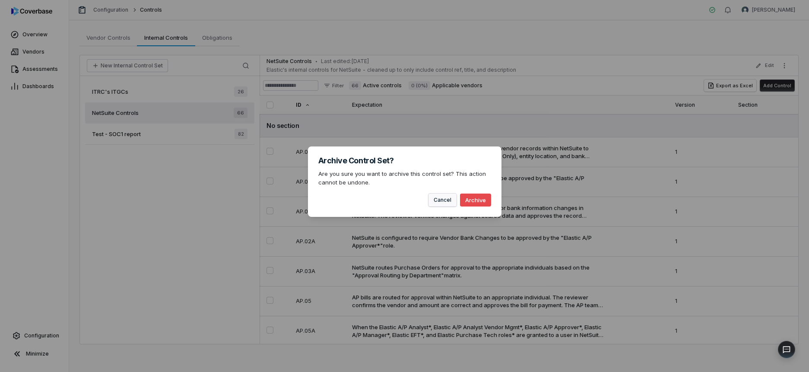
click at [433, 203] on button "Cancel" at bounding box center [442, 199] width 28 height 13
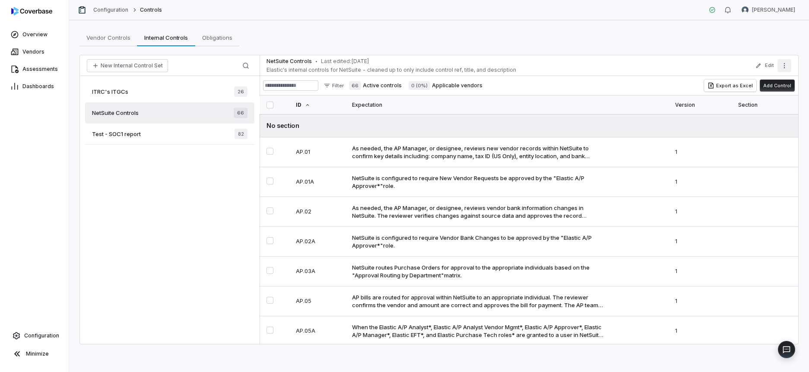
click at [782, 68] on icon "More actions" at bounding box center [784, 65] width 7 height 7
click at [748, 105] on div "Archive" at bounding box center [754, 105] width 67 height 14
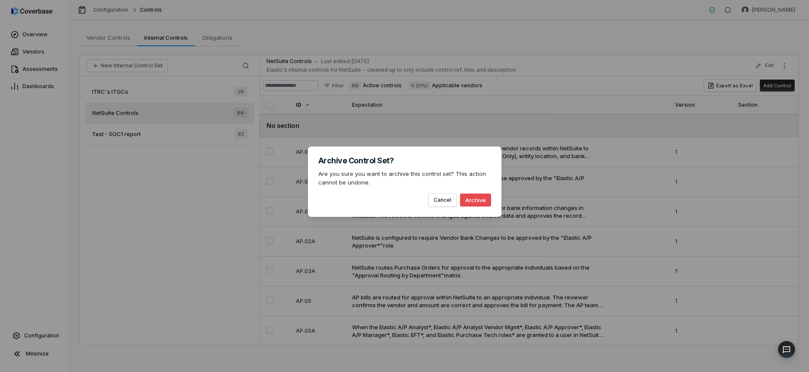
click at [473, 204] on button "Archive" at bounding box center [475, 199] width 31 height 13
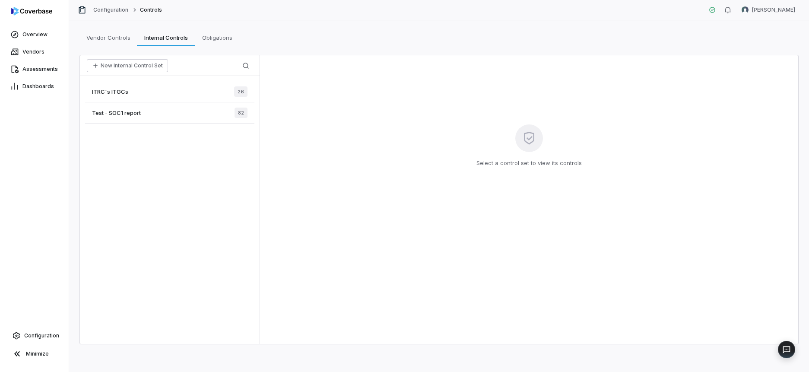
click at [166, 88] on div "ITRC's ITGCs 26" at bounding box center [169, 91] width 169 height 21
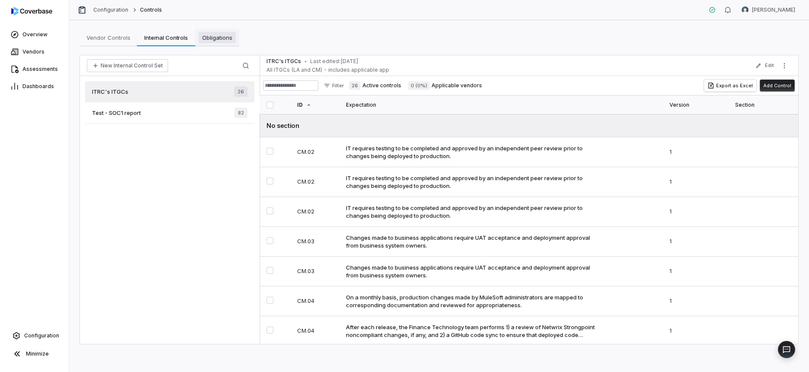
click at [217, 42] on span "Obligations" at bounding box center [217, 37] width 37 height 11
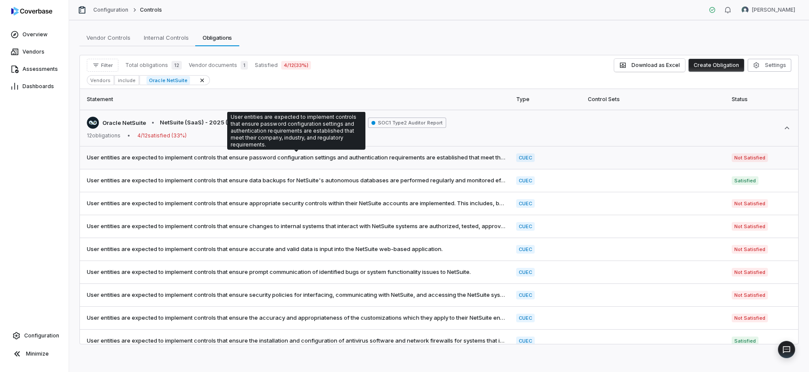
click at [323, 154] on span "User entities are expected to implement controls that ensure password configura…" at bounding box center [296, 157] width 419 height 9
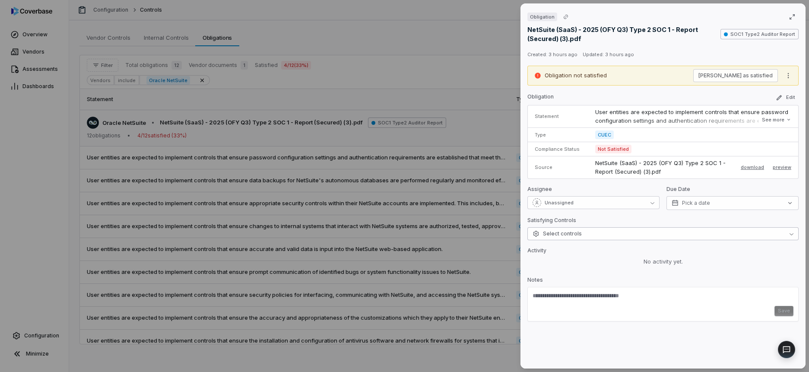
click at [581, 232] on button "Select controls" at bounding box center [662, 233] width 271 height 13
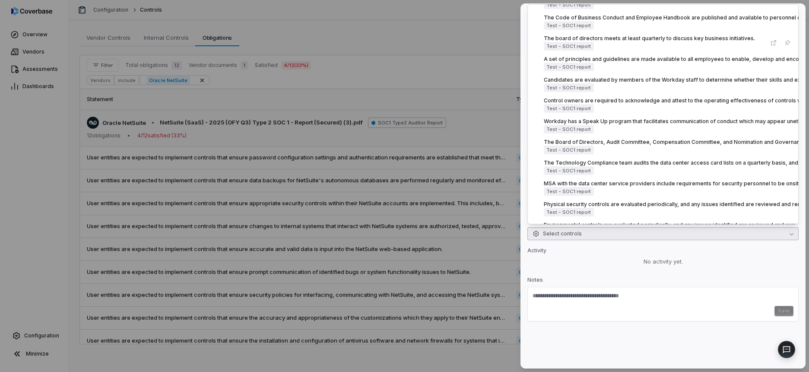
scroll to position [221, 0]
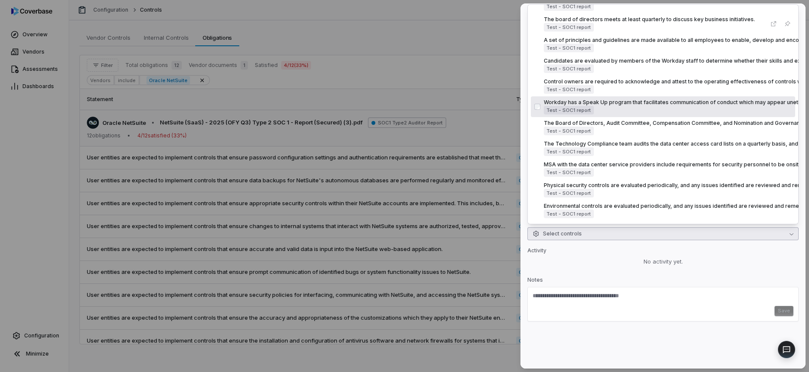
click at [341, 136] on div "Obligation NetSuite (SaaS) - 2025 (OFY Q3) Type 2 SOC 1 - Report (Secured) (3).…" at bounding box center [404, 186] width 809 height 372
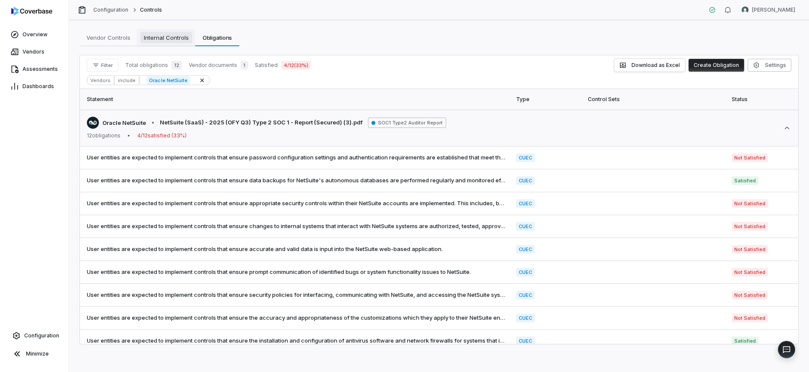
click at [155, 36] on span "Internal Controls" at bounding box center [166, 37] width 52 height 11
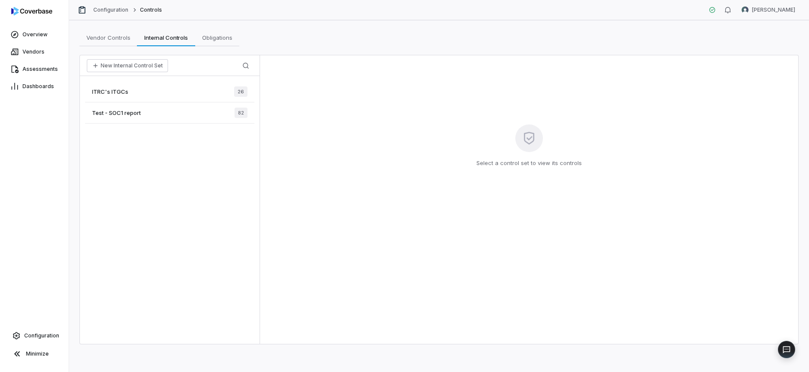
click at [133, 112] on span "Test - SOC1 report" at bounding box center [116, 113] width 49 height 8
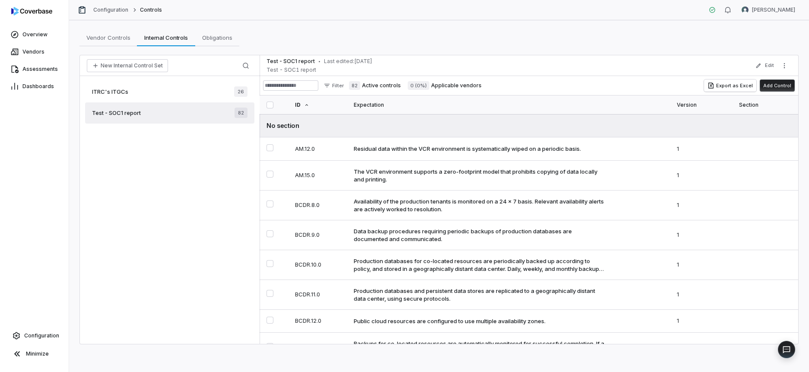
click at [168, 93] on div "ITRC's ITGCs 26" at bounding box center [169, 91] width 169 height 21
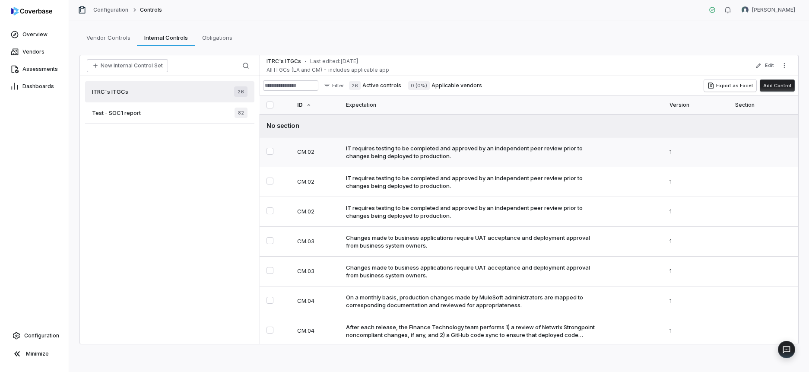
click at [425, 149] on div "IT requires testing to be completed and approved by an independent peer review …" at bounding box center [472, 152] width 253 height 16
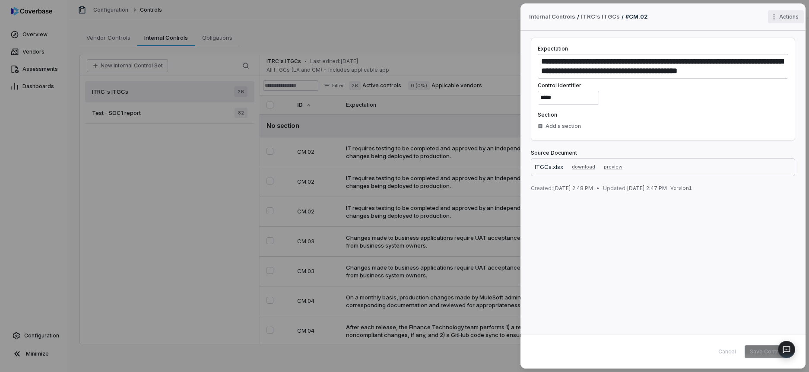
click at [784, 16] on div "**********" at bounding box center [404, 186] width 809 height 372
click at [399, 135] on div "**********" at bounding box center [404, 186] width 809 height 372
click at [143, 148] on div "**********" at bounding box center [404, 186] width 809 height 372
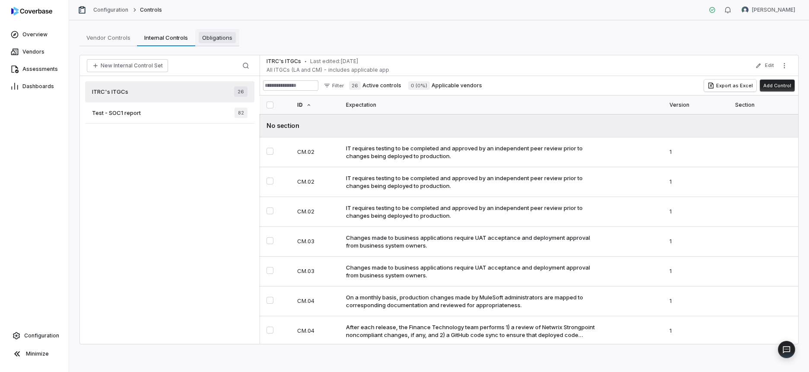
click at [215, 41] on span "Obligations" at bounding box center [217, 37] width 37 height 11
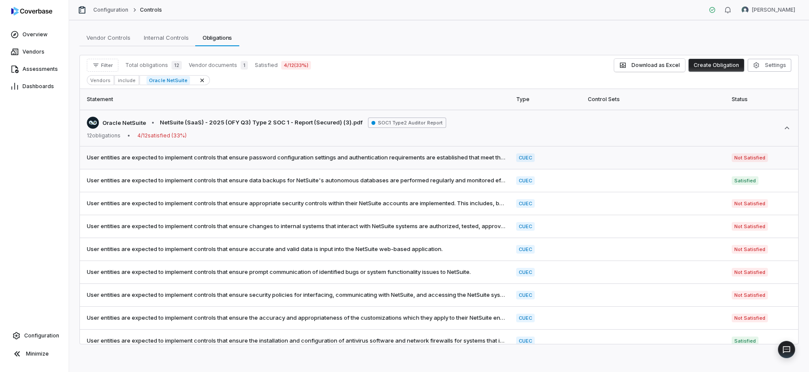
scroll to position [0, 0]
click at [367, 156] on span "User entities are expected to implement controls that ensure password configura…" at bounding box center [296, 157] width 419 height 9
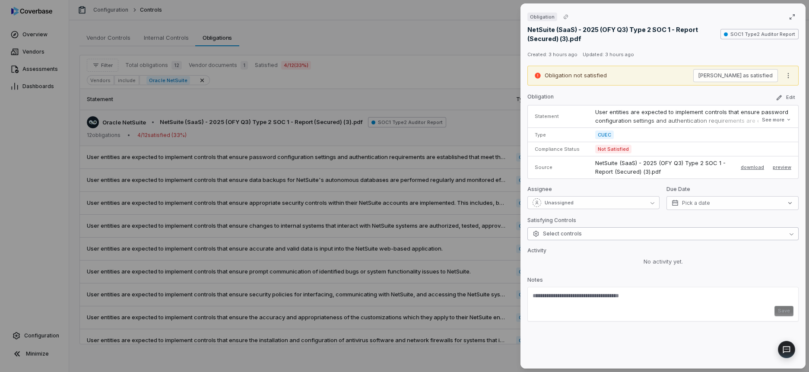
click at [596, 233] on button "Select controls" at bounding box center [662, 233] width 271 height 13
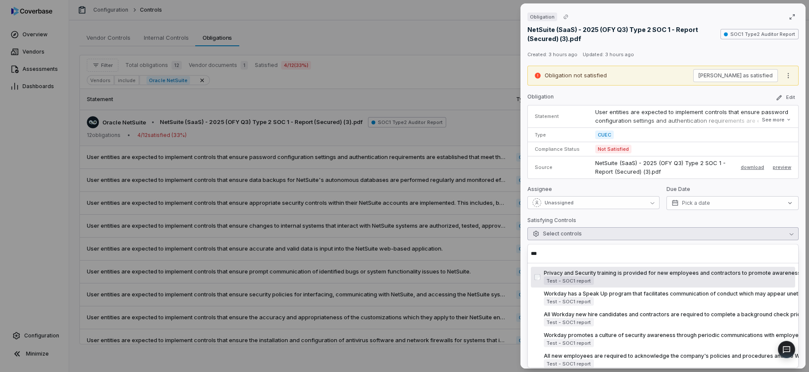
scroll to position [3, 0]
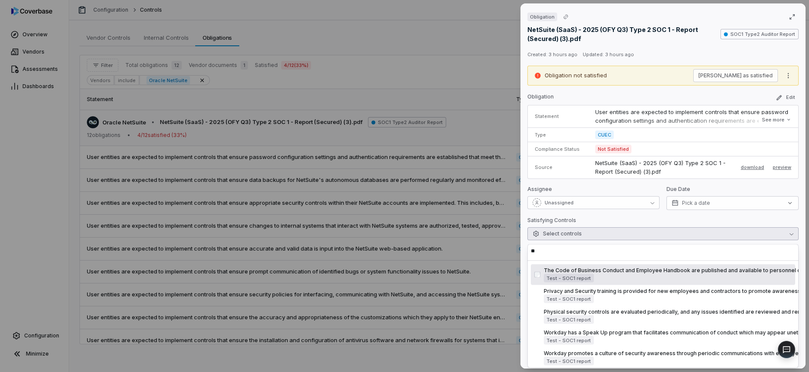
type input "*"
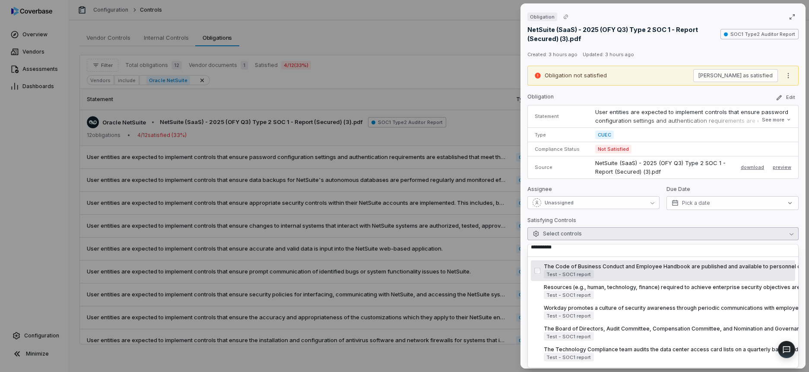
scroll to position [0, 0]
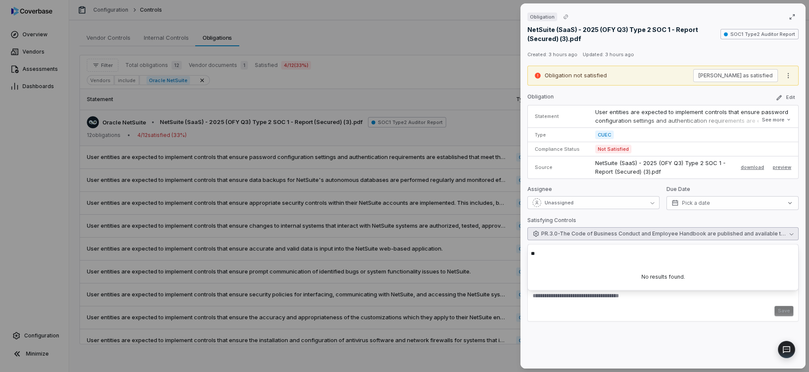
type input "*"
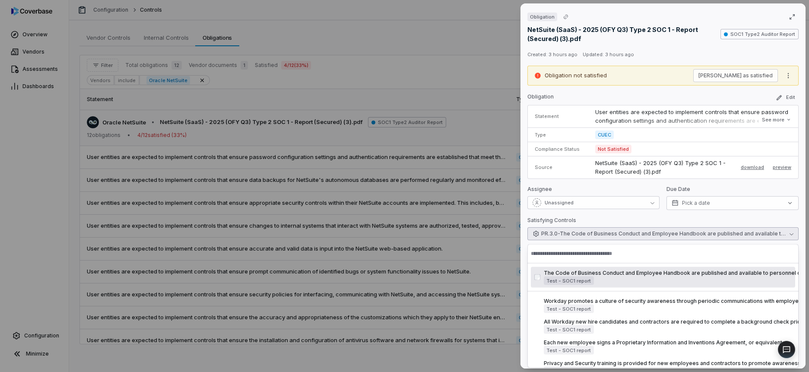
drag, startPoint x: 723, startPoint y: 247, endPoint x: 718, endPoint y: 242, distance: 7.0
click at [720, 246] on input "text" at bounding box center [663, 253] width 264 height 19
click at [709, 238] on button "PR.3.0 - The Code of Business Conduct and Employee Handbook are published and a…" at bounding box center [662, 233] width 271 height 13
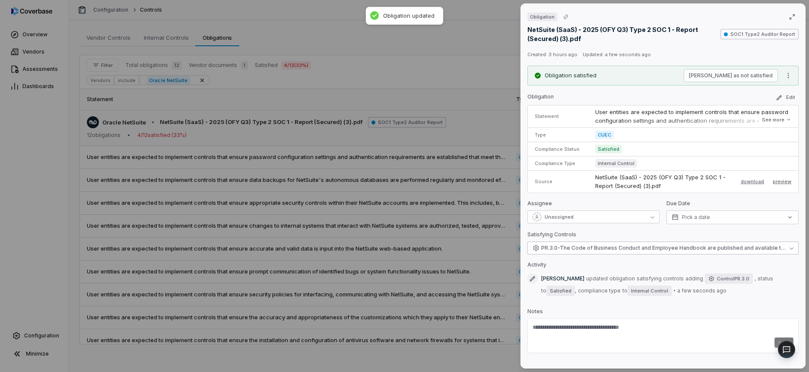
click at [709, 238] on div "Satisfying Controls" at bounding box center [662, 236] width 271 height 10
click at [657, 249] on span "PR.3.0 - The Code of Business Conduct and Employee Handbook are published and a…" at bounding box center [663, 247] width 245 height 7
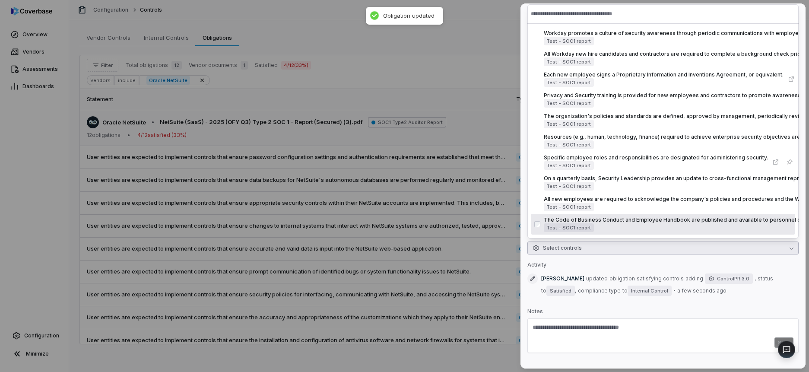
click at [675, 326] on textarea at bounding box center [662, 330] width 261 height 14
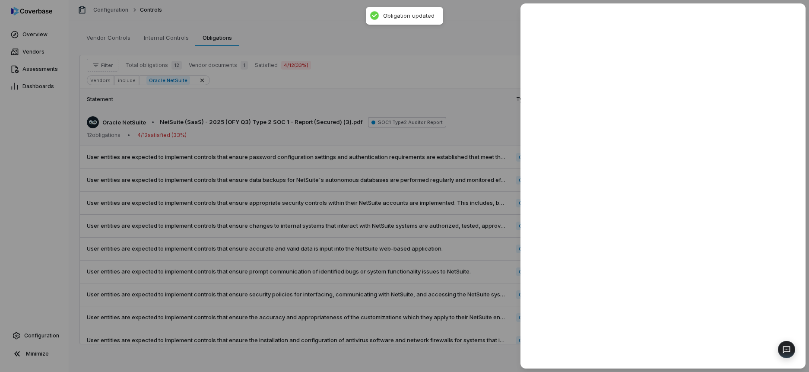
click at [426, 229] on div at bounding box center [404, 186] width 809 height 372
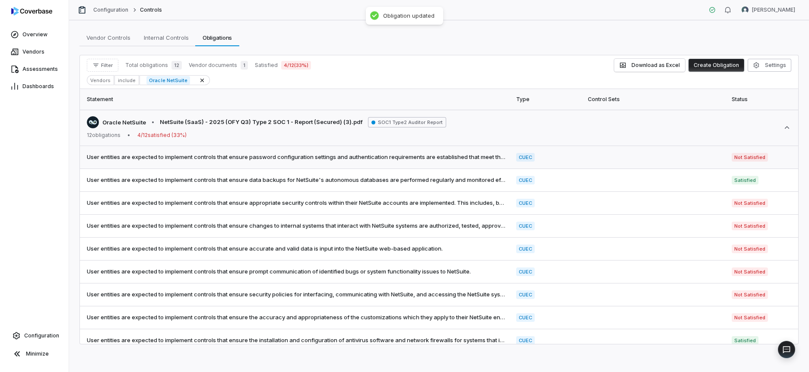
click at [622, 155] on td at bounding box center [655, 157] width 144 height 23
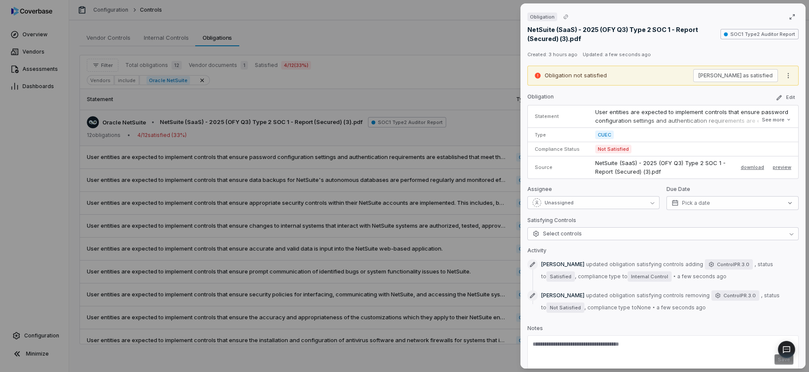
click at [265, 217] on div "Obligation NetSuite (SaaS) - 2025 (OFY Q3) Type 2 SOC 1 - Report (Secured) (3).…" at bounding box center [404, 186] width 809 height 372
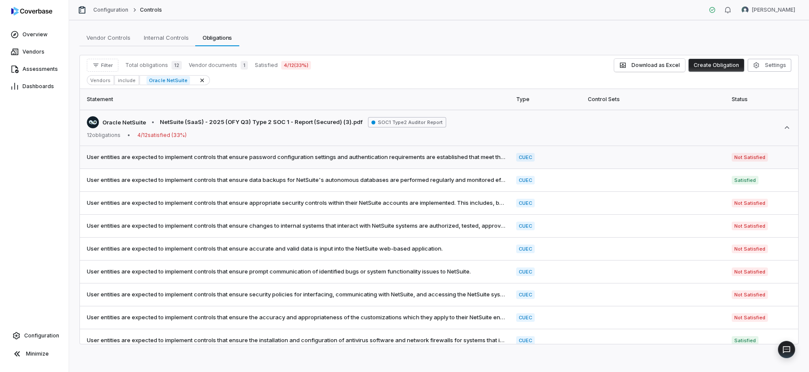
click at [215, 151] on td "User entities are expected to implement controls that ensure password configura…" at bounding box center [295, 157] width 431 height 23
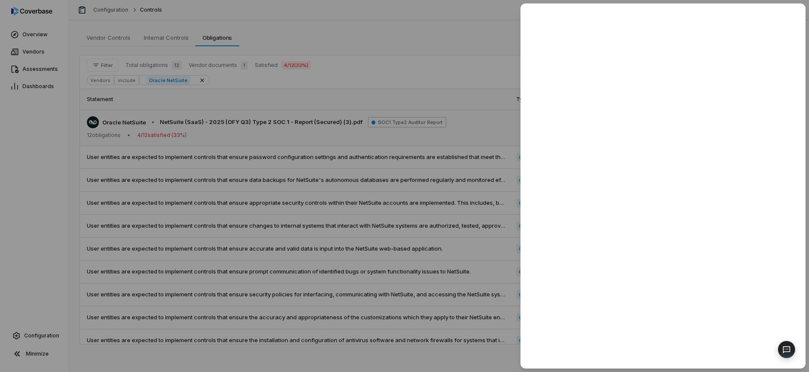
click at [215, 151] on div at bounding box center [404, 186] width 809 height 372
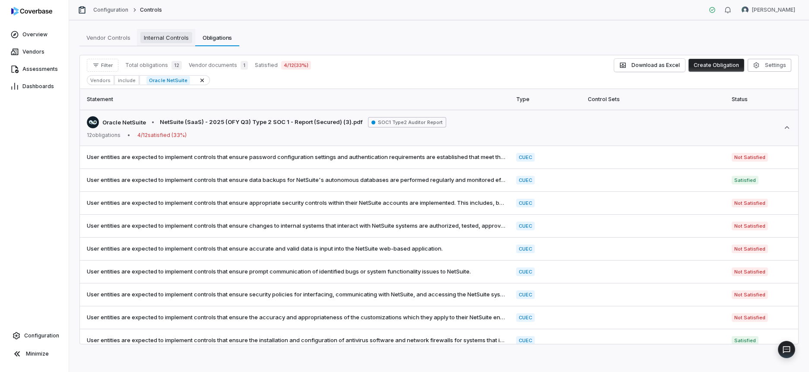
click at [149, 30] on link "Internal Controls Internal Controls" at bounding box center [166, 37] width 58 height 17
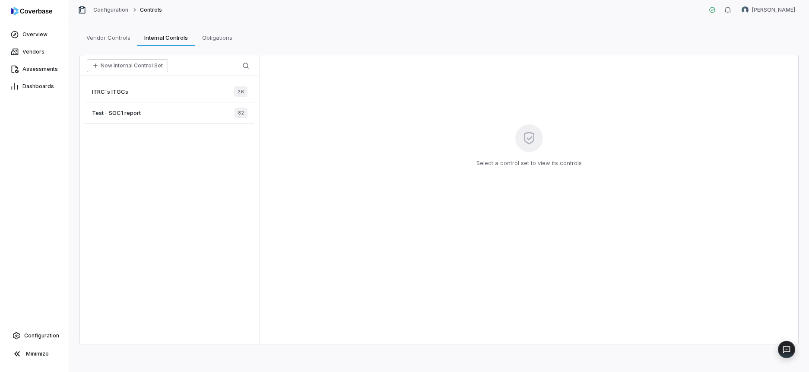
click at [146, 116] on div "Test - SOC1 report 82" at bounding box center [169, 112] width 169 height 21
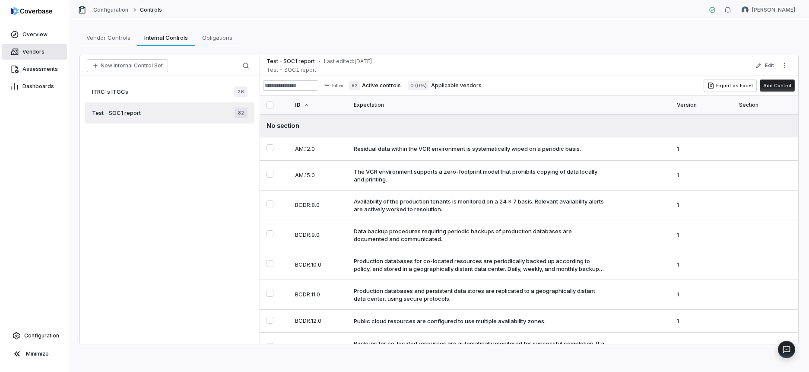
click at [46, 51] on link "Vendors" at bounding box center [34, 52] width 65 height 16
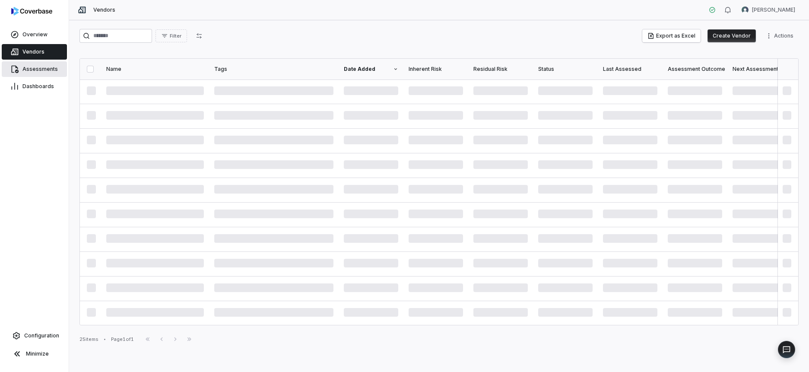
click at [43, 63] on link "Assessments" at bounding box center [34, 69] width 65 height 16
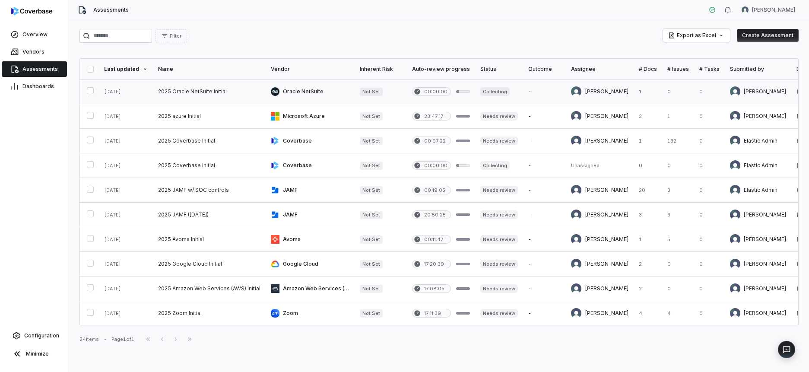
click at [166, 90] on link at bounding box center [209, 91] width 113 height 24
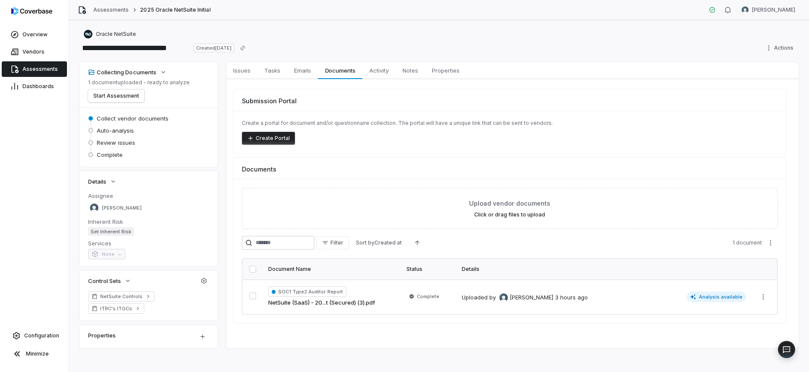
click at [165, 334] on div "Properties" at bounding box center [137, 335] width 99 height 10
click at [204, 338] on html "**********" at bounding box center [404, 186] width 809 height 372
click at [158, 267] on html "**********" at bounding box center [404, 186] width 809 height 372
click at [114, 180] on icon "button" at bounding box center [113, 181] width 7 height 7
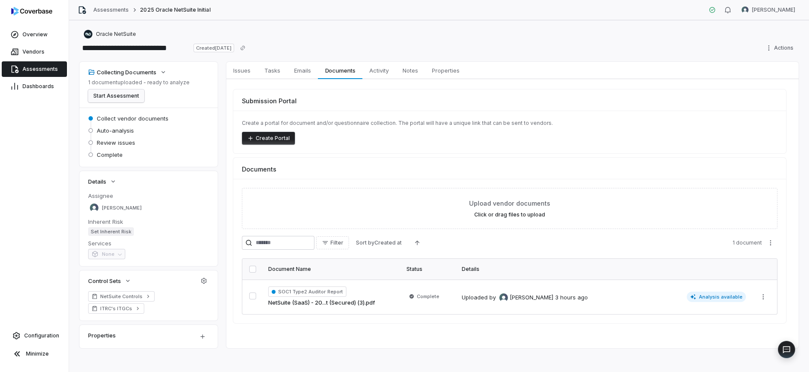
click at [114, 95] on button "Start Assessment" at bounding box center [116, 95] width 56 height 13
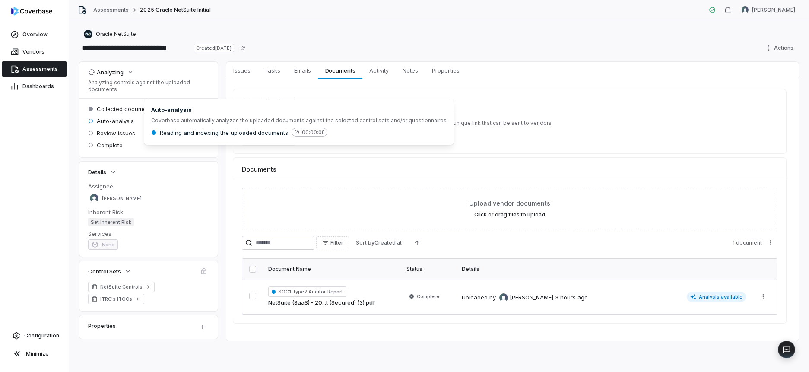
click at [120, 120] on span "Auto-analysis" at bounding box center [115, 121] width 37 height 8
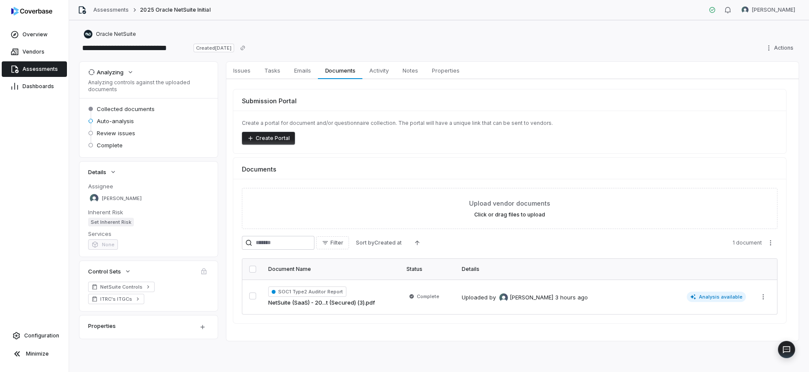
click at [382, 168] on div "Documents" at bounding box center [509, 166] width 553 height 16
click at [371, 306] on link "NetSuite (SaaS) - 20...t (Secured) (3).pdf" at bounding box center [321, 302] width 107 height 9
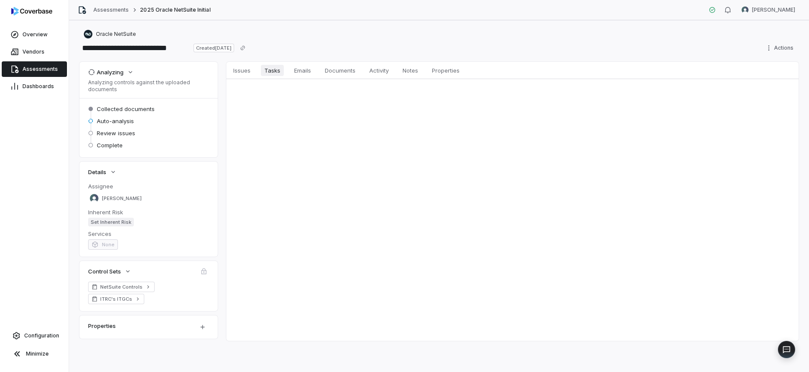
click at [274, 72] on span "Tasks" at bounding box center [272, 70] width 23 height 11
click at [300, 72] on span "Emails" at bounding box center [303, 70] width 24 height 11
click at [347, 73] on span "Documents" at bounding box center [340, 70] width 38 height 11
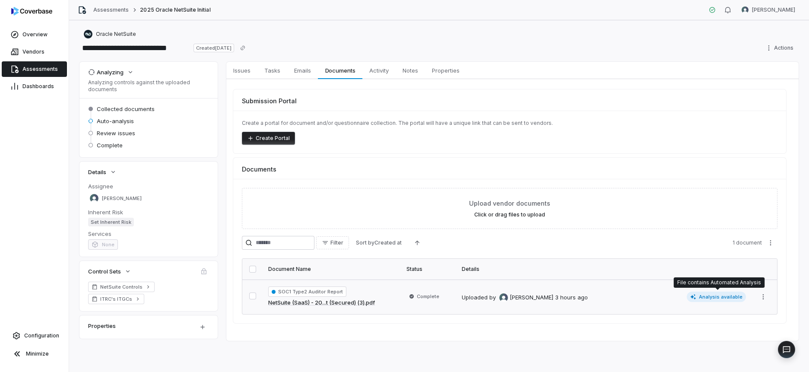
click at [708, 297] on span "Analysis available" at bounding box center [717, 297] width 60 height 10
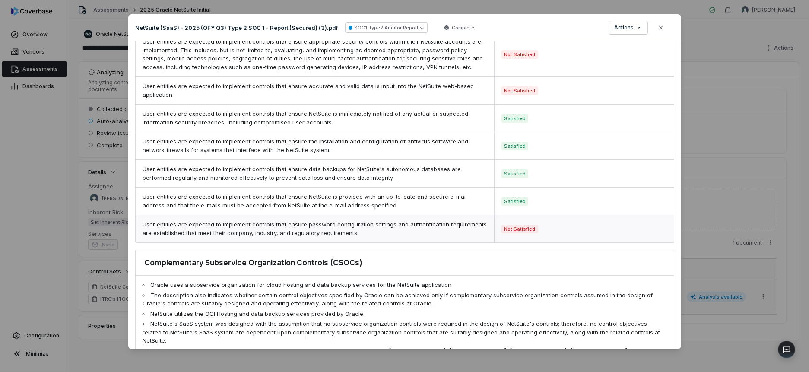
scroll to position [837, 0]
click at [577, 226] on div "Not Satisfied" at bounding box center [583, 228] width 179 height 27
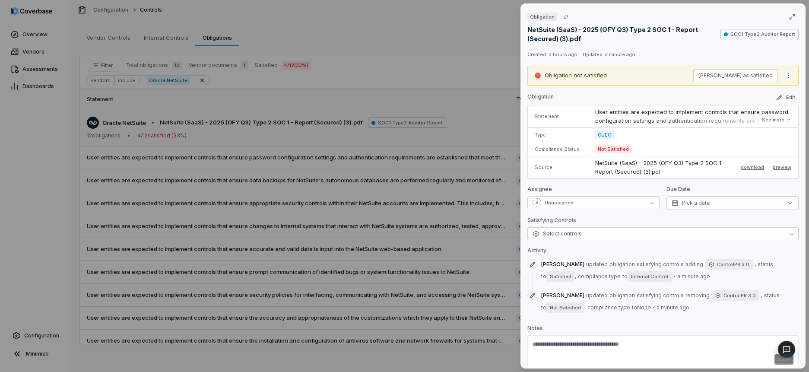
scroll to position [1, 0]
click at [563, 242] on div "Obligation NetSuite (SaaS) - 2025 (OFY Q3) Type 2 SOC 1 - Report (Secured) (3).…" at bounding box center [662, 185] width 285 height 365
click at [571, 231] on span "Select controls" at bounding box center [556, 233] width 49 height 7
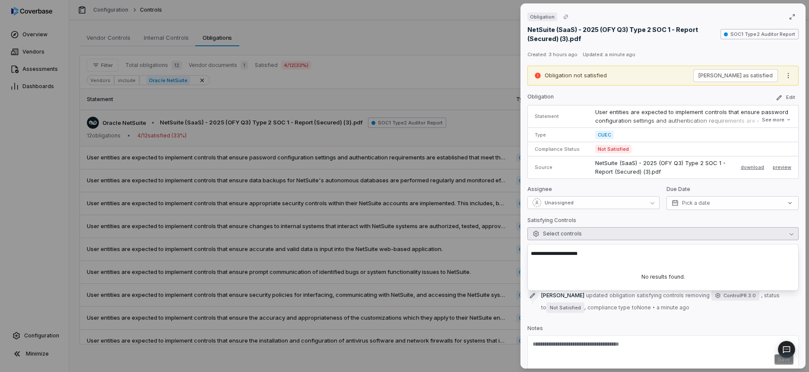
type input "**********"
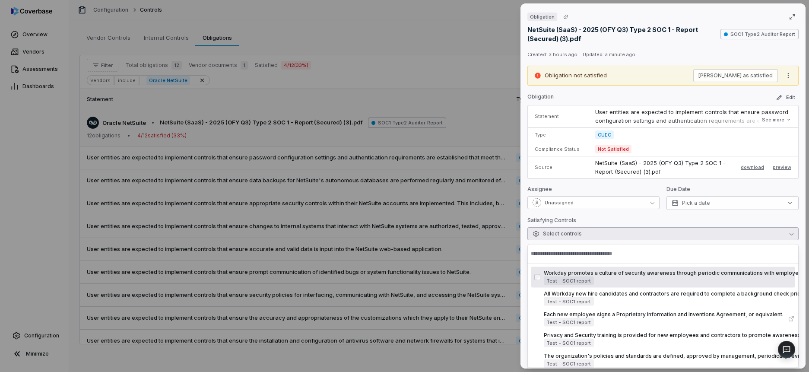
click at [566, 253] on input "text" at bounding box center [663, 253] width 264 height 19
paste input "**********"
type input "**********"
click at [606, 247] on input "text" at bounding box center [663, 253] width 264 height 19
click at [364, 200] on div "Obligation NetSuite (SaaS) - 2025 (OFY Q3) Type 2 SOC 1 - Report (Secured) (3).…" at bounding box center [404, 186] width 809 height 372
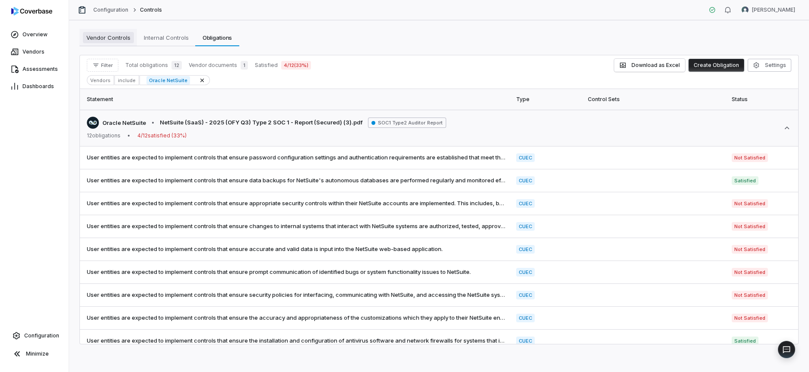
click at [121, 37] on span "Vendor Controls" at bounding box center [108, 37] width 51 height 11
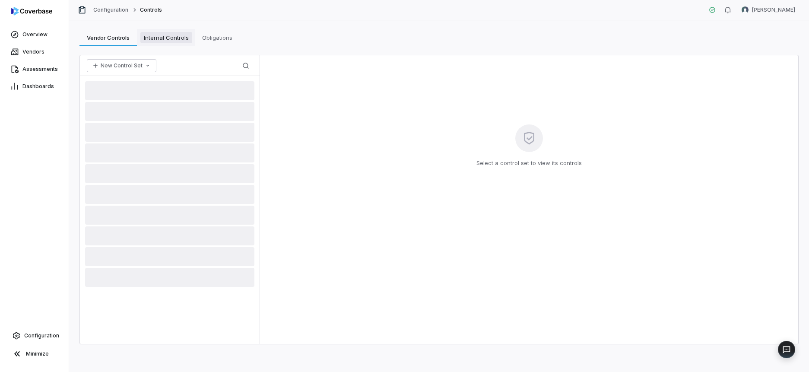
click at [157, 38] on span "Internal Controls" at bounding box center [166, 37] width 52 height 11
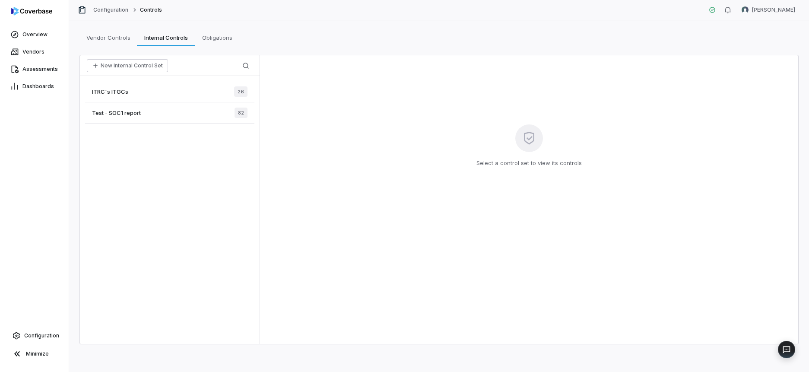
click at [150, 98] on div "ITRC's ITGCs 26" at bounding box center [169, 91] width 169 height 21
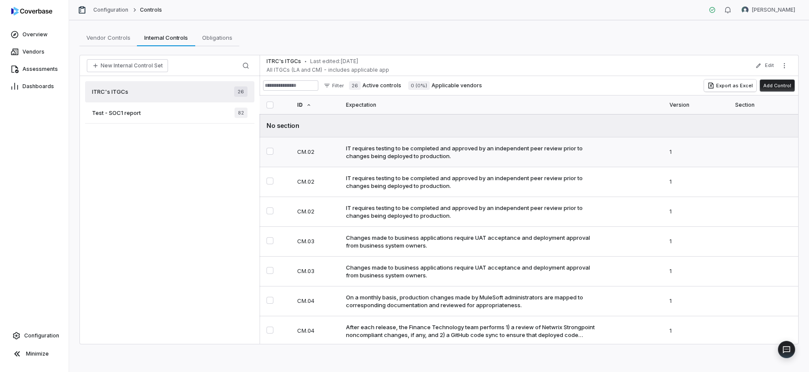
click at [268, 150] on button "Select CM.02 control" at bounding box center [269, 151] width 7 height 7
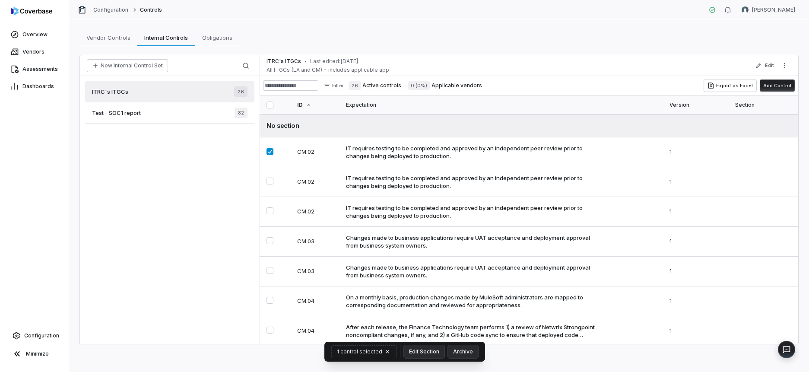
click at [202, 275] on div "ITRC's ITGCs 26 Test - SOC1 report 82" at bounding box center [170, 210] width 180 height 268
click at [156, 117] on div "Test - SOC1 report 82" at bounding box center [169, 112] width 169 height 21
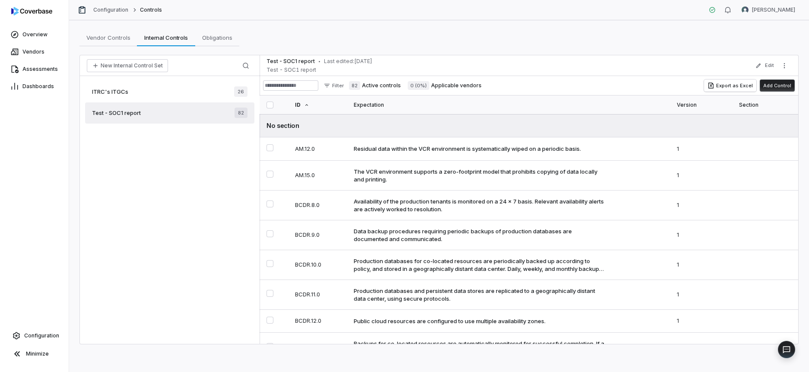
click at [171, 93] on div "ITRC's ITGCs 26" at bounding box center [169, 91] width 169 height 21
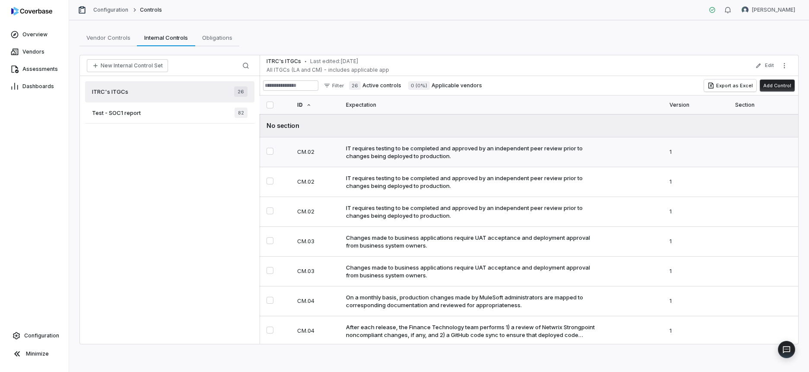
click at [315, 144] on td "CM.02" at bounding box center [316, 152] width 49 height 30
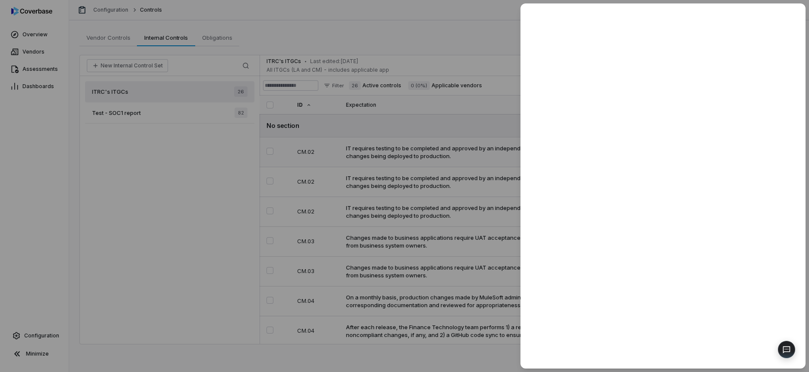
click at [315, 144] on div at bounding box center [404, 186] width 809 height 372
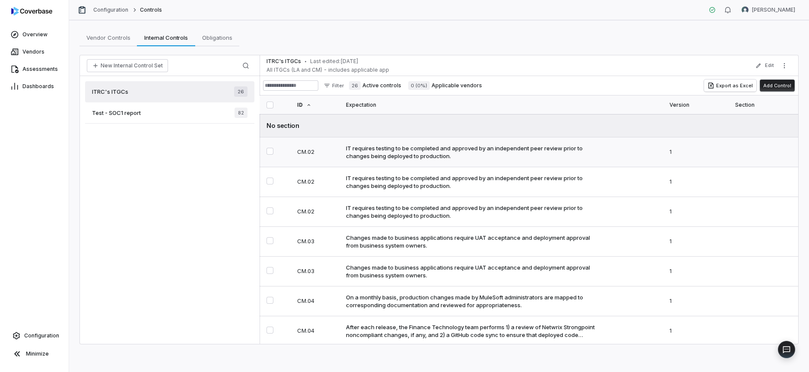
click at [315, 144] on td "CM.02" at bounding box center [316, 152] width 49 height 30
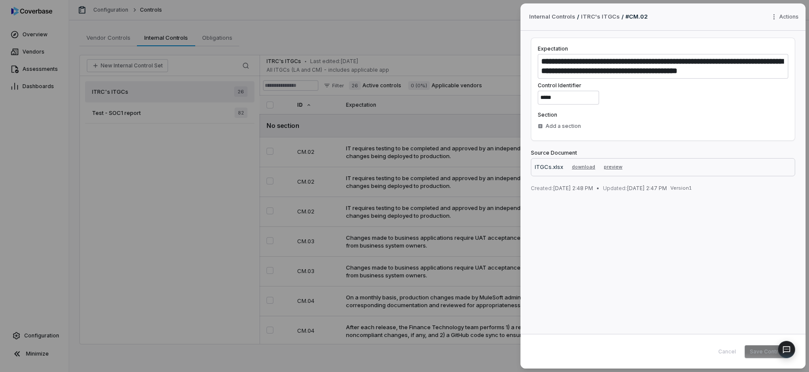
click at [191, 156] on div "**********" at bounding box center [404, 186] width 809 height 372
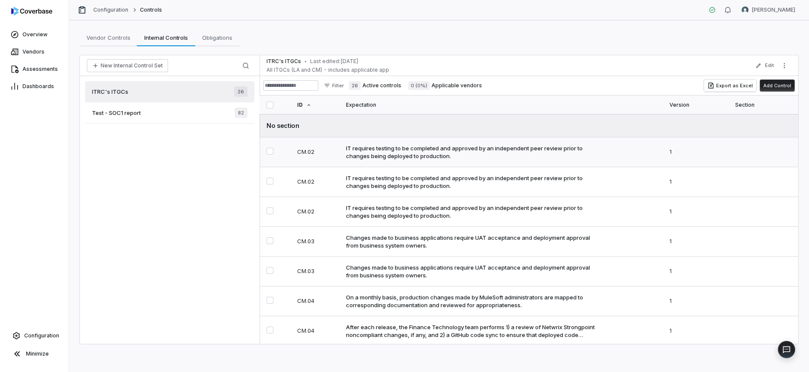
click at [271, 149] on button "Select CM.02 control" at bounding box center [269, 151] width 7 height 7
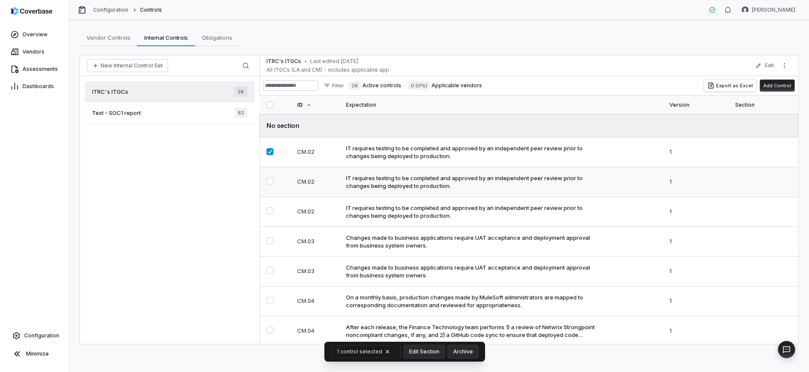
click at [269, 184] on button "Select CM.02 control" at bounding box center [269, 180] width 7 height 7
click at [272, 212] on button "Select CM.02 control" at bounding box center [269, 210] width 7 height 7
click at [273, 242] on button "Select CM.03 control" at bounding box center [269, 240] width 7 height 7
click at [266, 270] on button "Select CM.03 control" at bounding box center [269, 270] width 7 height 7
click at [273, 297] on button "Select CM.04 control" at bounding box center [269, 300] width 7 height 7
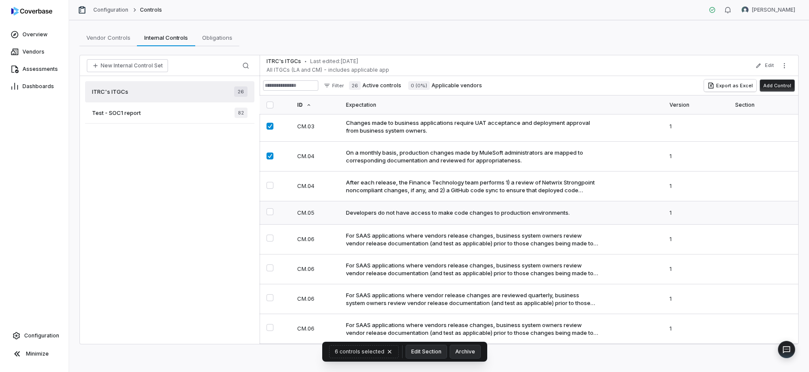
scroll to position [147, 0]
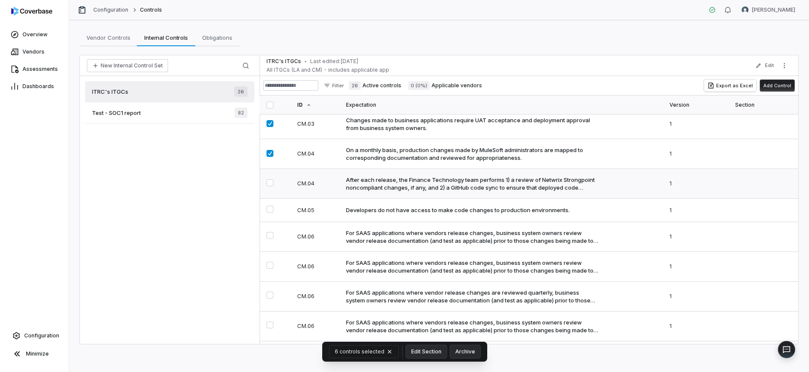
click at [273, 179] on button "Select CM.04 control" at bounding box center [269, 182] width 7 height 7
click at [296, 223] on td "CM.06" at bounding box center [316, 237] width 49 height 30
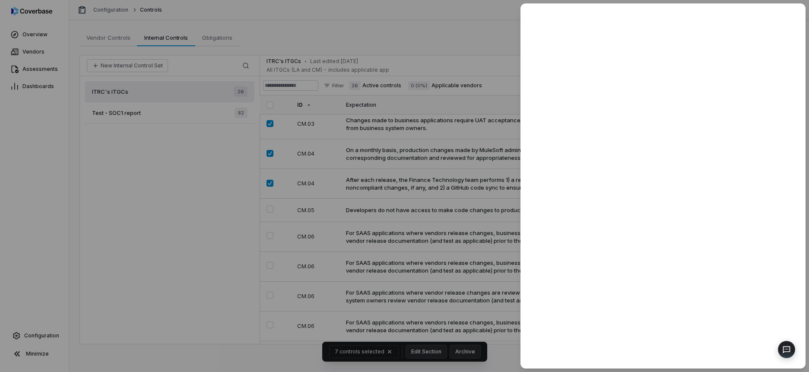
click at [355, 176] on div at bounding box center [404, 186] width 809 height 372
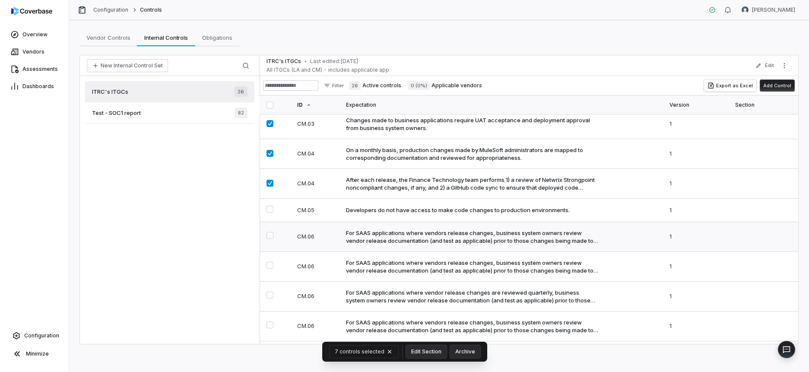
drag, startPoint x: 269, startPoint y: 210, endPoint x: 276, endPoint y: 232, distance: 23.2
click at [269, 211] on button "Select CM.05 control" at bounding box center [269, 209] width 7 height 7
click at [273, 234] on button "Select CM.06 control" at bounding box center [269, 234] width 7 height 7
click at [271, 264] on button "Select CM.06 control" at bounding box center [269, 264] width 7 height 7
click at [270, 293] on button "Select CM.06 control" at bounding box center [269, 294] width 7 height 7
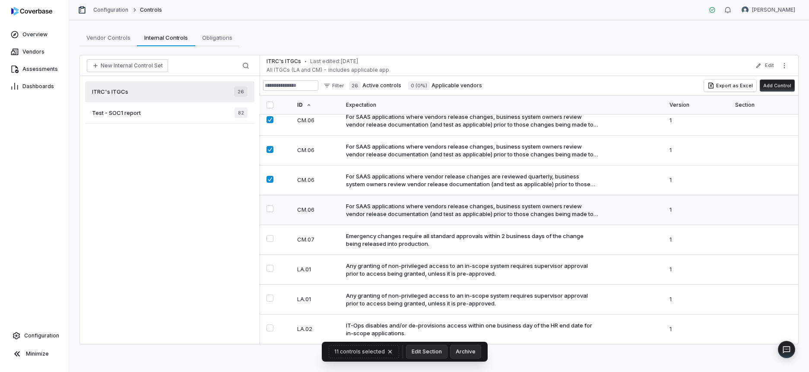
scroll to position [264, 0]
click at [267, 206] on button "Select CM.06 control" at bounding box center [269, 207] width 7 height 7
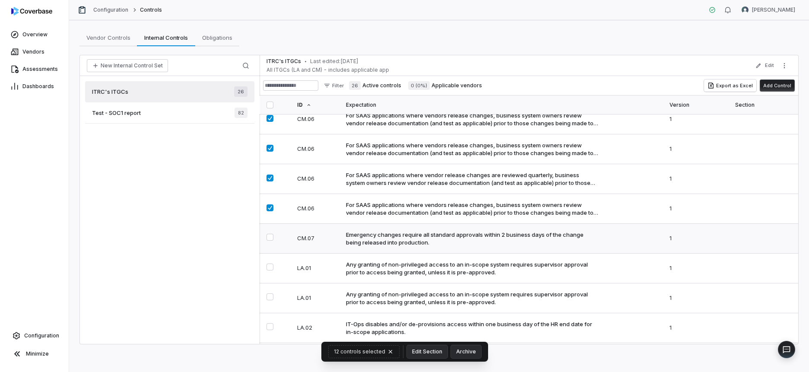
click at [271, 235] on button "Select CM.07 control" at bounding box center [269, 237] width 7 height 7
click at [412, 351] on button "Edit Section" at bounding box center [427, 351] width 41 height 13
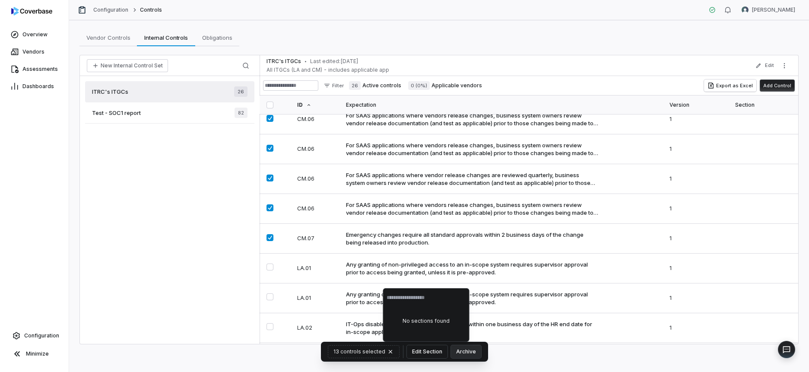
scroll to position [0, 0]
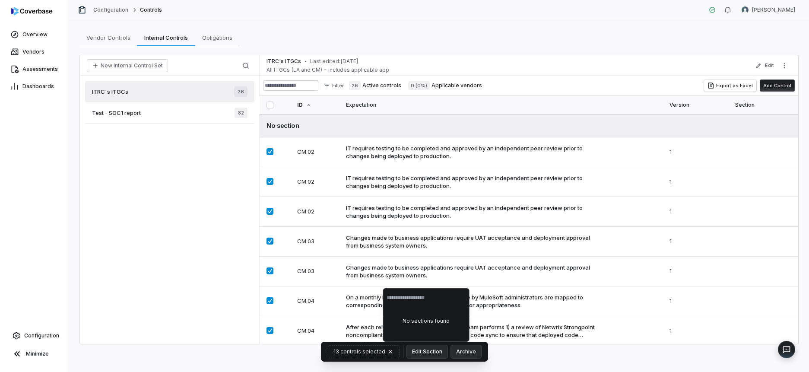
click at [621, 85] on div "Filter 26 Active controls 0 (0%) Applicable vendors Export as Excel Add Control" at bounding box center [529, 85] width 539 height 19
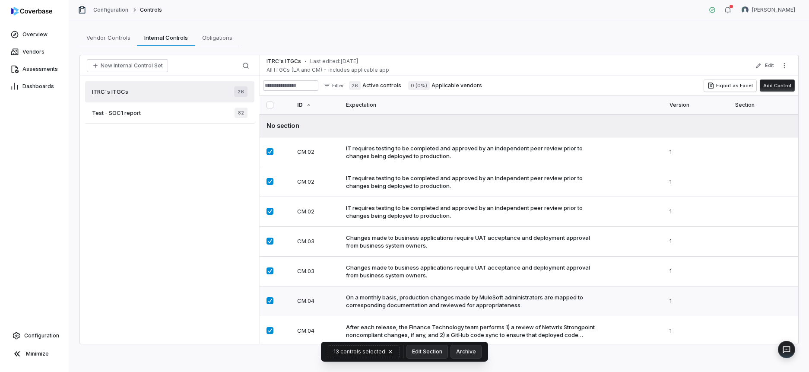
click at [413, 299] on div "On a monthly basis, production changes made by MuleSoft administrators are mapp…" at bounding box center [472, 301] width 253 height 16
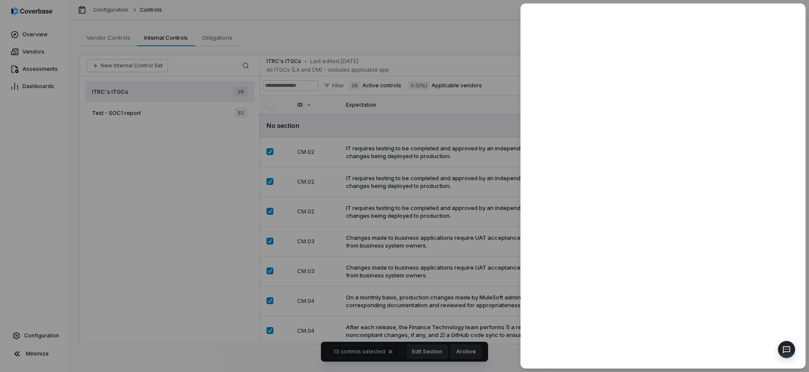
click at [399, 276] on div at bounding box center [404, 186] width 809 height 372
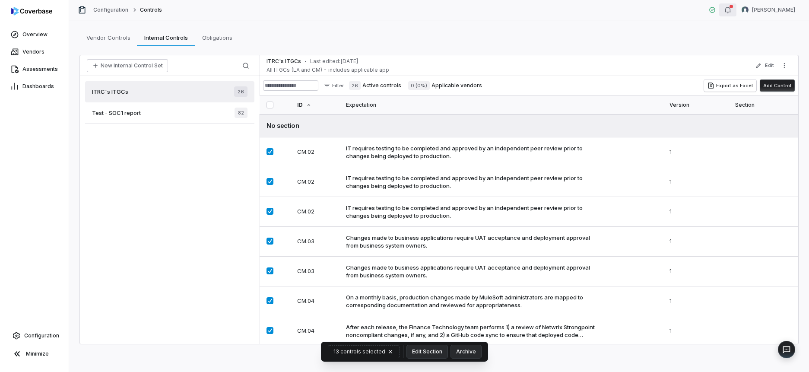
click at [731, 10] on icon "button" at bounding box center [727, 9] width 7 height 7
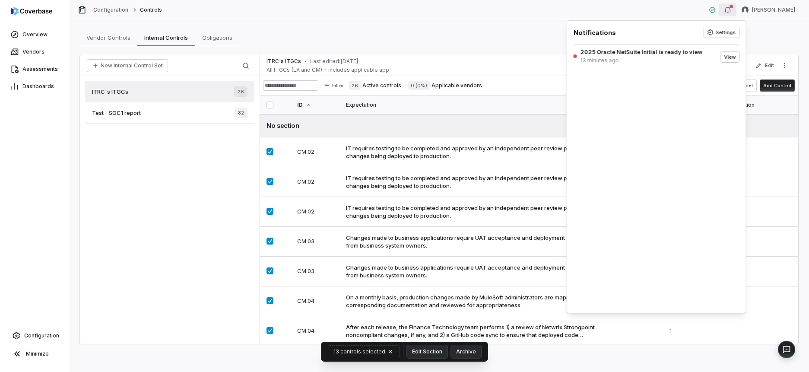
click at [637, 55] on div "2025 Oracle NetSuite Initial is ready to view 13 minutes ago" at bounding box center [641, 56] width 122 height 16
click at [732, 57] on button "View" at bounding box center [730, 57] width 19 height 10
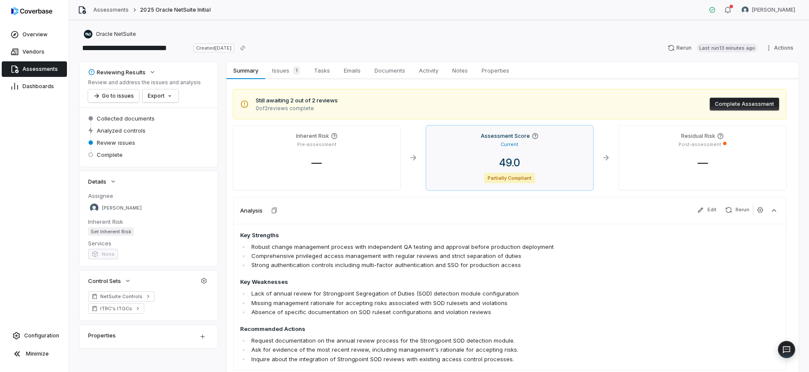
click at [525, 156] on span "49.0" at bounding box center [509, 162] width 35 height 13
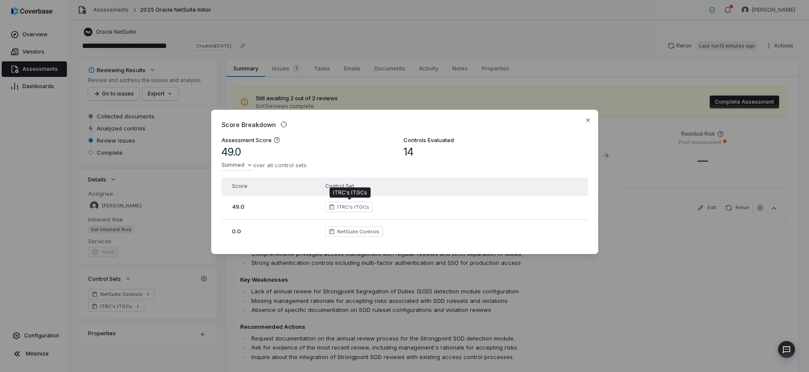
click at [351, 206] on span "ITRC's ITGCs" at bounding box center [353, 206] width 32 height 7
click at [364, 232] on span "NetSuite Controls" at bounding box center [358, 231] width 42 height 7
click at [361, 208] on span "ITRC's ITGCs" at bounding box center [353, 206] width 32 height 7
drag, startPoint x: 574, startPoint y: 282, endPoint x: 545, endPoint y: 254, distance: 40.0
click at [574, 282] on div "Score Breakdown Assessment Score 49.0 Summed over all control sets Controls Eva…" at bounding box center [404, 186] width 809 height 372
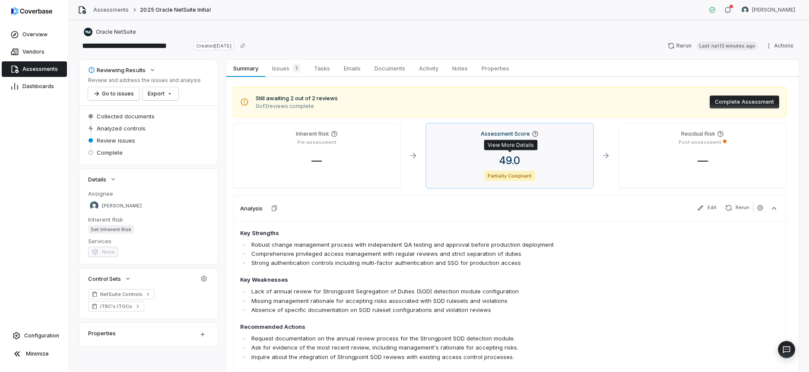
click at [502, 161] on span "49.0" at bounding box center [509, 160] width 35 height 13
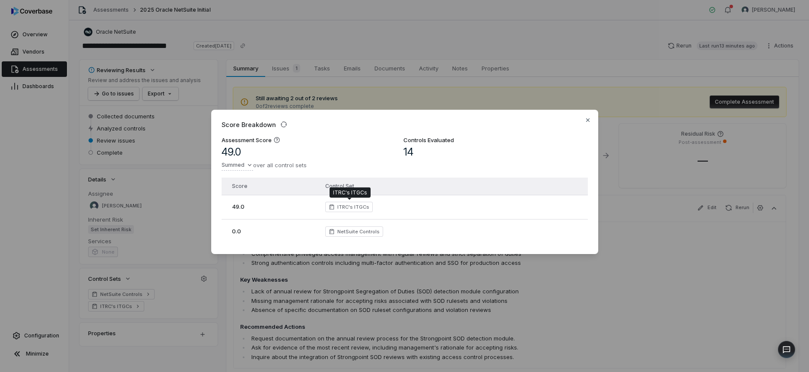
click at [352, 209] on span "ITRC's ITGCs" at bounding box center [353, 206] width 32 height 7
click at [243, 166] on div "Score Breakdown Assessment Score 49.0 Summed over all control sets Controls Eva…" at bounding box center [404, 186] width 809 height 181
click at [255, 208] on div "Percent" at bounding box center [252, 210] width 55 height 14
click at [634, 233] on div "Score Breakdown Assessment Score 87.5 % Partially Compliant Percent over all co…" at bounding box center [404, 186] width 809 height 181
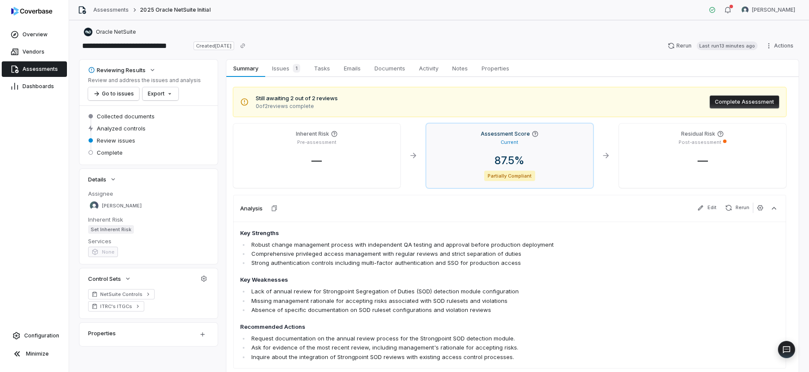
click at [476, 167] on div "87.5 % Partially Compliant" at bounding box center [509, 167] width 153 height 27
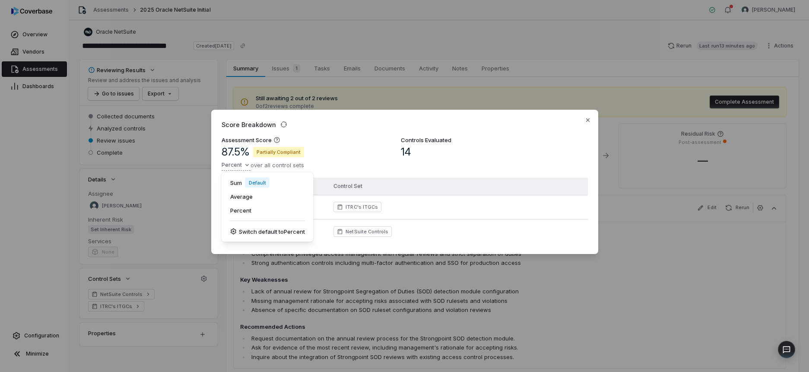
click at [243, 164] on div "Score Breakdown Assessment Score 87.5 % Partially Compliant Percent over all co…" at bounding box center [404, 186] width 809 height 181
click at [628, 238] on div "Score Breakdown Assessment Score 87.5 % Partially Compliant Percent over all co…" at bounding box center [404, 186] width 809 height 181
click at [647, 237] on div "Score Breakdown Assessment Score 87.5 % Partially Compliant Percent over all co…" at bounding box center [404, 186] width 809 height 181
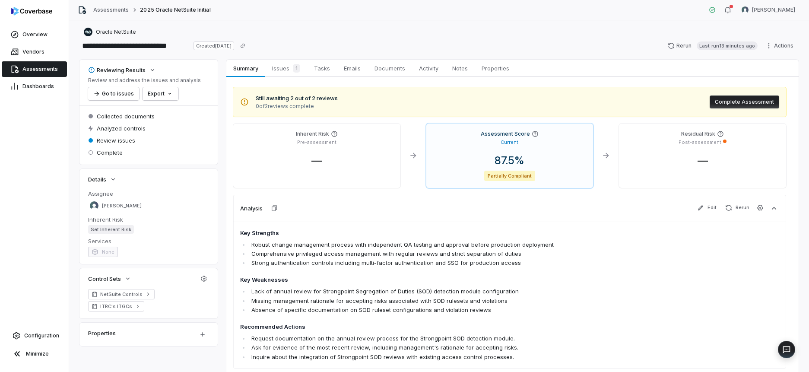
click at [735, 146] on div "Residual Risk Post-assessment —" at bounding box center [702, 156] width 167 height 64
click at [313, 148] on div "Inherent Risk Pre-assessment —" at bounding box center [316, 156] width 167 height 64
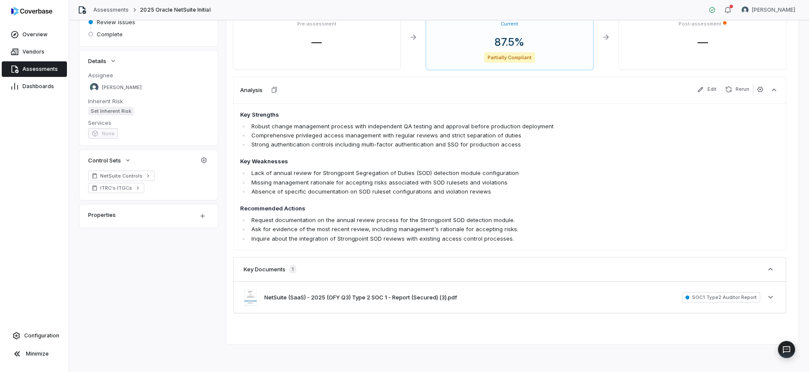
scroll to position [0, 0]
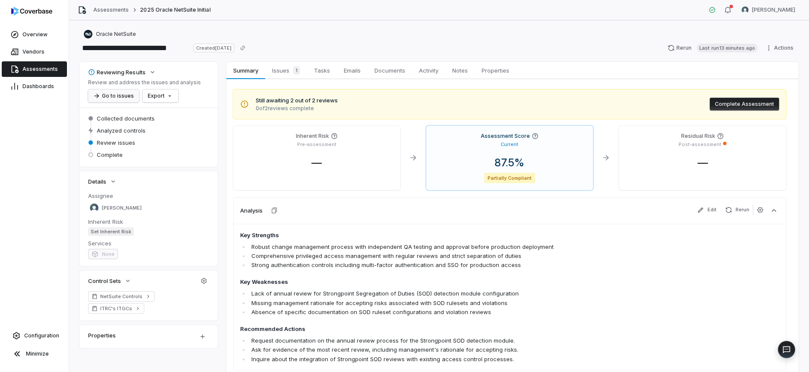
click at [123, 98] on button "Go to issues" at bounding box center [113, 95] width 51 height 13
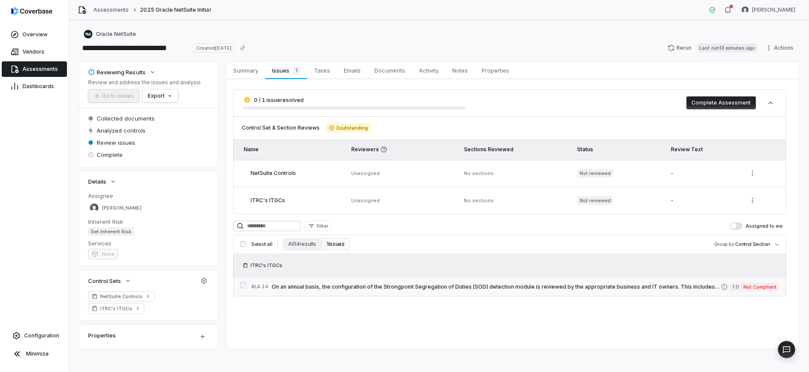
click at [391, 287] on span "On an annual basis, the configuration of the Strongpoint Segregation of Duties …" at bounding box center [496, 286] width 449 height 7
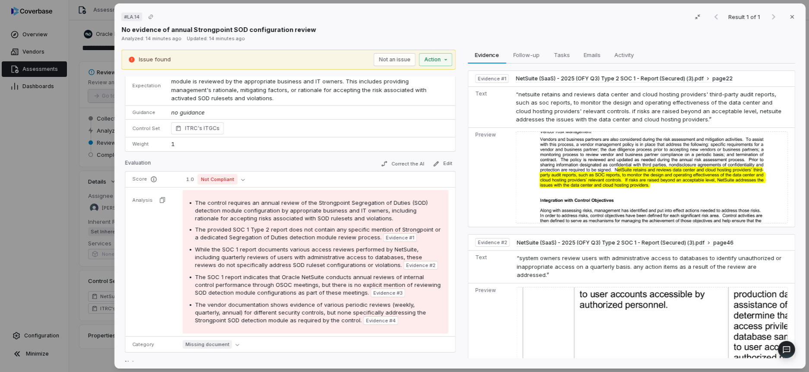
scroll to position [19, 0]
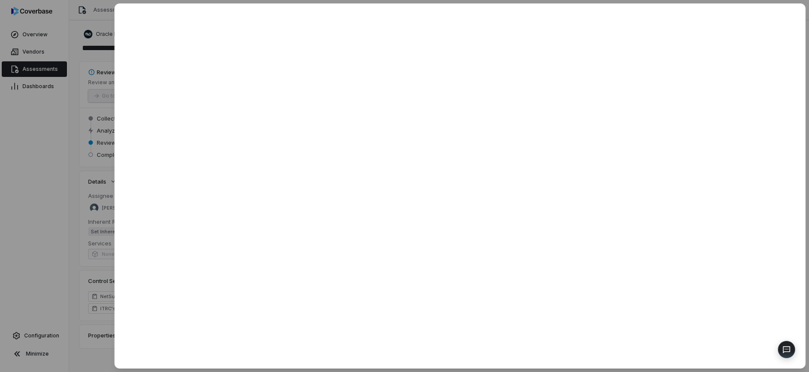
click at [66, 214] on div at bounding box center [404, 186] width 809 height 372
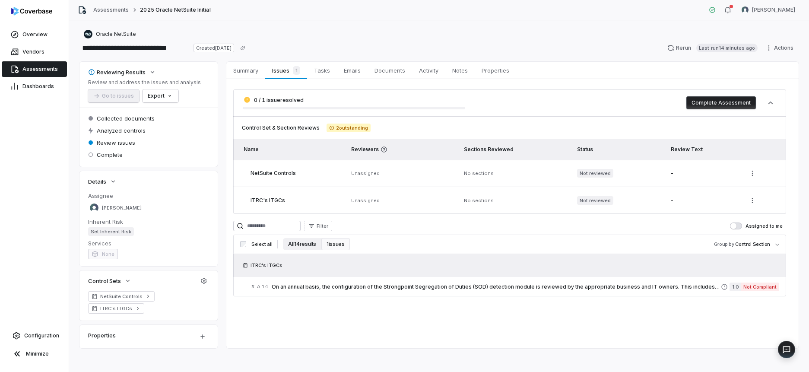
click at [299, 243] on button "All 14 results" at bounding box center [302, 244] width 38 height 12
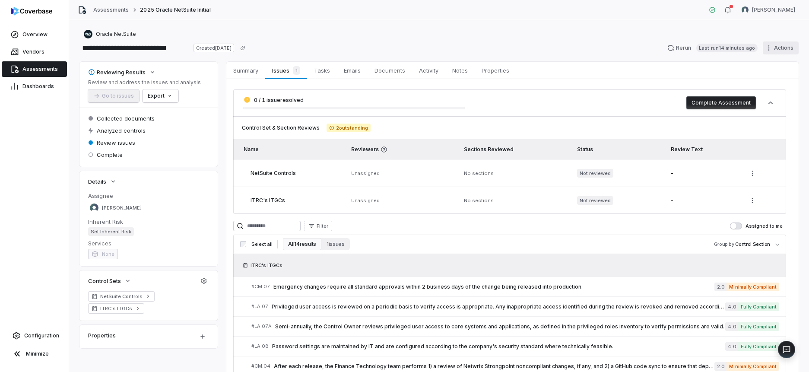
click at [775, 50] on html "**********" at bounding box center [404, 186] width 809 height 372
click at [625, 65] on html "**********" at bounding box center [404, 186] width 809 height 372
click at [319, 68] on span "Tasks" at bounding box center [322, 70] width 23 height 11
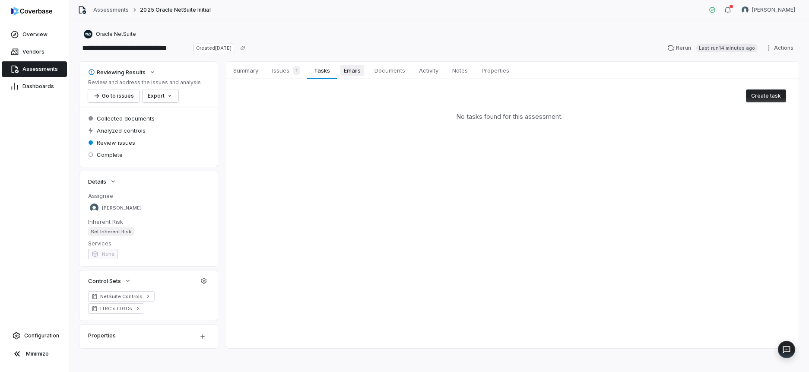
click at [352, 67] on span "Emails" at bounding box center [352, 70] width 24 height 11
click at [406, 75] on span "Documents" at bounding box center [390, 70] width 38 height 11
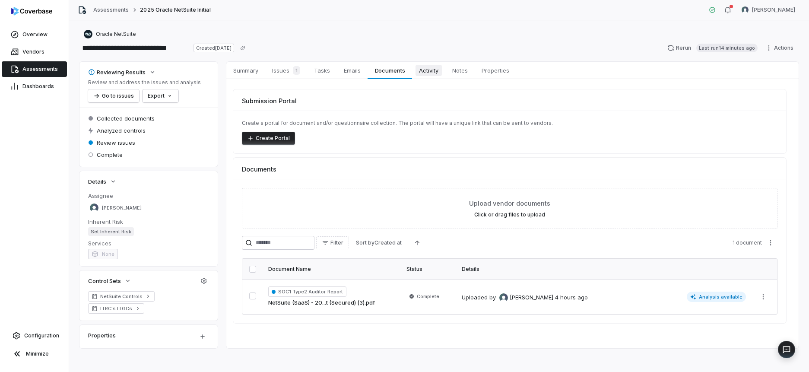
click at [437, 73] on span "Activity" at bounding box center [428, 70] width 26 height 11
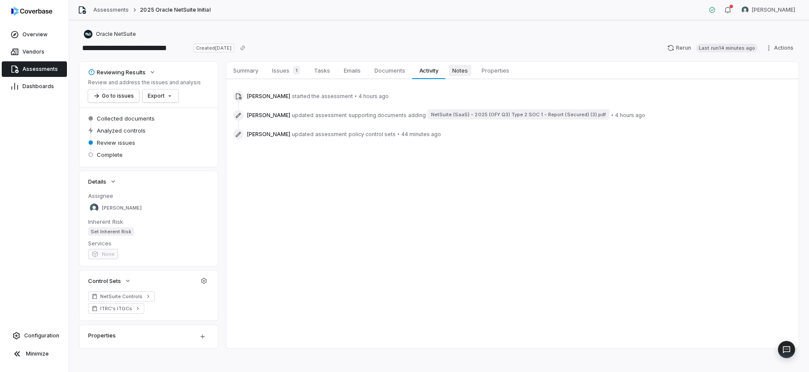
click at [457, 73] on span "Notes" at bounding box center [460, 70] width 22 height 11
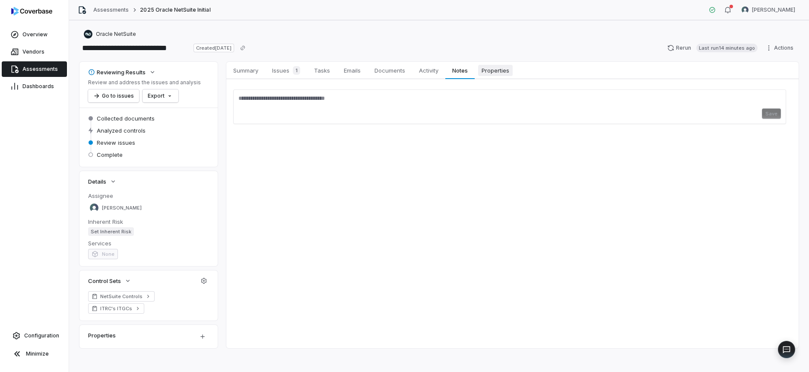
click at [487, 67] on span "Properties" at bounding box center [495, 70] width 35 height 11
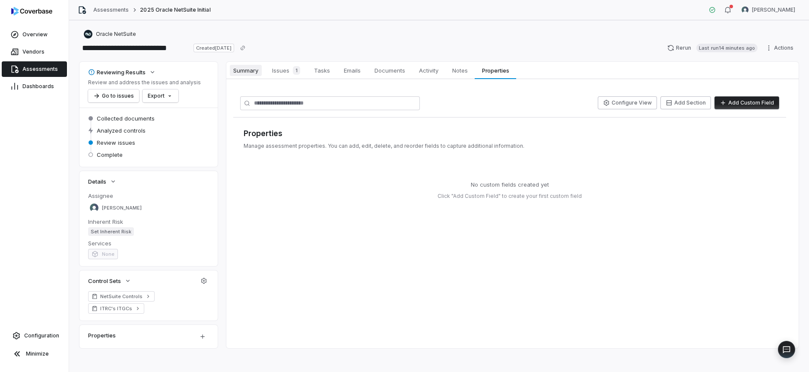
click at [249, 71] on span "Summary" at bounding box center [246, 70] width 32 height 11
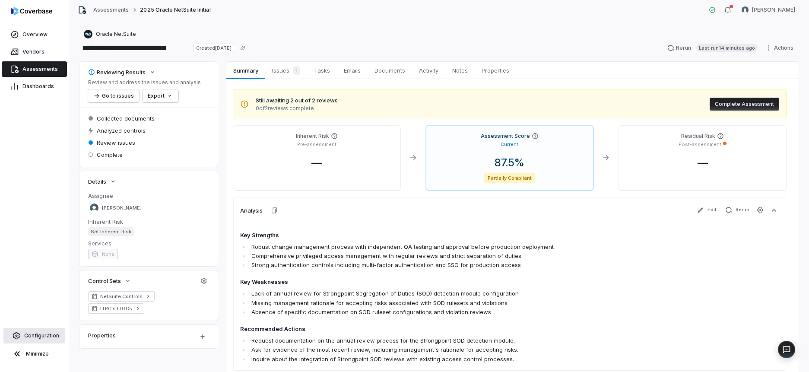
click at [45, 333] on span "Configuration" at bounding box center [41, 335] width 35 height 7
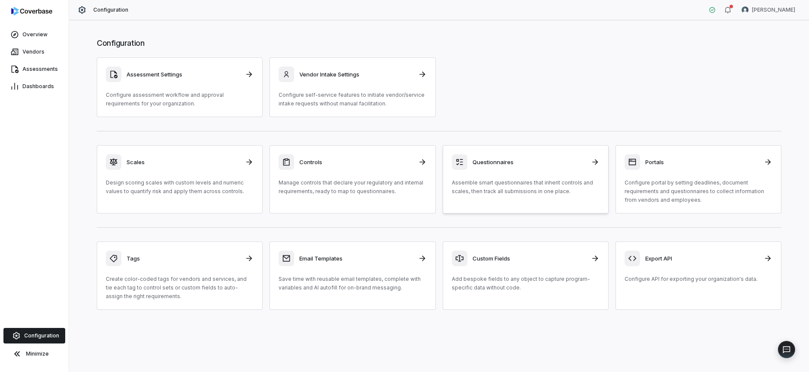
click at [466, 164] on div at bounding box center [460, 162] width 16 height 16
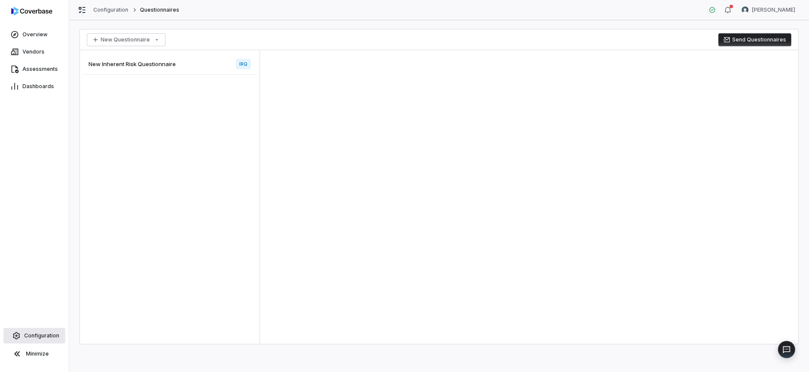
click at [34, 341] on link "Configuration" at bounding box center [34, 336] width 62 height 16
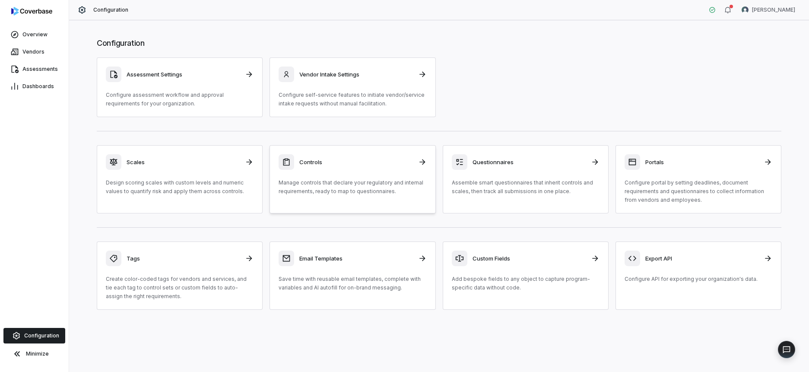
click at [364, 173] on div "Controls Manage controls that declare your regulatory and internal requirements…" at bounding box center [353, 174] width 148 height 41
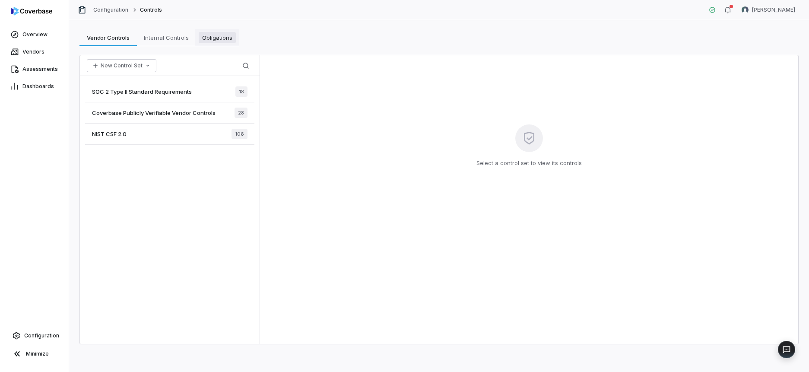
click at [205, 36] on span "Obligations" at bounding box center [217, 37] width 37 height 11
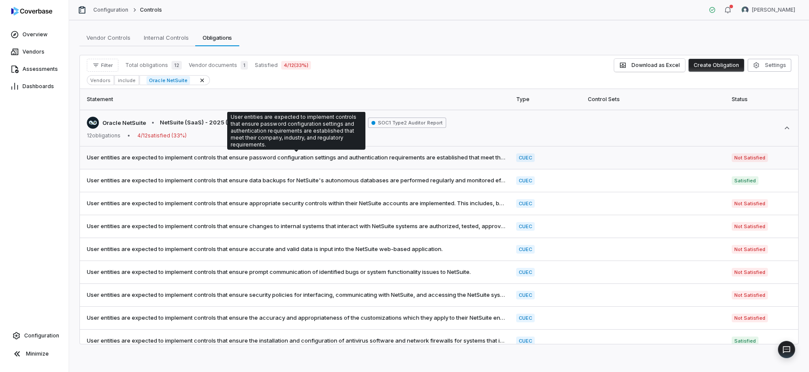
click at [202, 161] on span "User entities are expected to implement controls that ensure password configura…" at bounding box center [296, 157] width 419 height 9
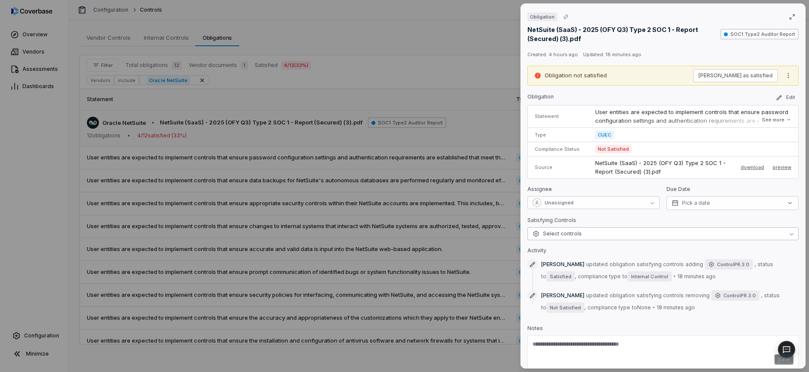
click at [574, 235] on span "Select controls" at bounding box center [556, 233] width 49 height 7
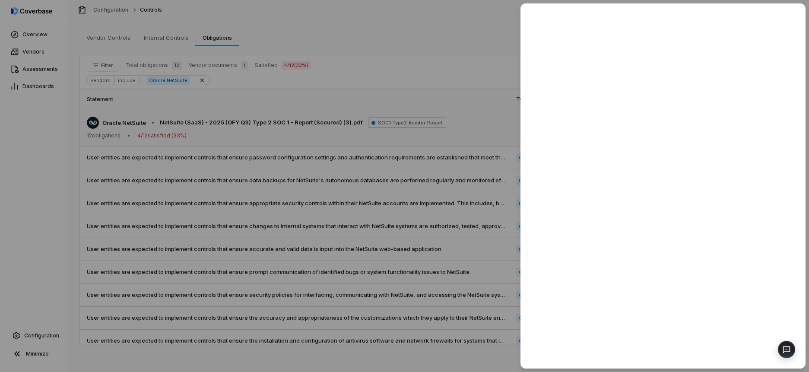
click at [332, 157] on div at bounding box center [404, 186] width 809 height 372
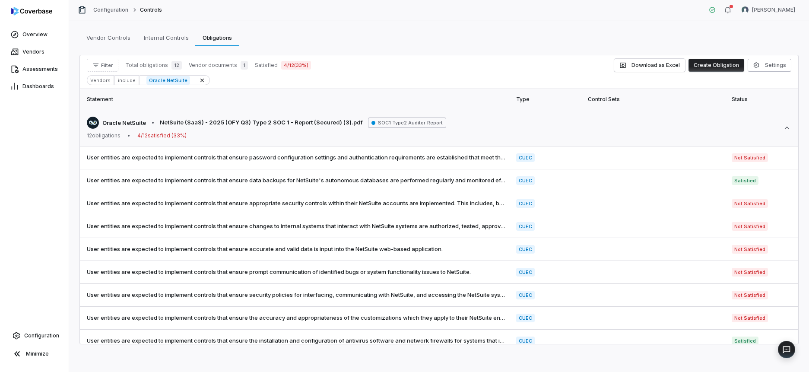
click at [168, 47] on div "Vendor Controls Vendor Controls Internal Controls Internal Controls Obligations…" at bounding box center [439, 196] width 740 height 352
click at [177, 38] on span "Internal Controls" at bounding box center [166, 37] width 52 height 11
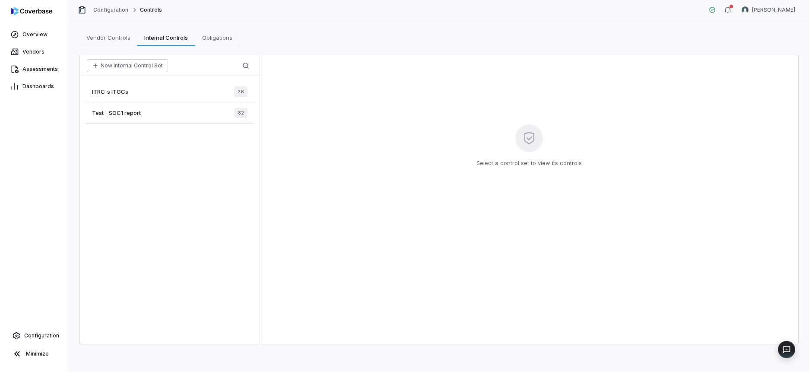
click at [155, 90] on div "ITRC's ITGCs 26" at bounding box center [169, 91] width 169 height 21
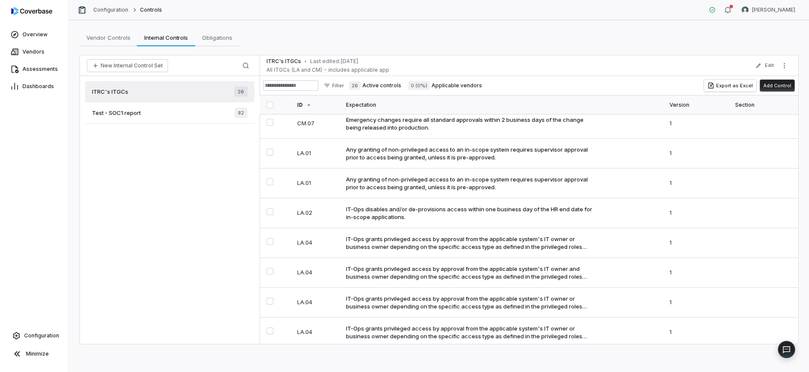
scroll to position [561, 0]
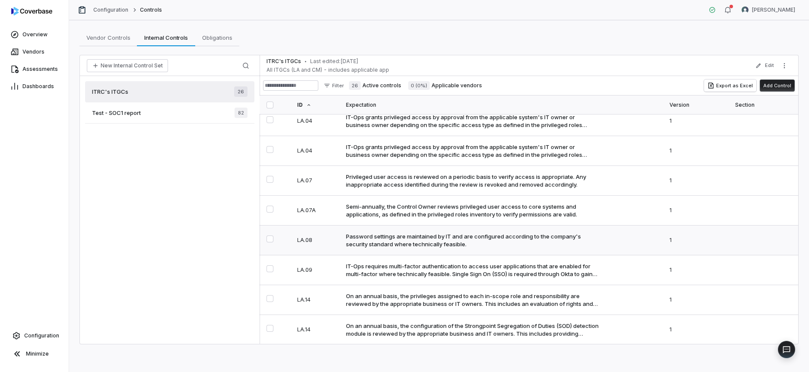
click at [353, 253] on td "Password settings are maintained by IT and are configured according to the comp…" at bounding box center [502, 240] width 323 height 30
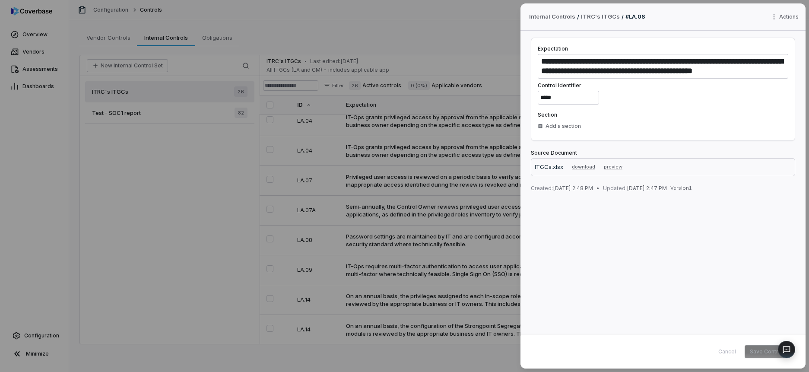
click at [240, 212] on div "**********" at bounding box center [404, 186] width 809 height 372
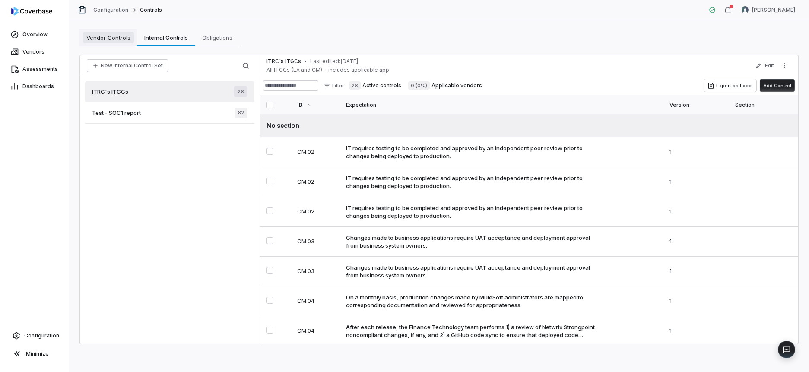
click at [120, 39] on span "Vendor Controls" at bounding box center [108, 37] width 51 height 11
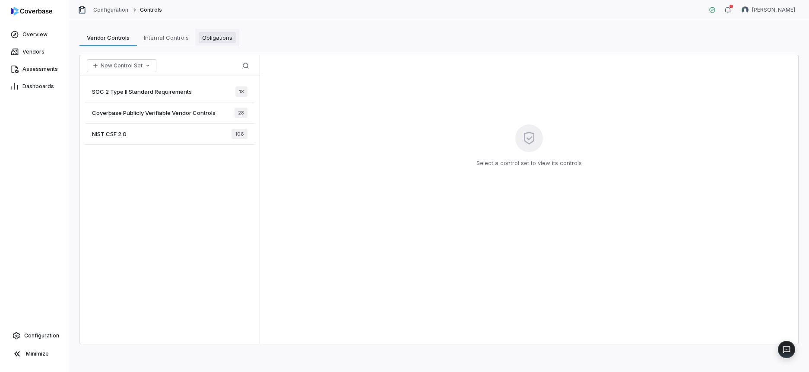
click at [223, 39] on span "Obligations" at bounding box center [217, 37] width 37 height 11
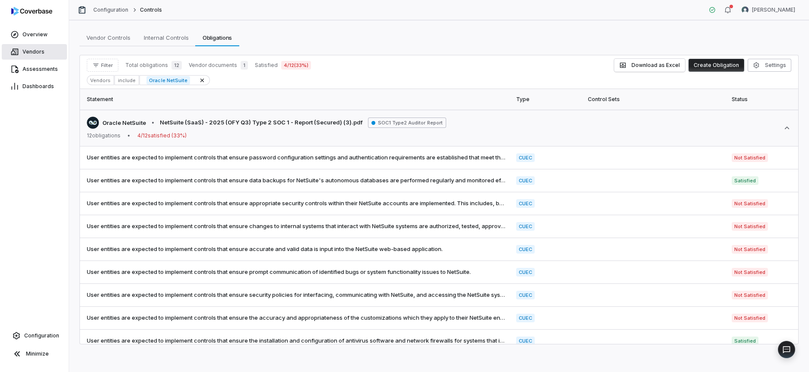
click at [26, 54] on span "Vendors" at bounding box center [33, 51] width 22 height 7
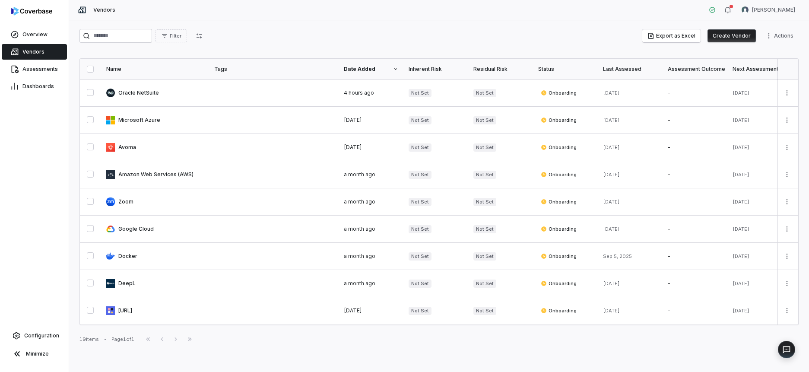
click at [147, 92] on link at bounding box center [155, 92] width 108 height 27
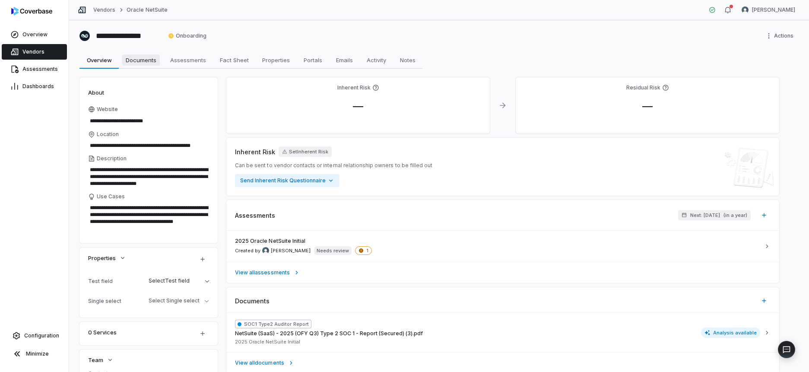
click at [151, 62] on span "Documents" at bounding box center [141, 59] width 38 height 11
type textarea "*"
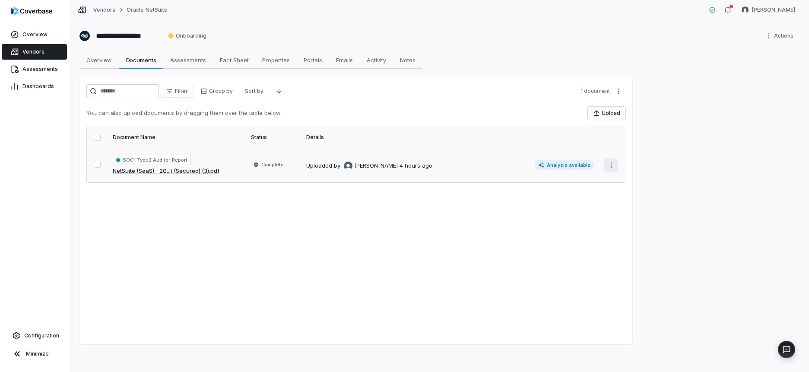
click at [617, 168] on html "**********" at bounding box center [404, 186] width 809 height 372
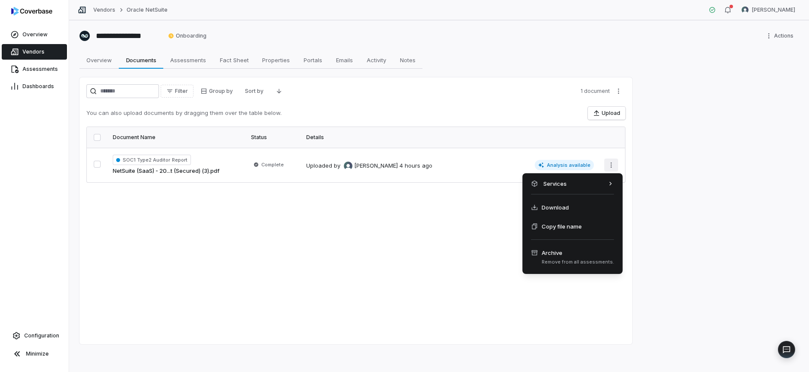
click at [452, 235] on html "**********" at bounding box center [404, 186] width 809 height 372
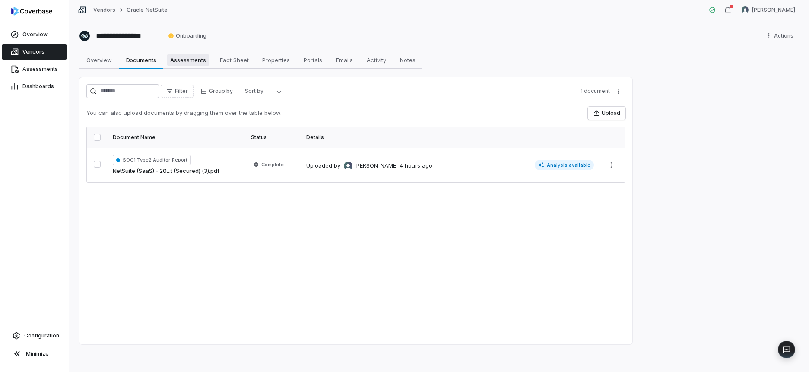
click at [188, 60] on span "Assessments" at bounding box center [188, 59] width 43 height 11
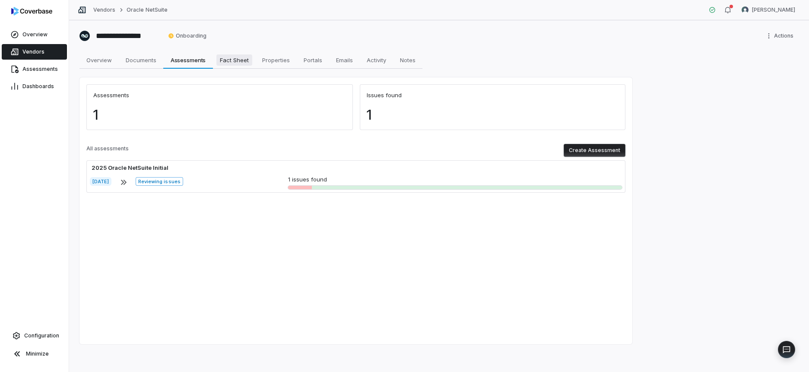
click at [228, 62] on span "Fact Sheet" at bounding box center [234, 59] width 36 height 11
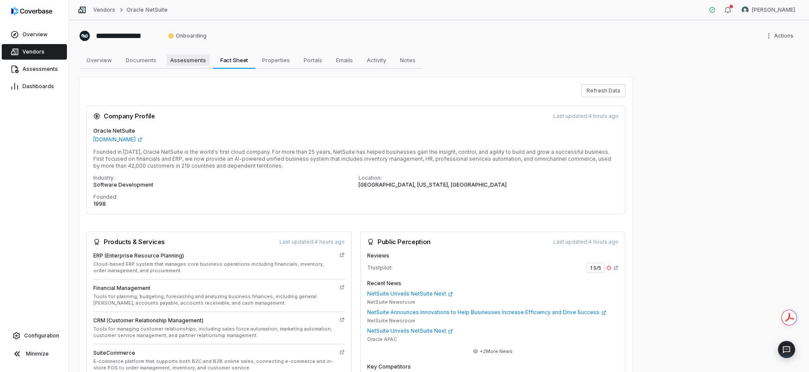
click at [182, 60] on span "Assessments" at bounding box center [188, 59] width 43 height 11
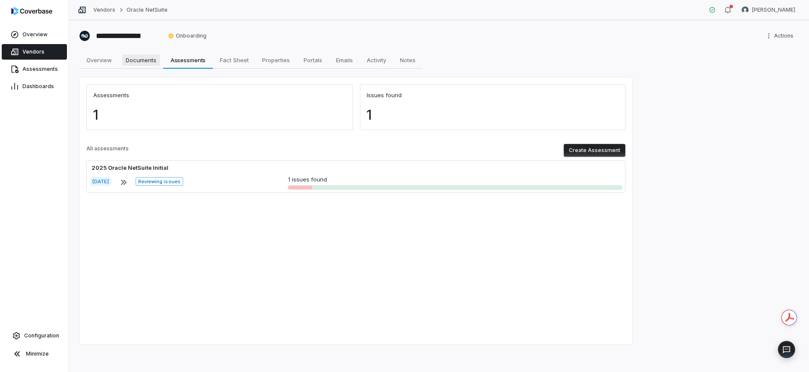
click at [145, 62] on span "Documents" at bounding box center [141, 59] width 38 height 11
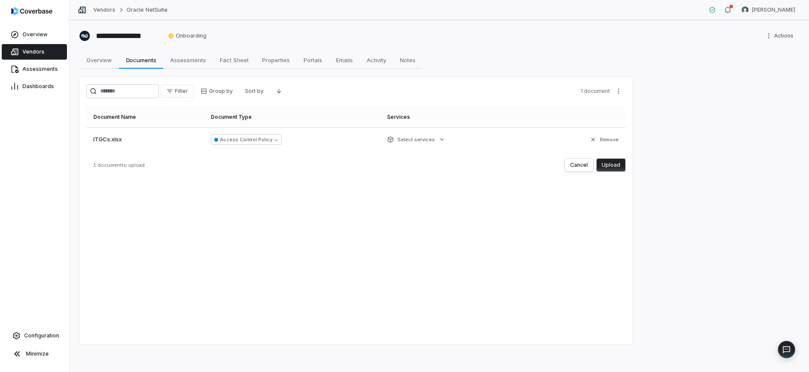
click at [612, 161] on button "Upload" at bounding box center [610, 164] width 29 height 13
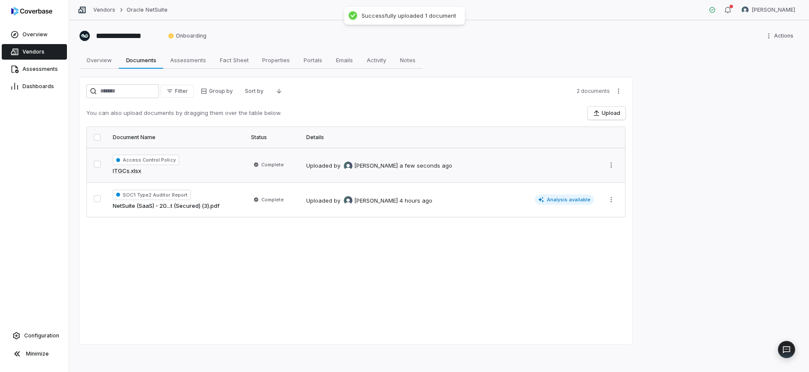
click at [156, 163] on span "Access Control Policy" at bounding box center [146, 160] width 67 height 10
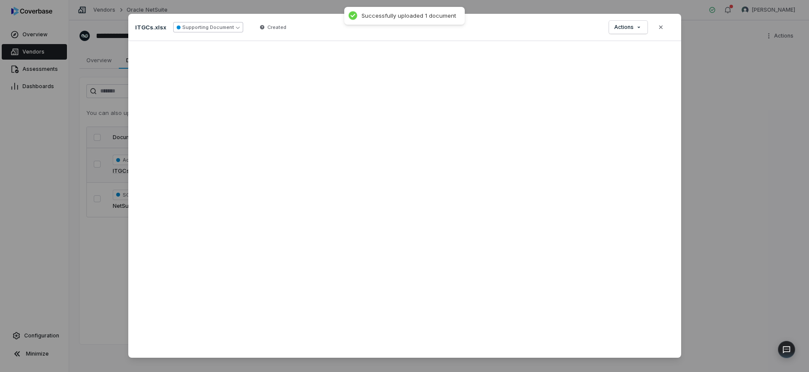
click at [217, 22] on button "Supporting Document" at bounding box center [208, 27] width 70 height 10
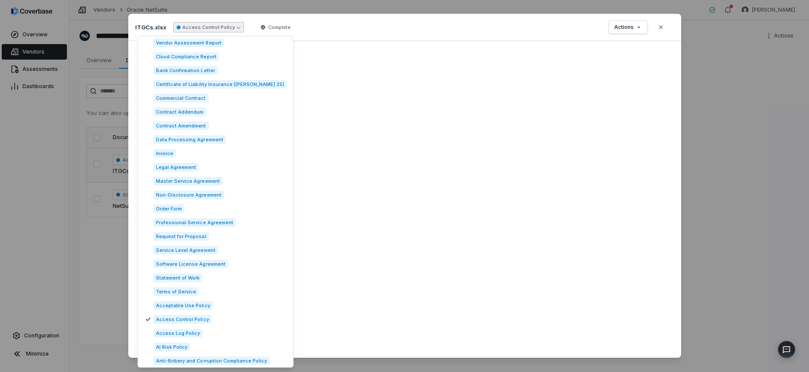
scroll to position [272, 0]
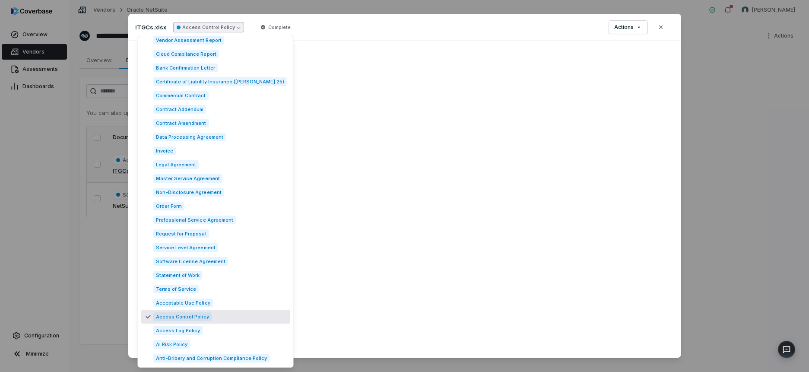
click at [150, 318] on icon "Suggestions" at bounding box center [148, 316] width 7 height 7
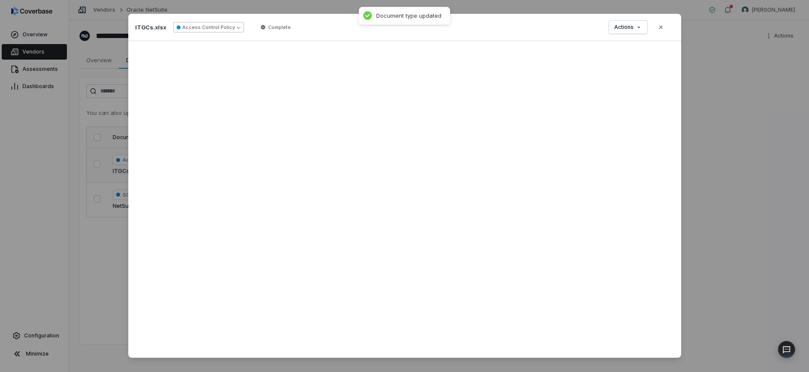
click at [204, 26] on button "Access Control Policy" at bounding box center [208, 27] width 71 height 10
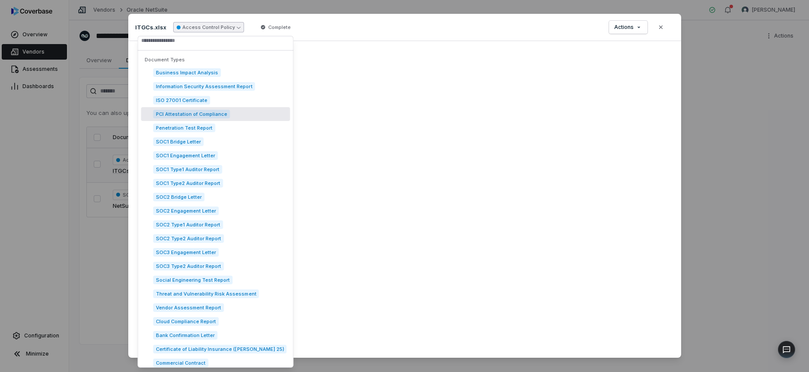
scroll to position [0, 0]
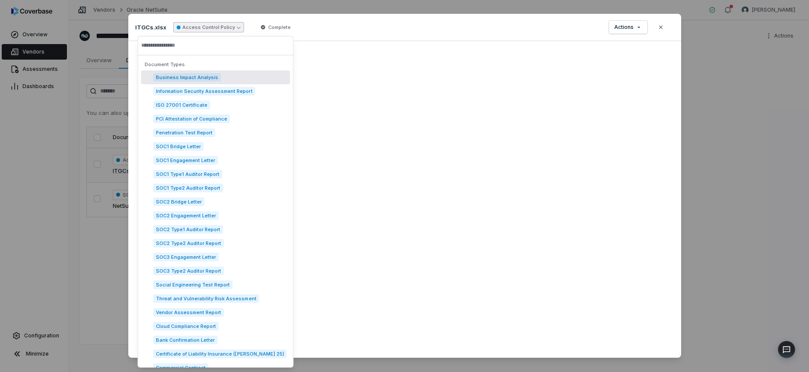
click at [170, 45] on input "text" at bounding box center [215, 45] width 149 height 19
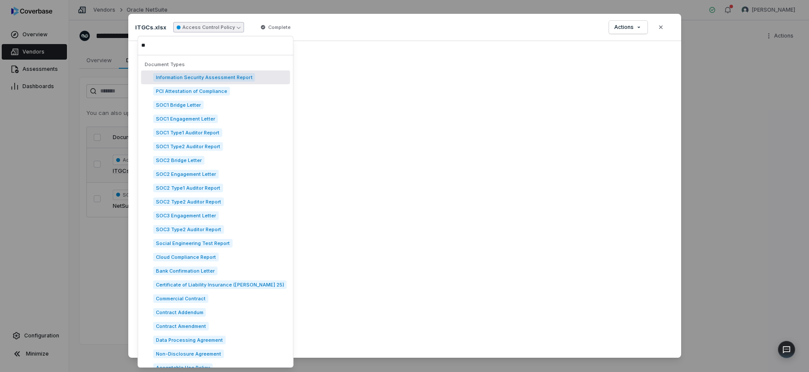
type input "*"
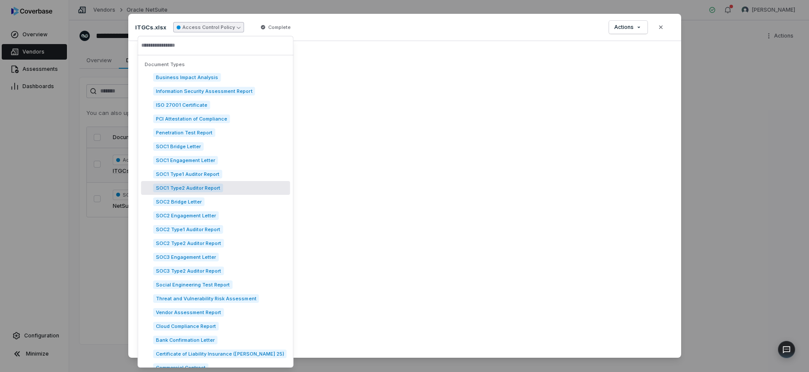
click at [724, 228] on div "Document Preview ITGCs.xlsx Access Control Policy Complete Actions Close" at bounding box center [404, 186] width 809 height 372
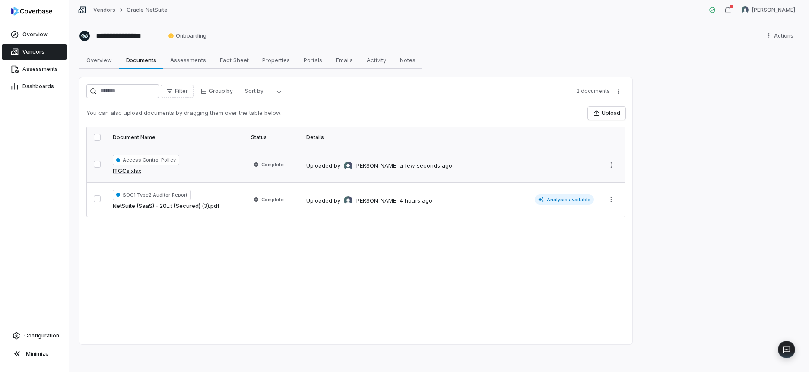
click at [155, 161] on span "Access Control Policy" at bounding box center [146, 160] width 67 height 10
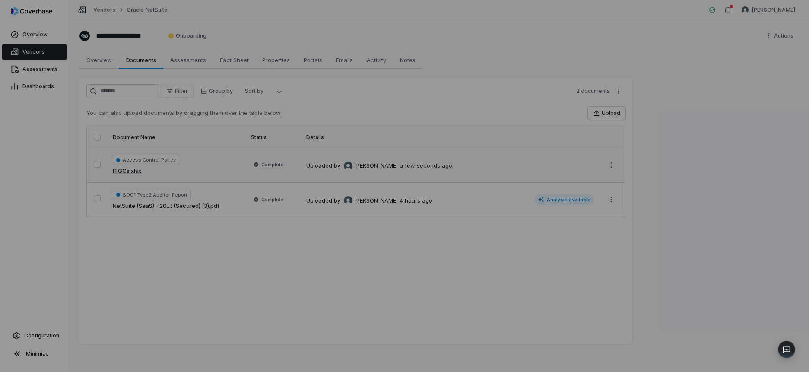
click at [79, 185] on div "Document Preview" at bounding box center [404, 186] width 809 height 36
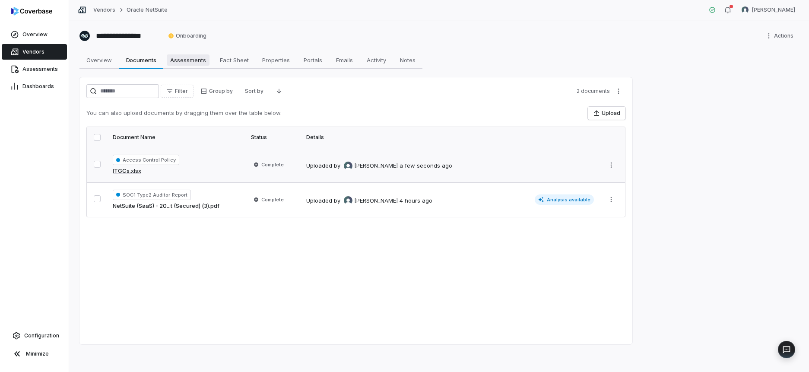
click at [184, 56] on span "Assessments" at bounding box center [188, 59] width 43 height 11
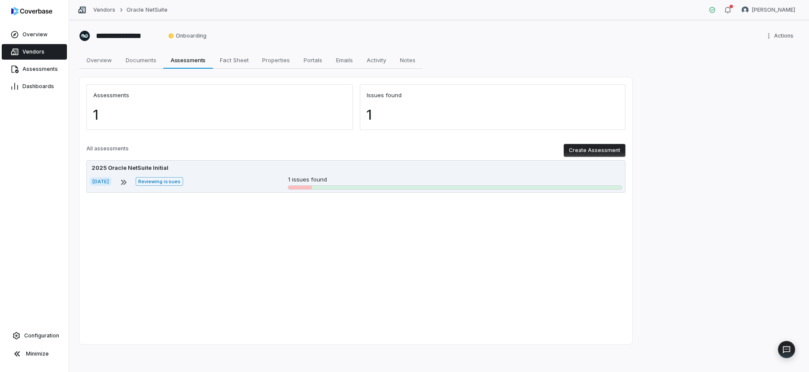
click at [206, 178] on div "Oct 9, 2025 Reviewing issues 1 issues found" at bounding box center [356, 182] width 532 height 14
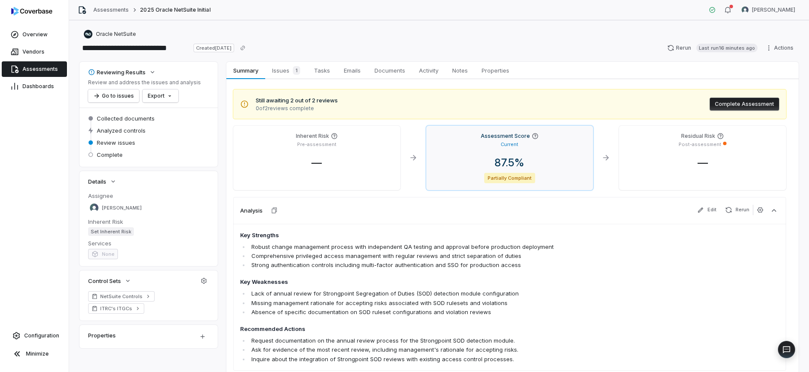
click at [486, 145] on div "Current" at bounding box center [509, 143] width 153 height 8
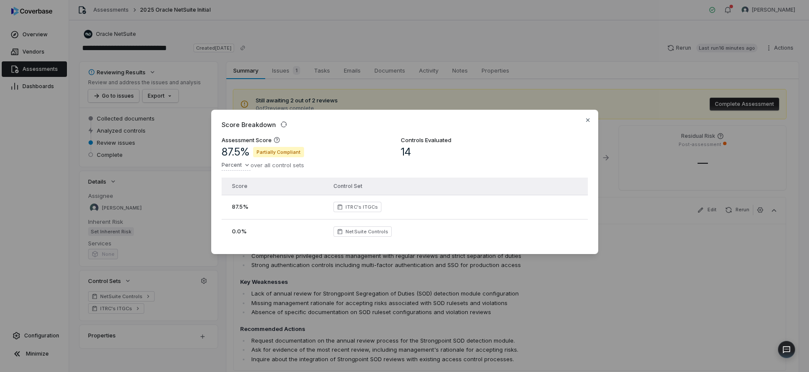
click at [363, 203] on span "ITRC's ITGCs" at bounding box center [361, 206] width 32 height 7
click at [358, 231] on span "NetSuite Controls" at bounding box center [366, 231] width 42 height 7
click at [347, 201] on td "ITRC's ITGCs" at bounding box center [431, 207] width 207 height 25
click at [615, 223] on div "Score Breakdown Assessment Score 87.5 % Partially Compliant Percent over all co…" at bounding box center [404, 186] width 809 height 181
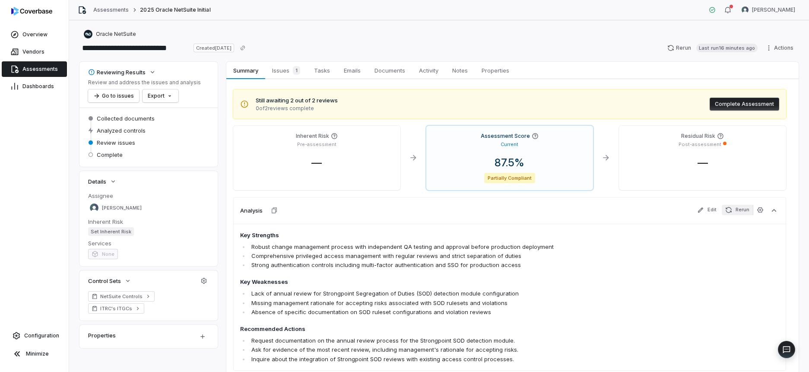
click at [732, 206] on icon "button" at bounding box center [728, 209] width 7 height 7
click at [294, 70] on span "1" at bounding box center [296, 70] width 7 height 9
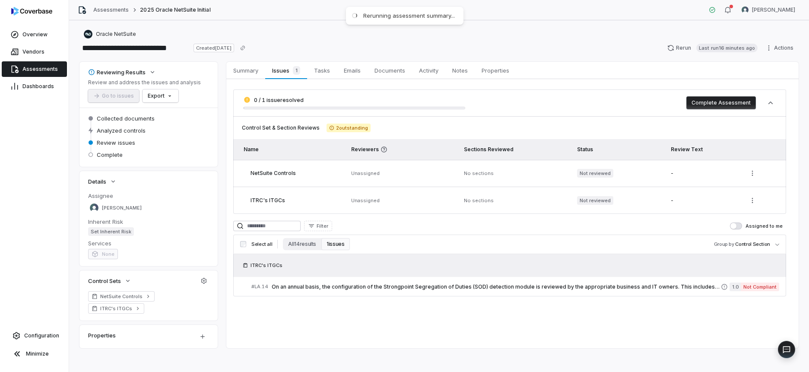
click at [529, 180] on td "No sections" at bounding box center [515, 173] width 113 height 27
click at [274, 192] on td "ITRC's ITGCs" at bounding box center [289, 200] width 113 height 27
click at [270, 200] on span "ITRC's ITGCs" at bounding box center [267, 200] width 35 height 6
click at [758, 201] on html "**********" at bounding box center [404, 186] width 809 height 372
click at [718, 224] on div "Review" at bounding box center [730, 222] width 55 height 14
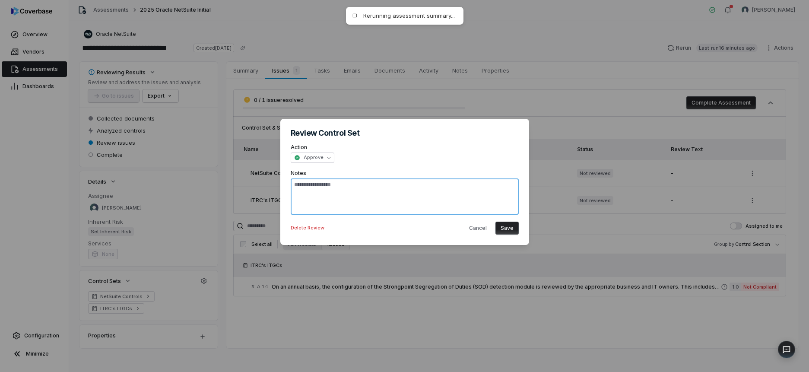
click at [320, 188] on textarea at bounding box center [405, 196] width 228 height 36
click at [311, 156] on div "**********" at bounding box center [404, 186] width 809 height 162
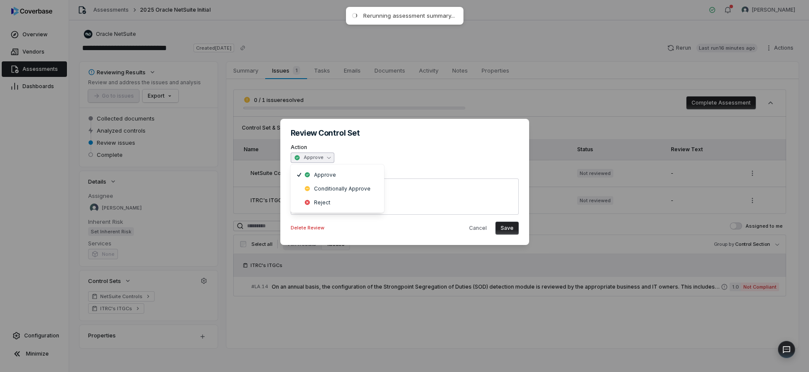
click at [472, 163] on div "**********" at bounding box center [404, 186] width 809 height 162
click at [475, 228] on button "Cancel" at bounding box center [478, 228] width 28 height 13
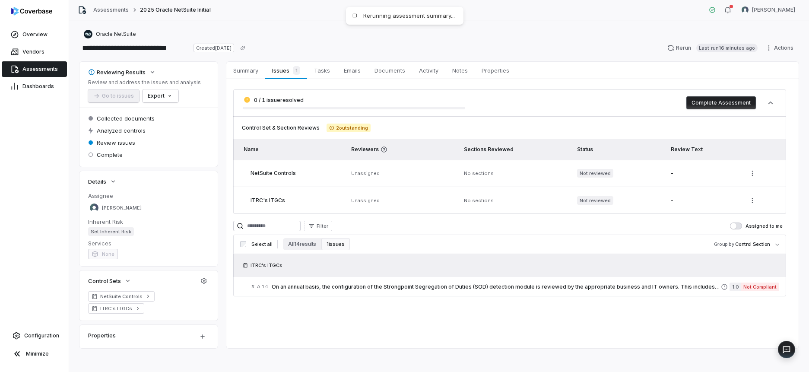
click at [335, 244] on button "1 issues" at bounding box center [335, 244] width 28 height 12
click at [298, 245] on button "All 14 results" at bounding box center [302, 244] width 38 height 12
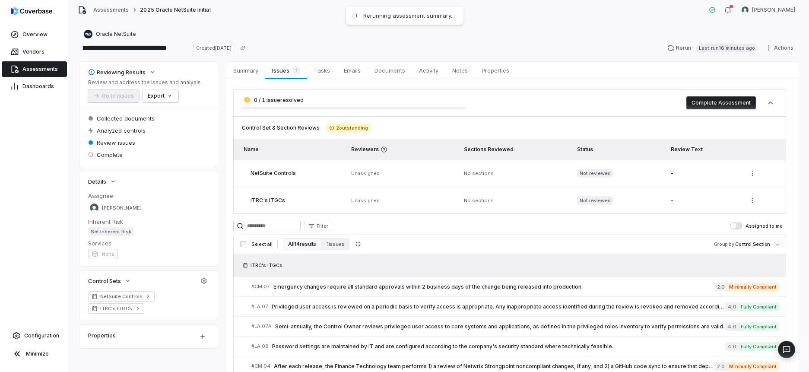
click at [268, 247] on span "Select all" at bounding box center [261, 244] width 21 height 6
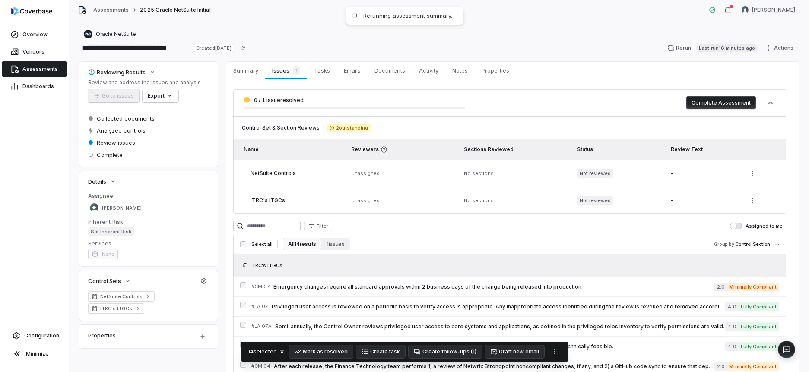
click at [445, 238] on h3 "Select all All 14 results 1 issues Group by Control Section" at bounding box center [510, 244] width 546 height 12
click at [330, 72] on span "Tasks" at bounding box center [322, 70] width 23 height 11
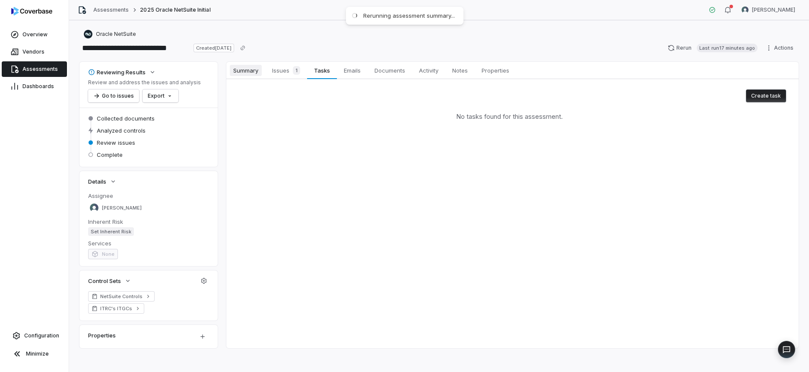
click at [259, 74] on span "Summary" at bounding box center [246, 70] width 32 height 11
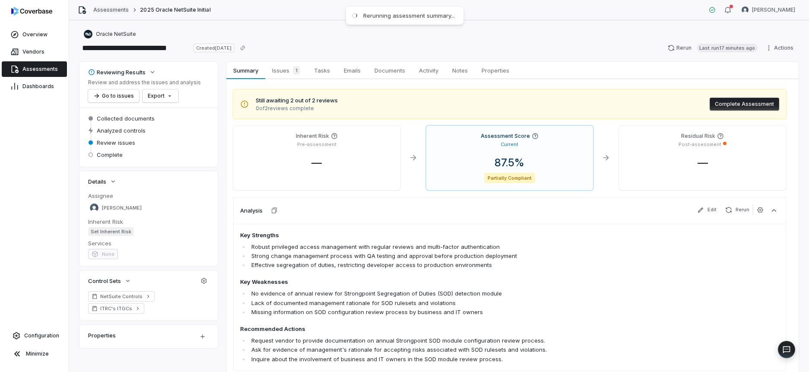
click at [103, 10] on link "Assessments" at bounding box center [110, 9] width 35 height 7
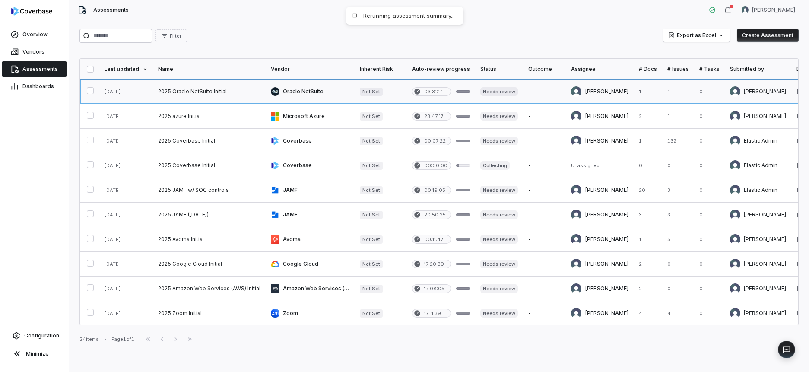
click at [199, 87] on link at bounding box center [209, 91] width 113 height 24
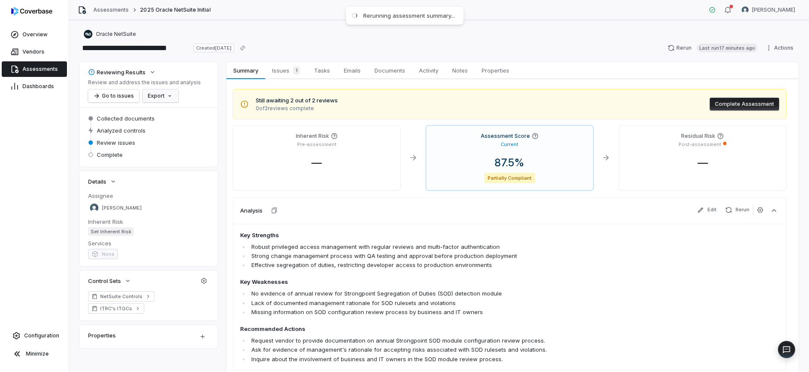
click at [152, 95] on html "**********" at bounding box center [404, 186] width 809 height 372
click at [201, 92] on html "**********" at bounding box center [404, 186] width 809 height 372
click at [18, 57] on link "Vendors" at bounding box center [34, 52] width 65 height 16
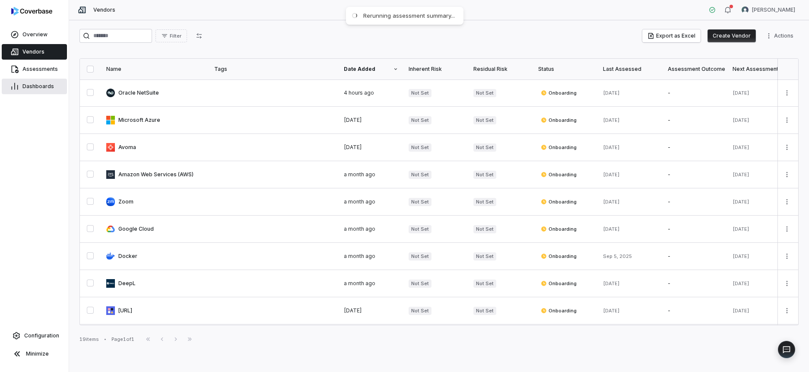
click at [32, 87] on span "Dashboards" at bounding box center [38, 86] width 32 height 7
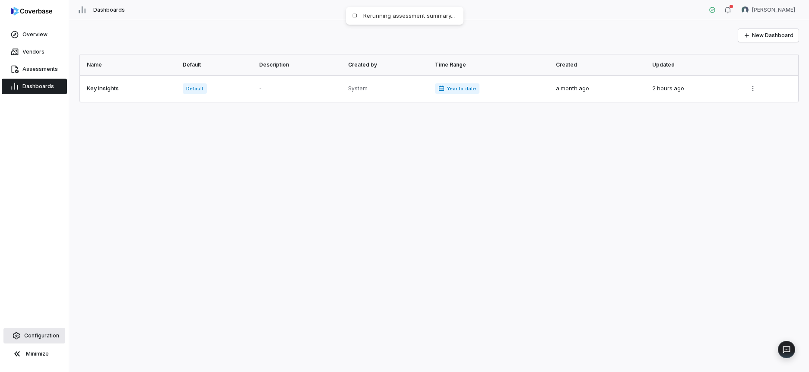
click at [37, 330] on link "Configuration" at bounding box center [34, 336] width 62 height 16
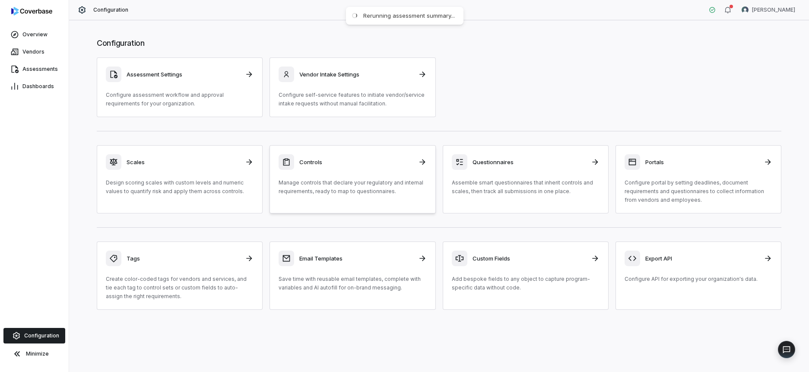
click at [335, 165] on h3 "Controls" at bounding box center [355, 162] width 113 height 8
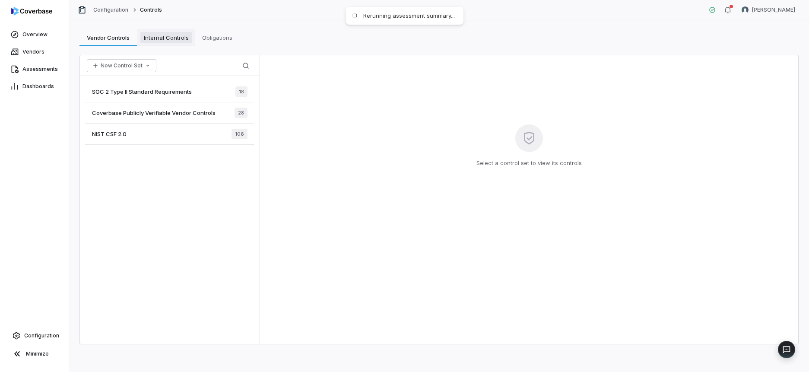
click at [172, 32] on span "Internal Controls" at bounding box center [166, 37] width 52 height 11
click at [171, 85] on div "ITRC's ITGCs 26" at bounding box center [169, 91] width 169 height 21
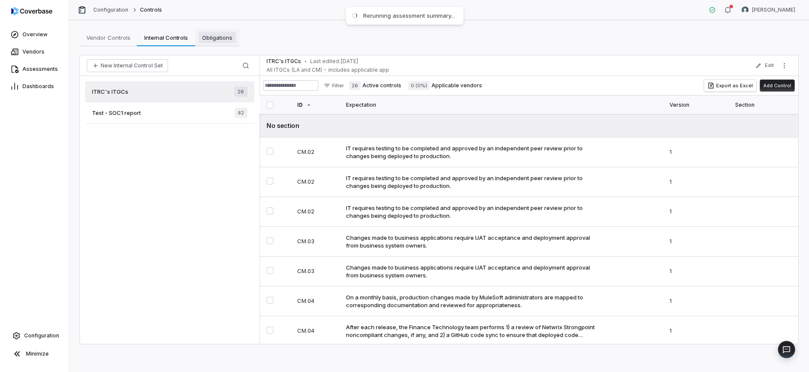
click at [218, 41] on span "Obligations" at bounding box center [217, 37] width 37 height 11
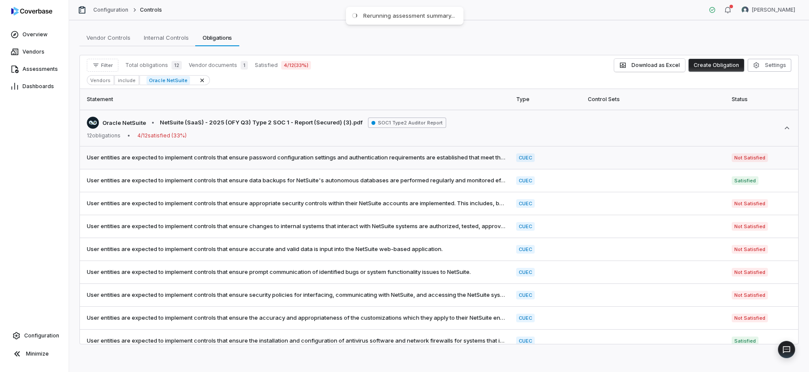
click at [170, 164] on td "User entities are expected to implement controls that ensure password configura…" at bounding box center [295, 157] width 431 height 23
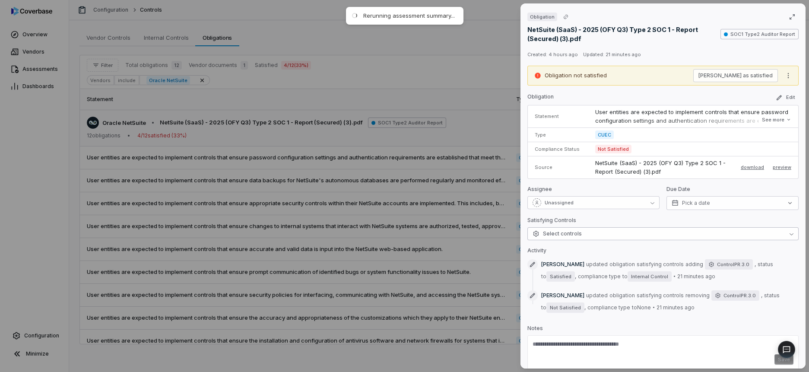
click at [557, 238] on button "Select controls" at bounding box center [662, 233] width 271 height 13
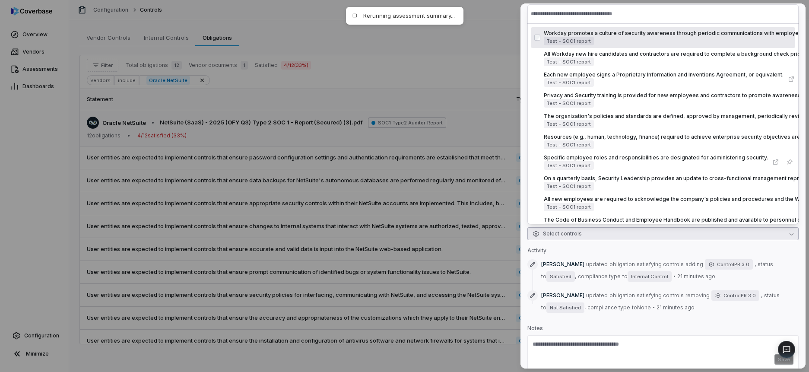
click at [433, 209] on div "Obligation NetSuite (SaaS) - 2025 (OFY Q3) Type 2 SOC 1 - Report (Secured) (3).…" at bounding box center [404, 186] width 809 height 372
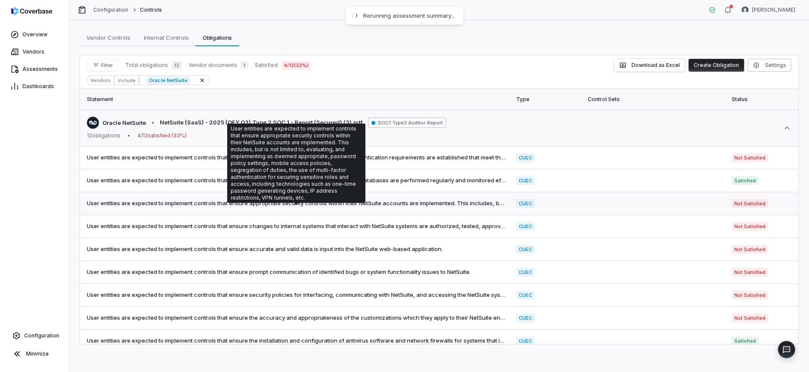
click at [435, 206] on span "User entities are expected to implement controls that ensure appropriate securi…" at bounding box center [296, 203] width 419 height 9
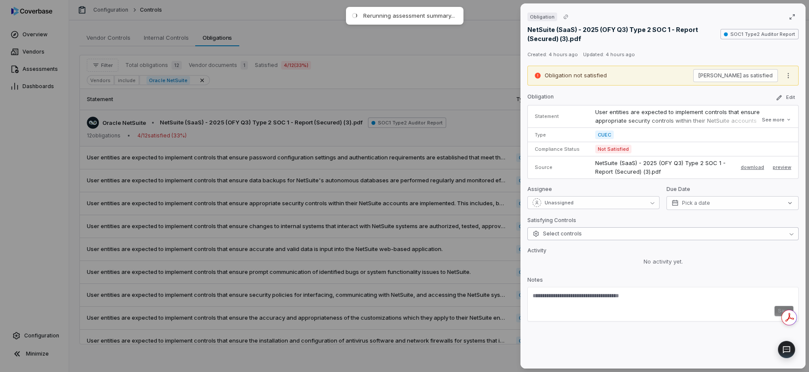
click at [599, 235] on button "Select controls" at bounding box center [662, 233] width 271 height 13
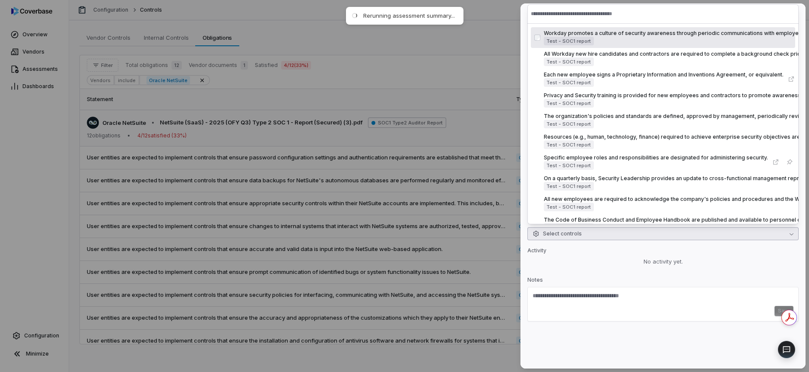
click at [566, 18] on input "text" at bounding box center [663, 13] width 264 height 19
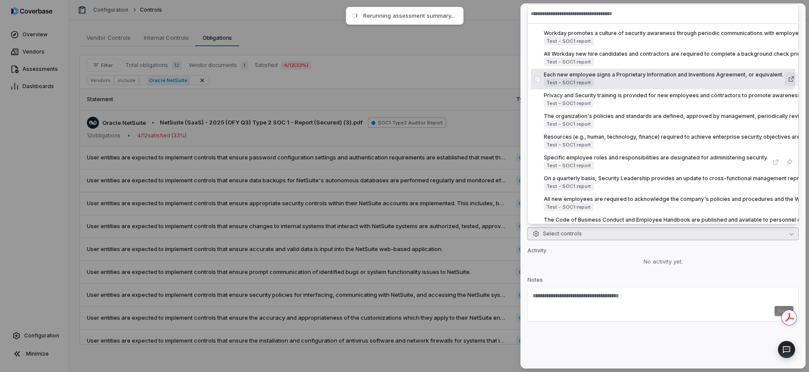
click at [788, 81] on icon "Suggestions" at bounding box center [791, 79] width 7 height 7
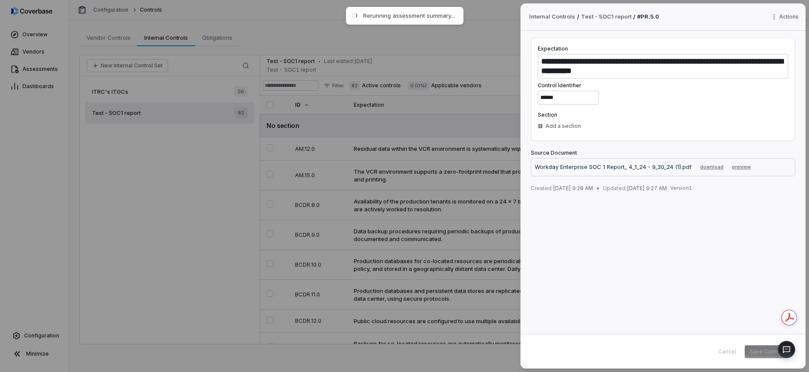
click at [461, 90] on div "**********" at bounding box center [404, 186] width 809 height 372
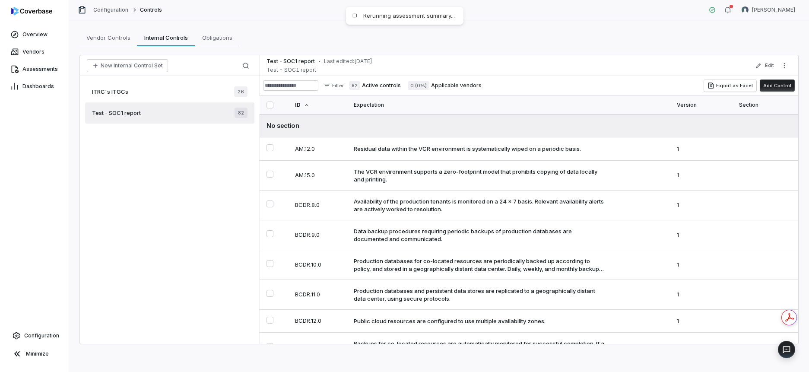
click at [173, 95] on div "ITRC's ITGCs 26" at bounding box center [169, 91] width 169 height 21
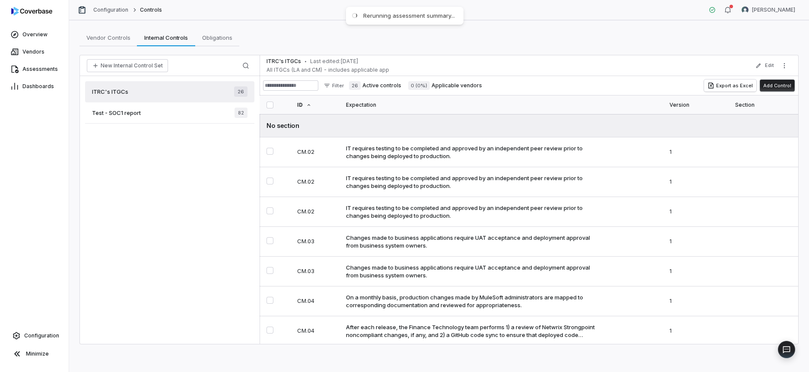
click at [164, 112] on div "Test - SOC1 report 82" at bounding box center [169, 112] width 169 height 21
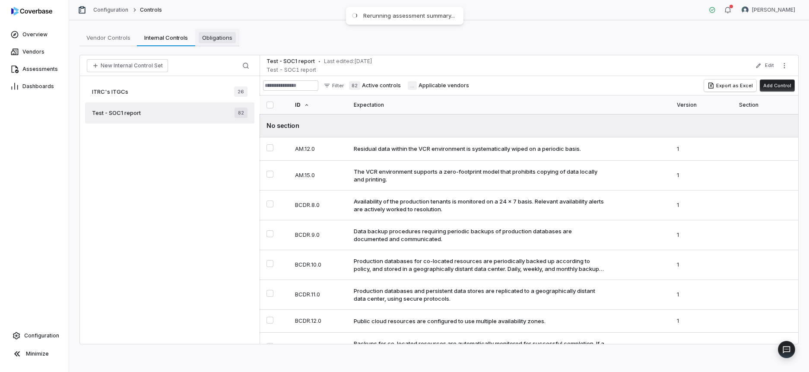
click at [238, 32] on link "Obligations Obligations" at bounding box center [217, 37] width 44 height 17
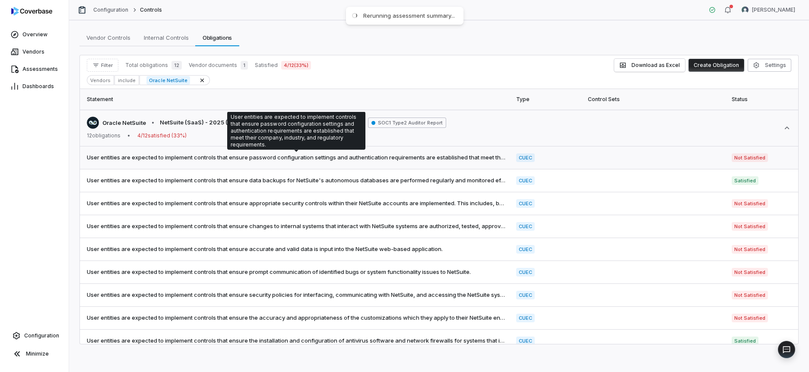
click at [482, 157] on span "User entities are expected to implement controls that ensure password configura…" at bounding box center [296, 157] width 419 height 9
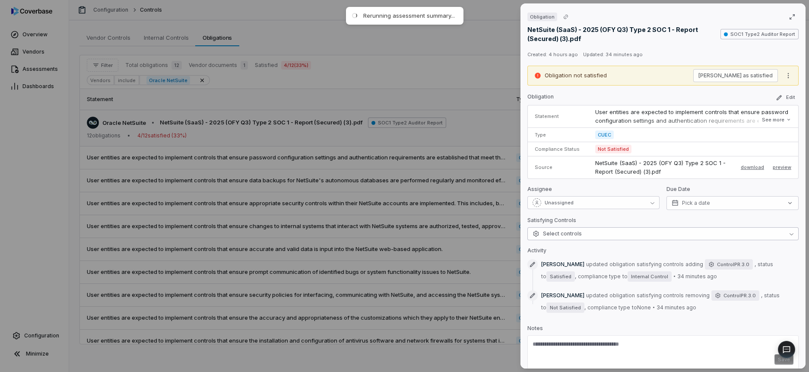
click at [575, 234] on span "Select controls" at bounding box center [556, 233] width 49 height 7
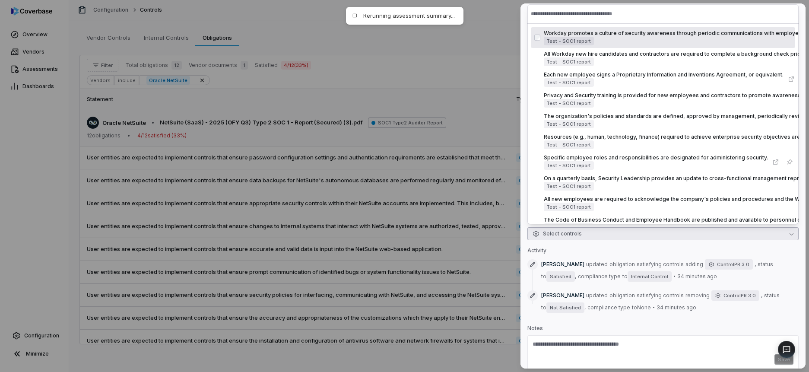
click at [442, 203] on div "Obligation NetSuite (SaaS) - 2025 (OFY Q3) Type 2 SOC 1 - Report (Secured) (3).…" at bounding box center [404, 186] width 809 height 372
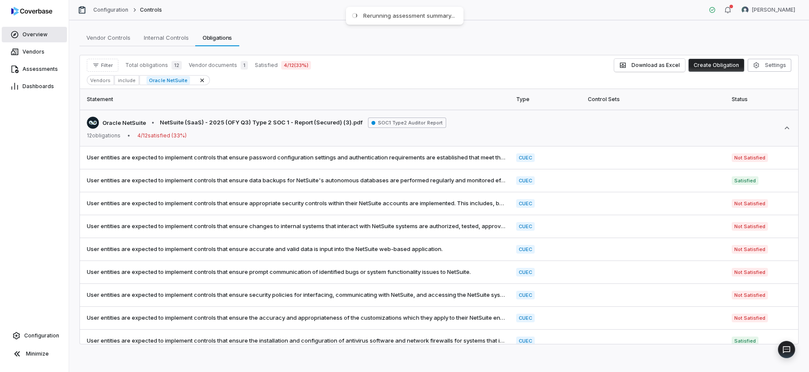
click at [20, 34] on link "Overview" at bounding box center [34, 35] width 65 height 16
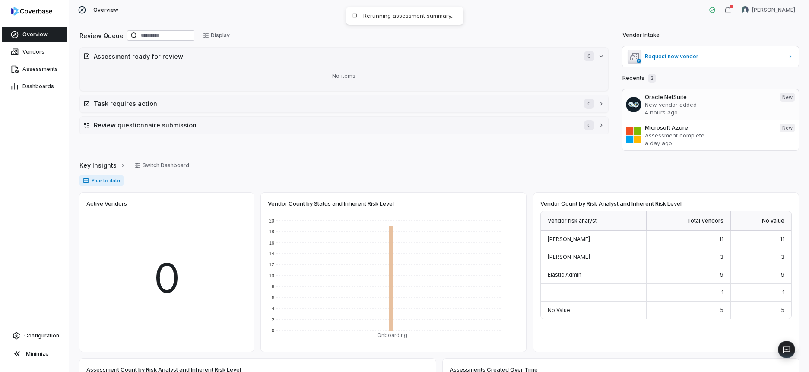
click at [689, 108] on p "4 hours ago" at bounding box center [709, 112] width 128 height 8
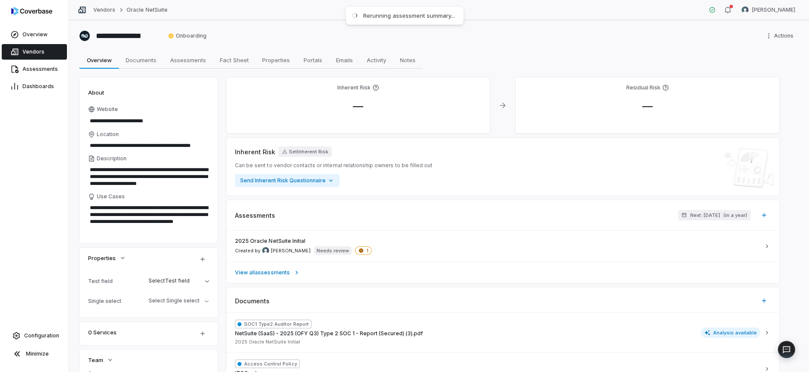
type textarea "*"
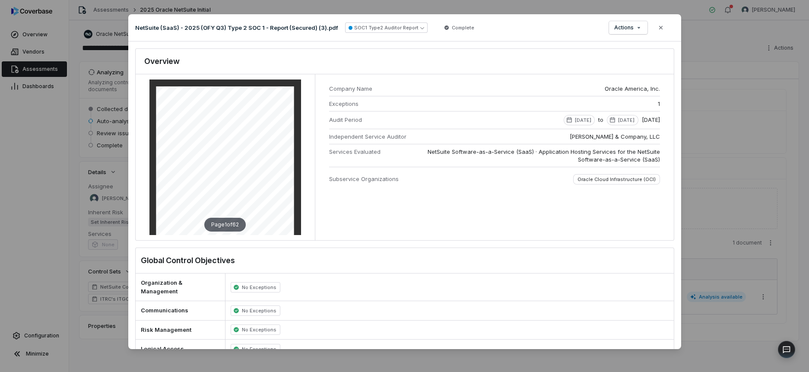
scroll to position [837, 0]
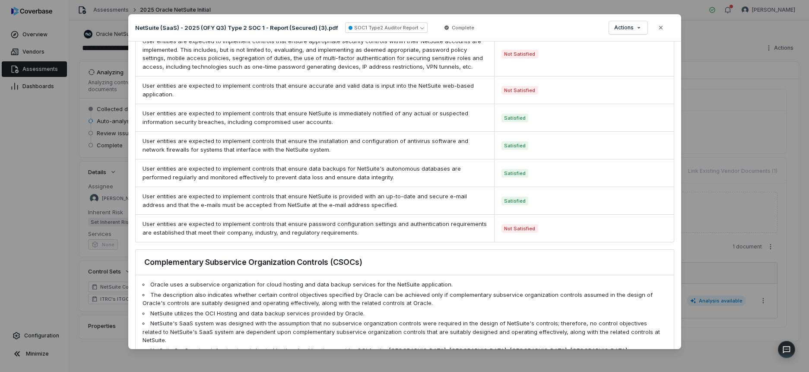
click at [678, 124] on div "SOC1 Type 2 Analysis Document: NetSuite (SaaS) - 2025 (OFY Q3) Type 2 SOC 1 - R…" at bounding box center [404, 194] width 553 height 307
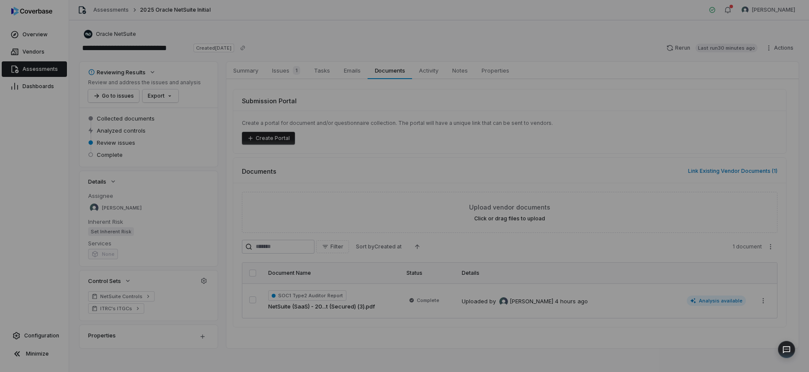
click at [688, 74] on div "Document Preview" at bounding box center [404, 186] width 809 height 372
